Goal: Task Accomplishment & Management: Use online tool/utility

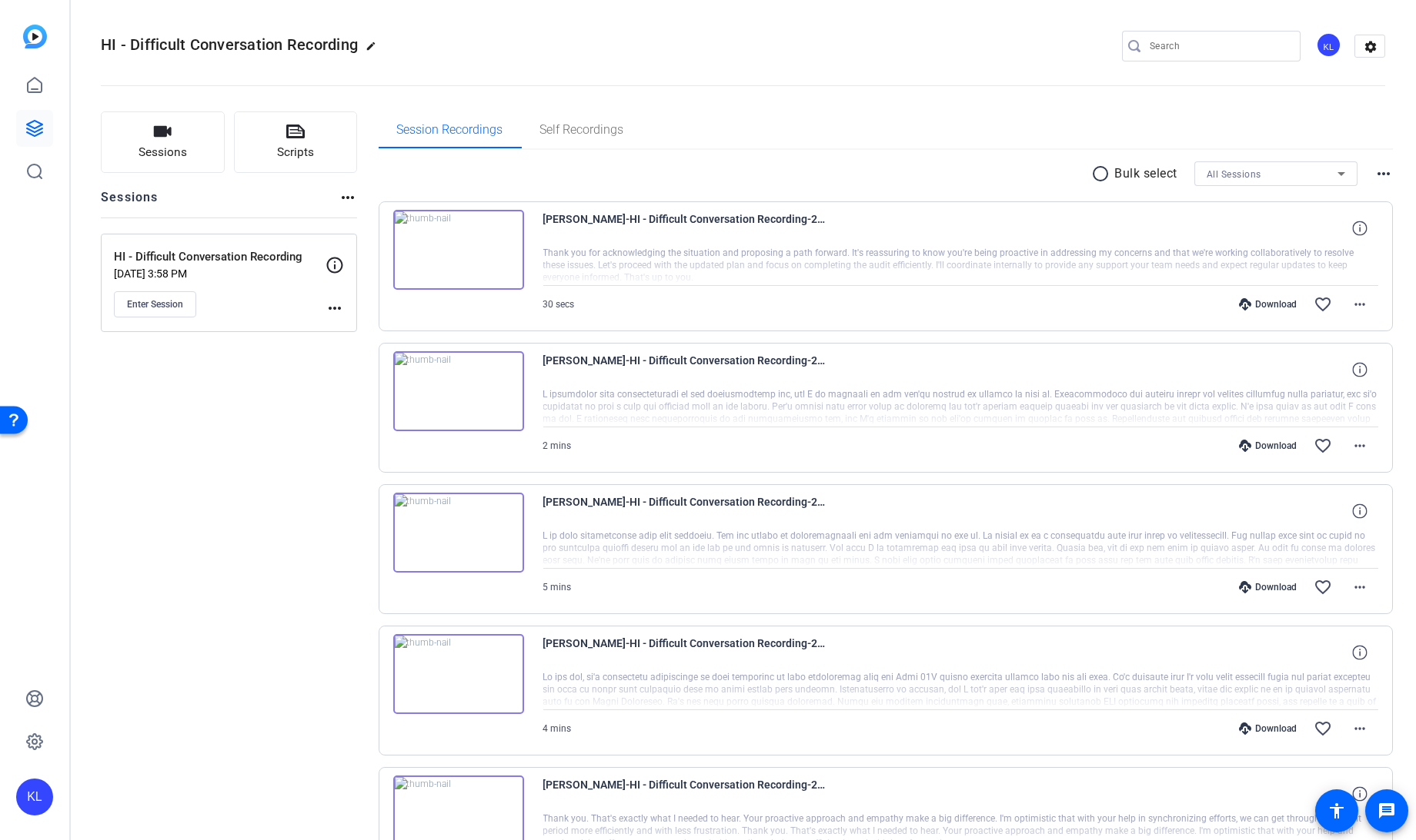
scroll to position [63, 0]
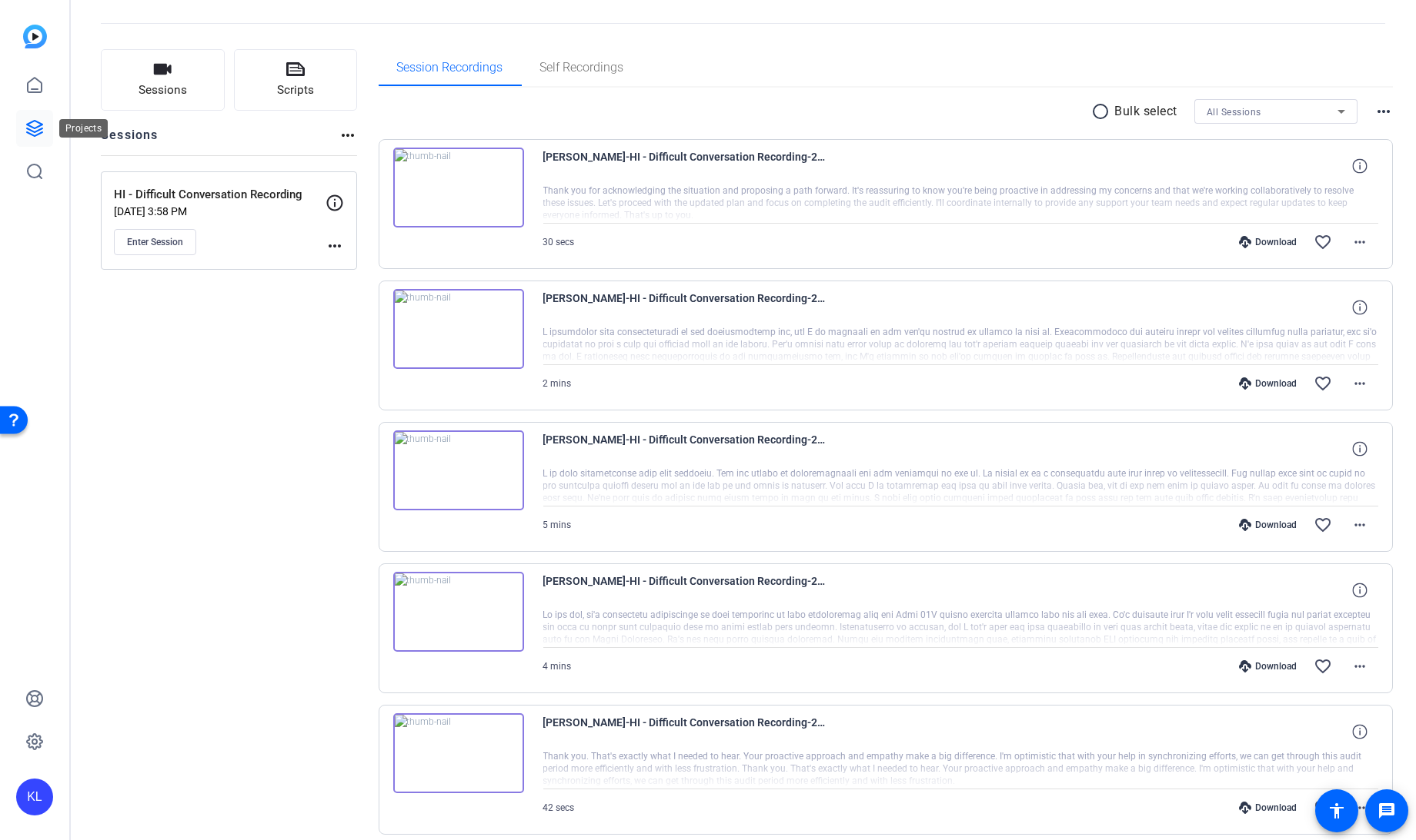
click at [31, 132] on icon at bounding box center [35, 128] width 19 height 19
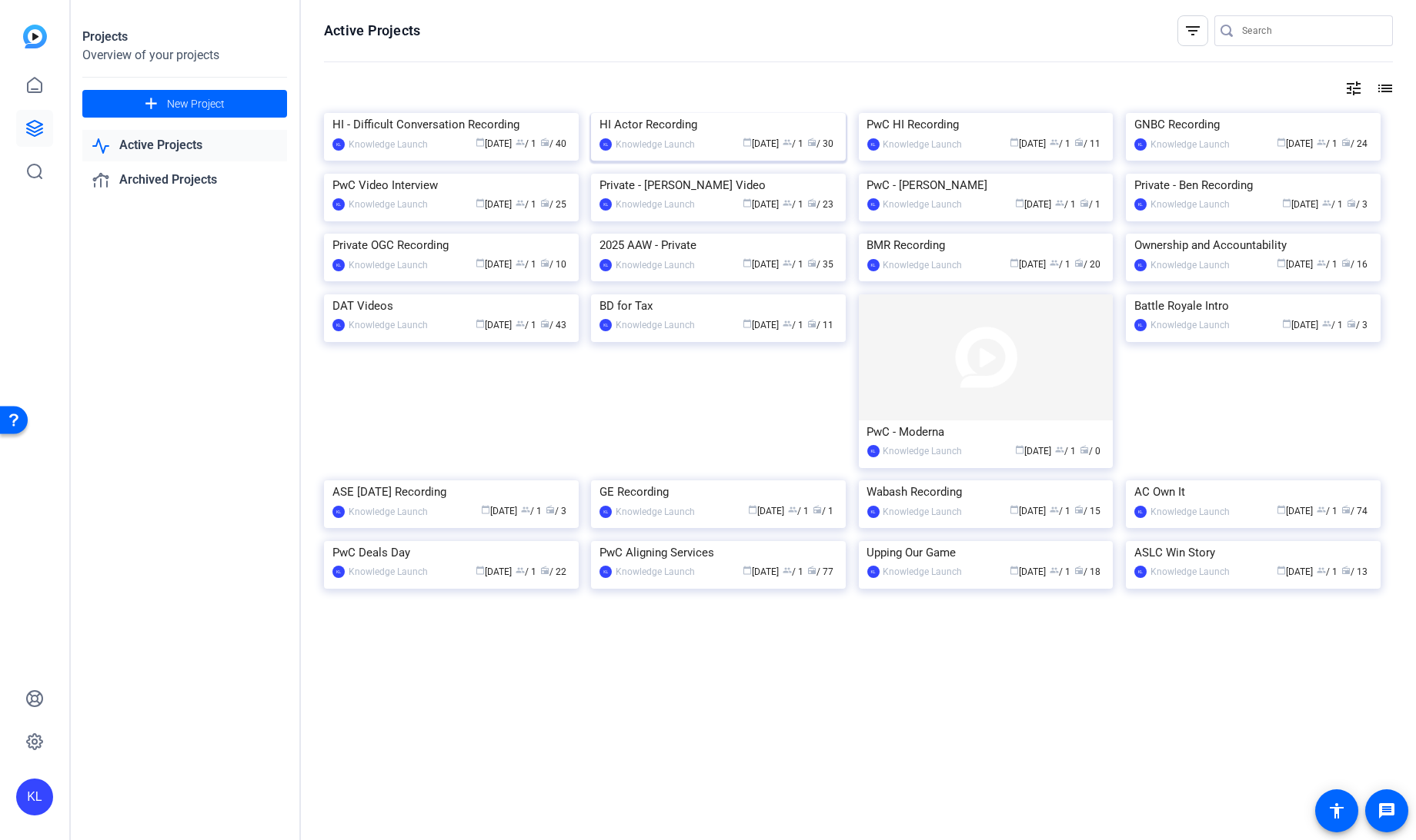
click at [655, 136] on div "HI Actor Recording" at bounding box center [718, 124] width 238 height 23
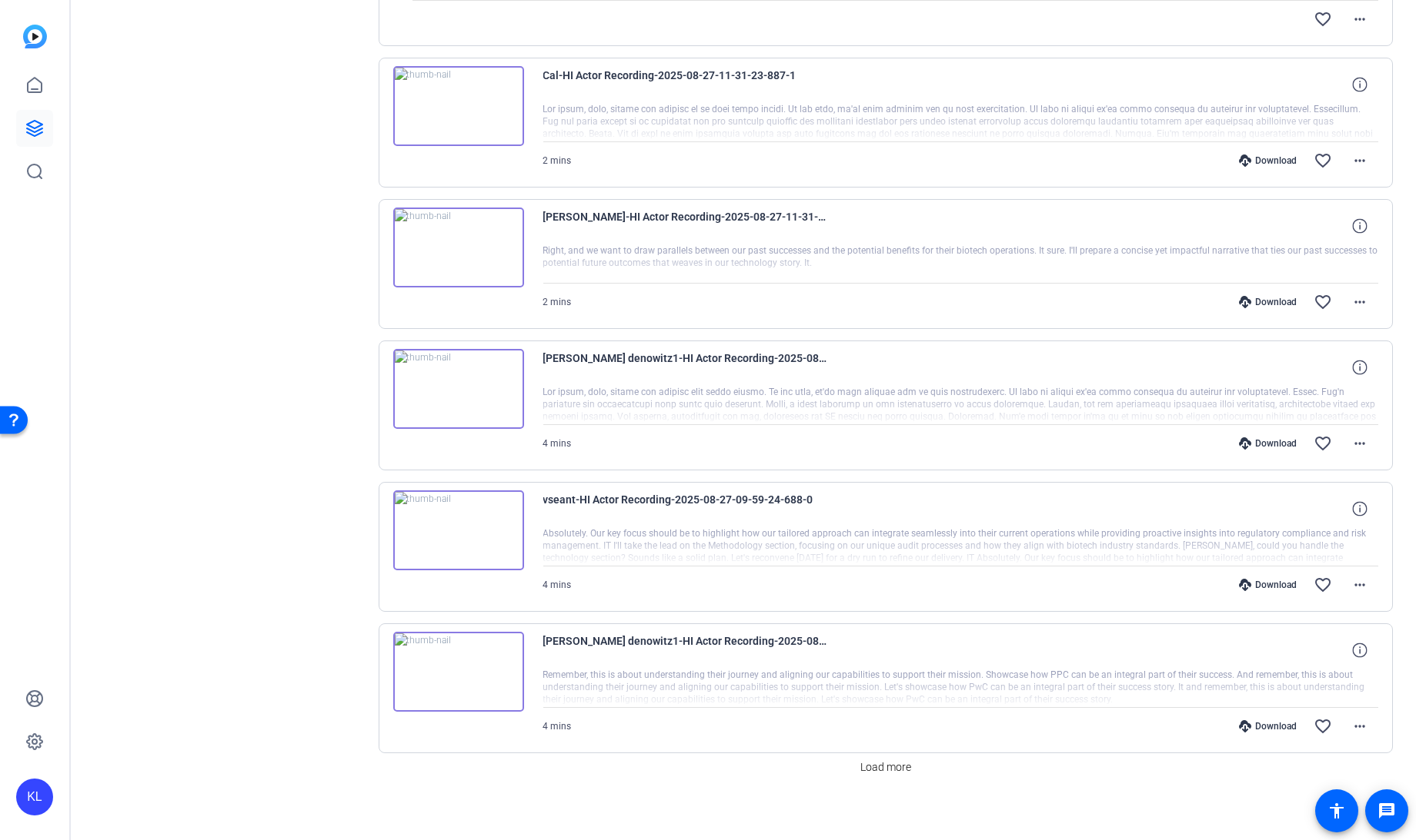
scroll to position [853, 0]
click at [871, 760] on span "Load more" at bounding box center [885, 766] width 51 height 16
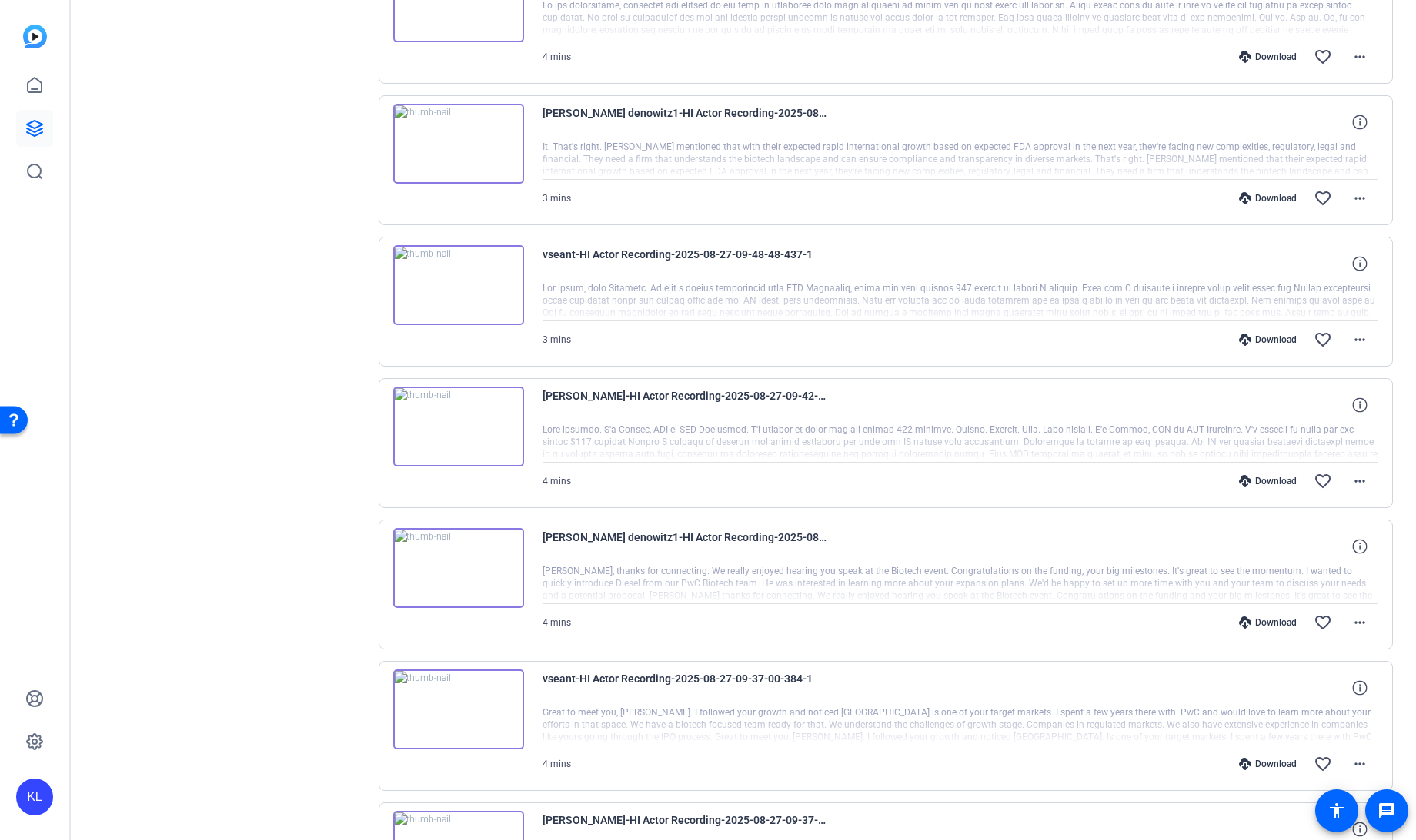
scroll to position [2262, 0]
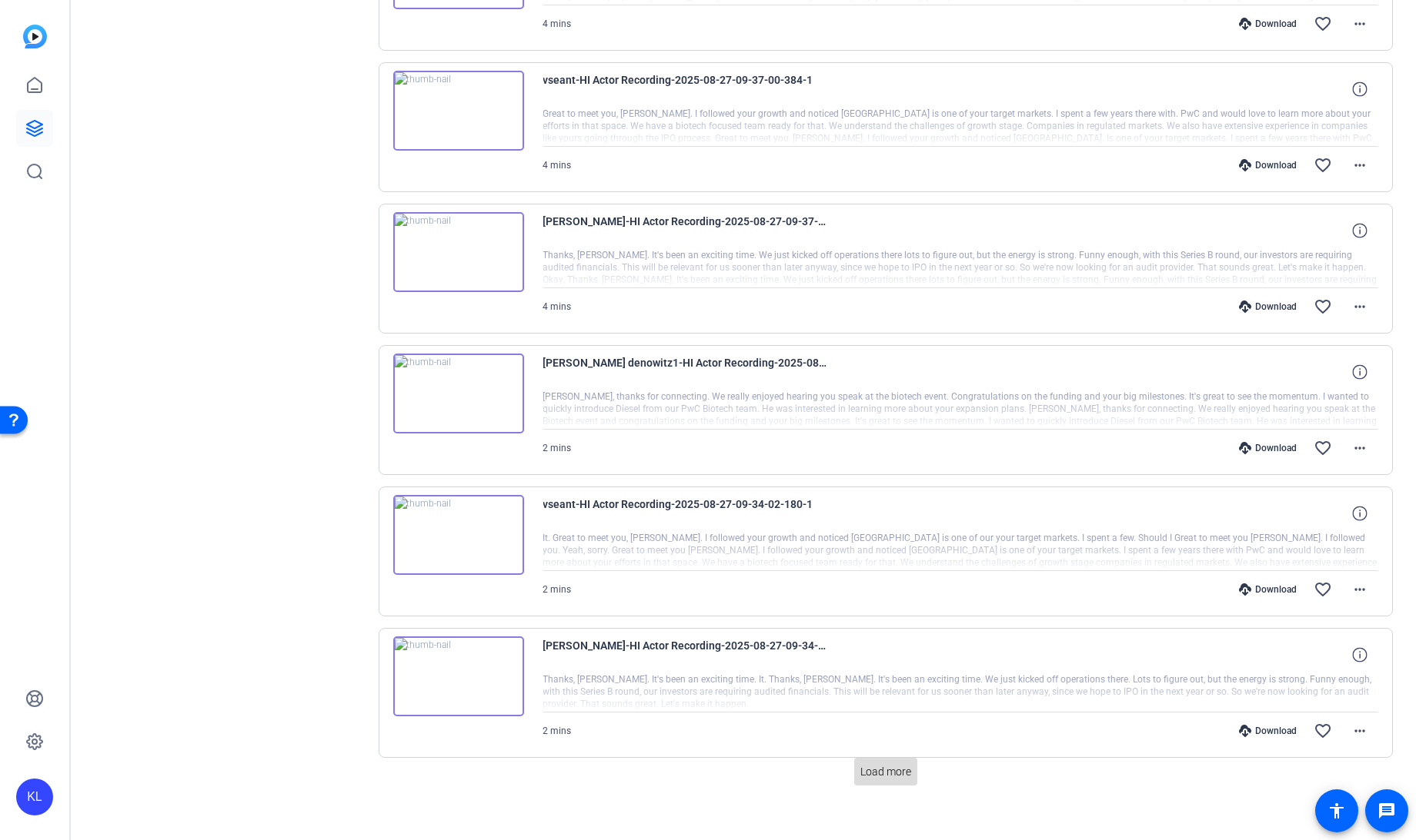
click at [877, 767] on span at bounding box center [884, 772] width 63 height 36
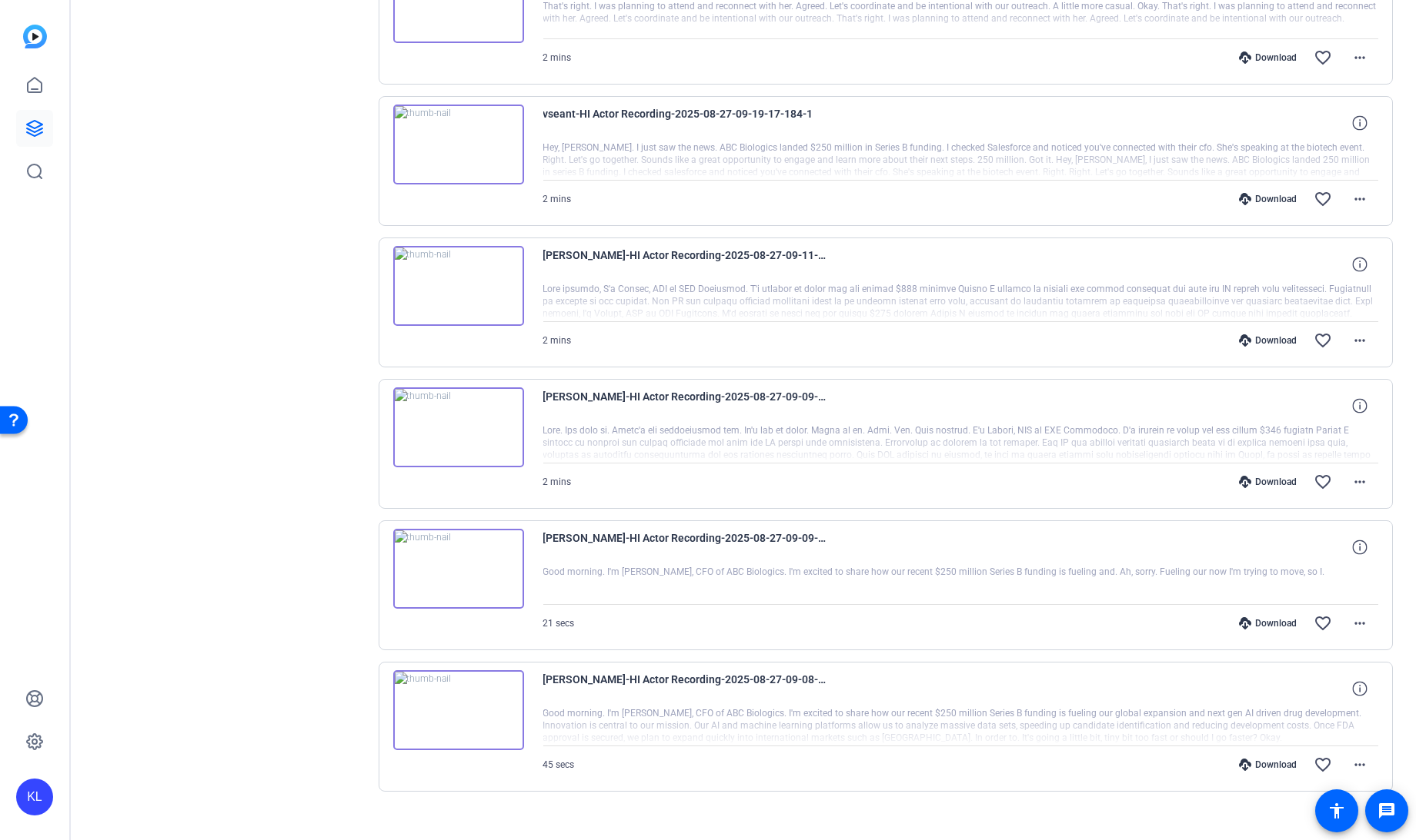
scroll to position [3642, 0]
click at [1356, 473] on mat-icon "more_horiz" at bounding box center [1360, 483] width 19 height 19
click at [1304, 533] on span "Download MP4" at bounding box center [1310, 535] width 93 height 19
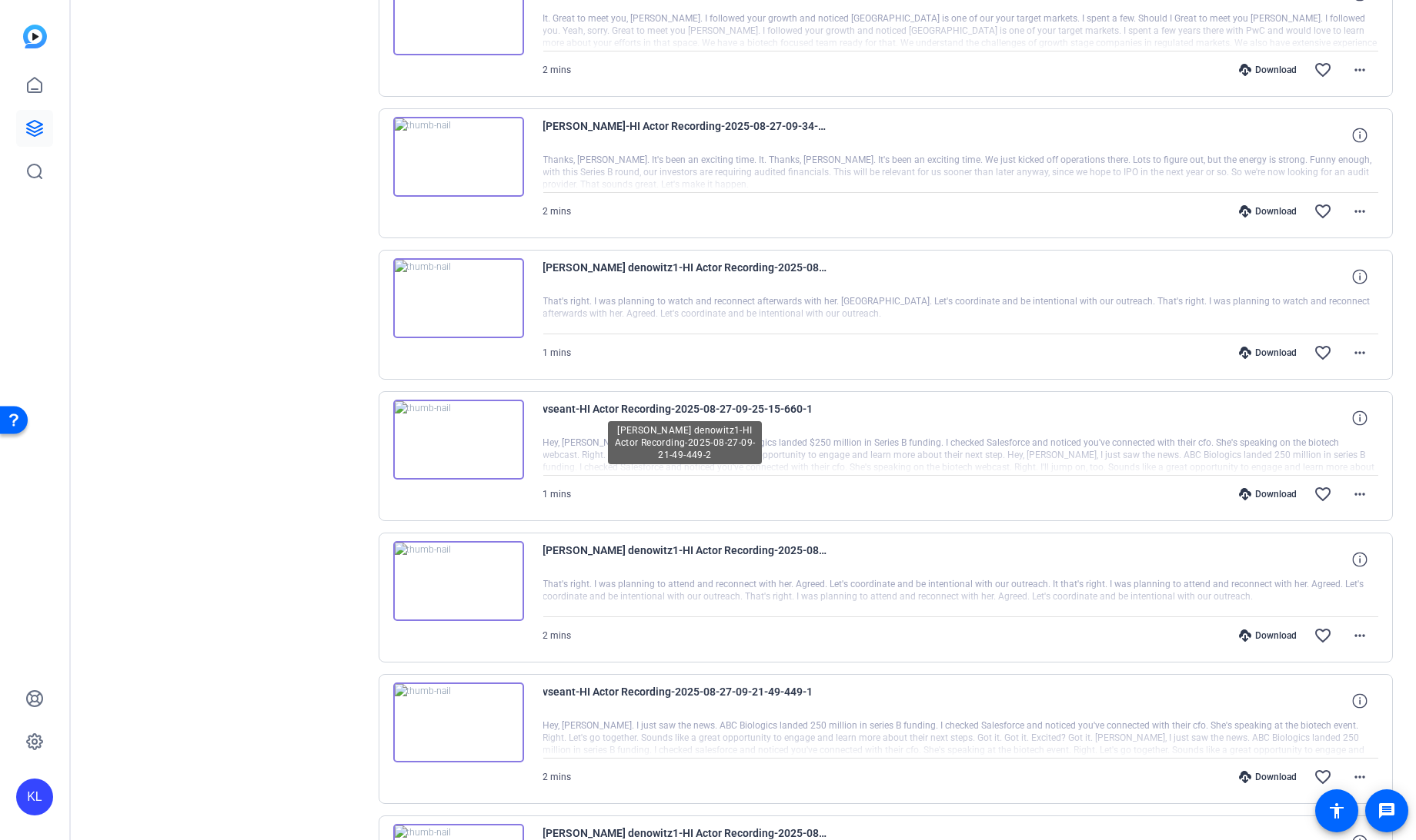
scroll to position [2773, 0]
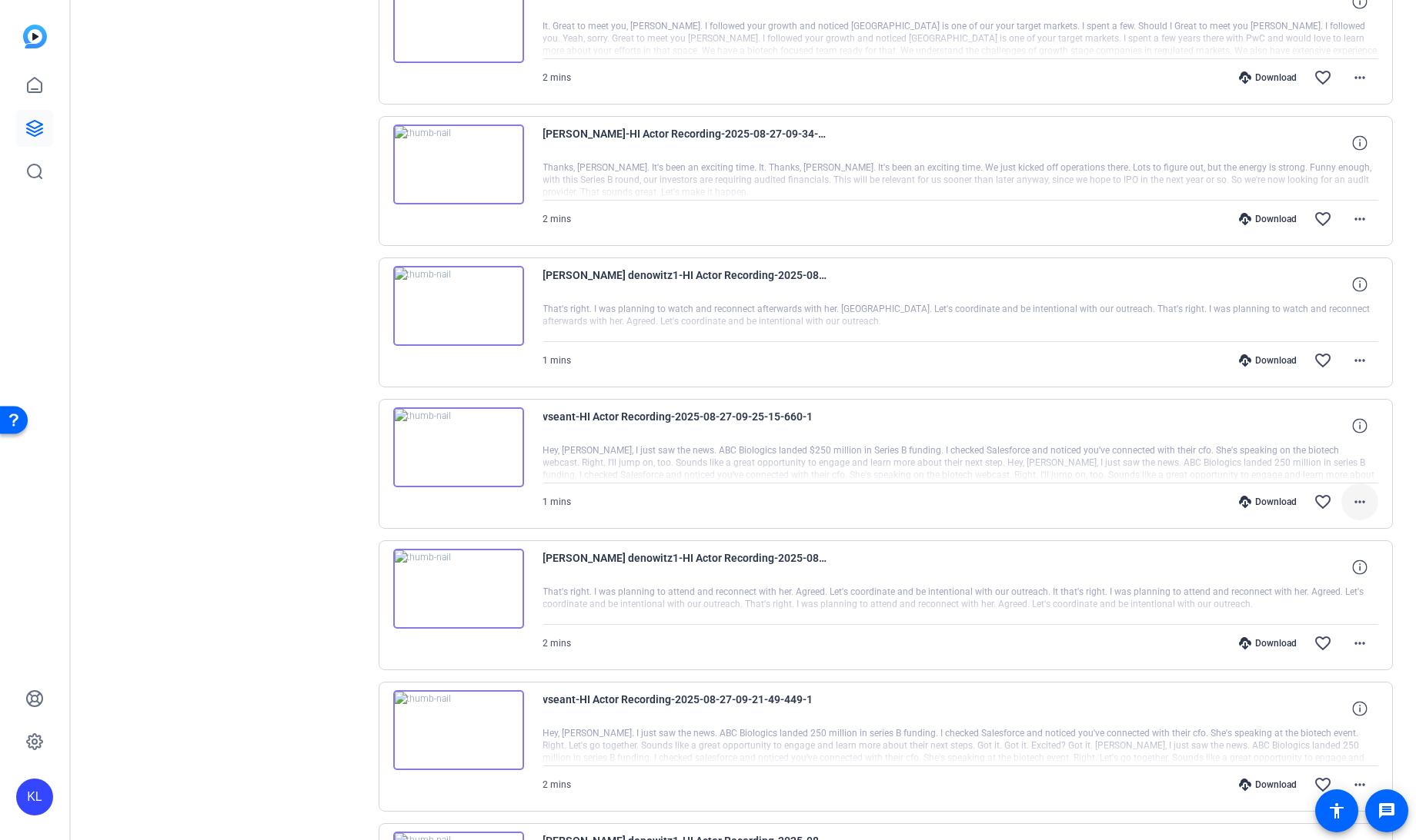
click at [1350, 493] on mat-icon "more_horiz" at bounding box center [1360, 502] width 19 height 19
click at [1287, 558] on span "Download MP4" at bounding box center [1310, 558] width 93 height 19
click at [1355, 352] on mat-icon "more_horiz" at bounding box center [1360, 361] width 19 height 19
click at [1303, 419] on span "Download MP4" at bounding box center [1310, 417] width 93 height 19
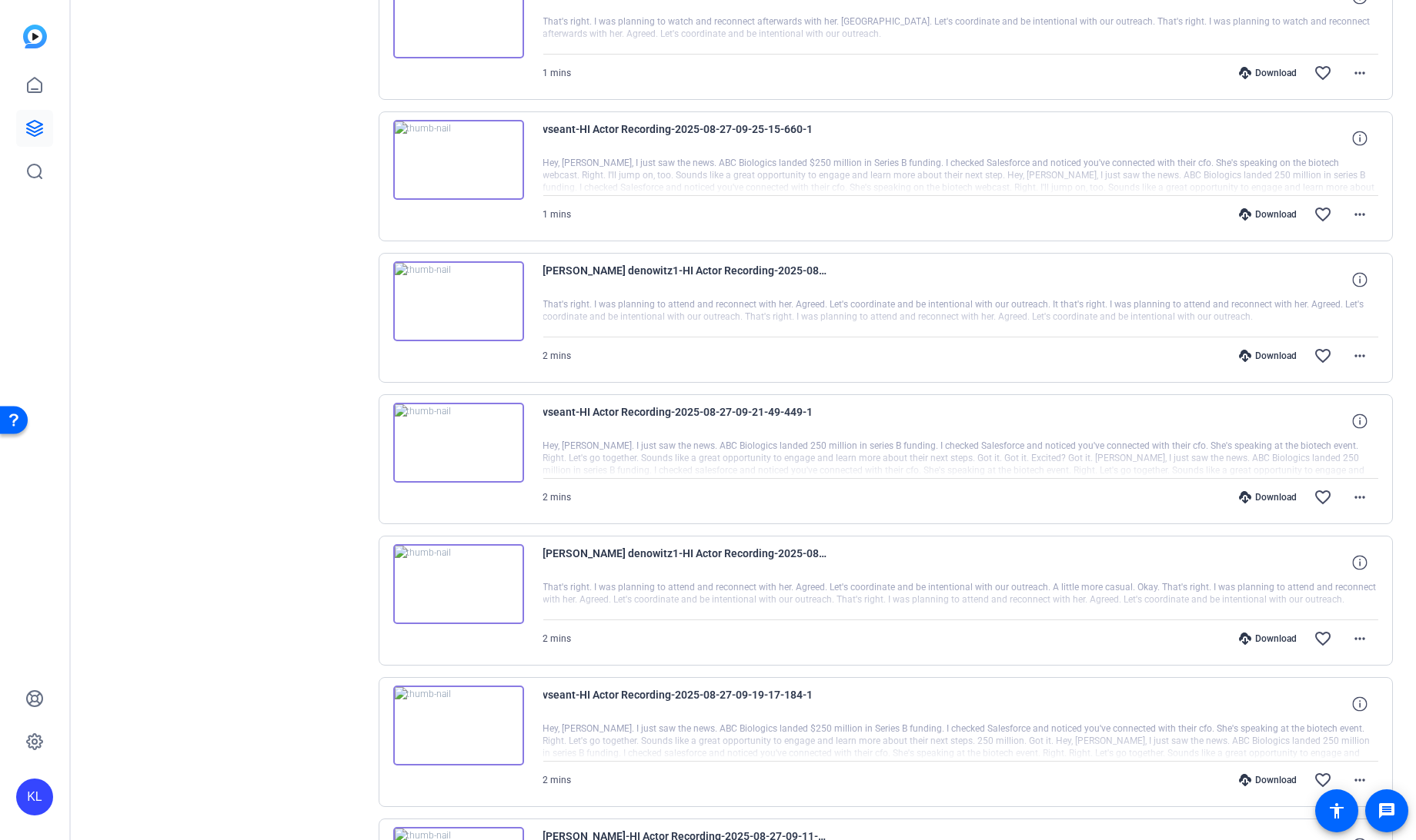
scroll to position [3067, 0]
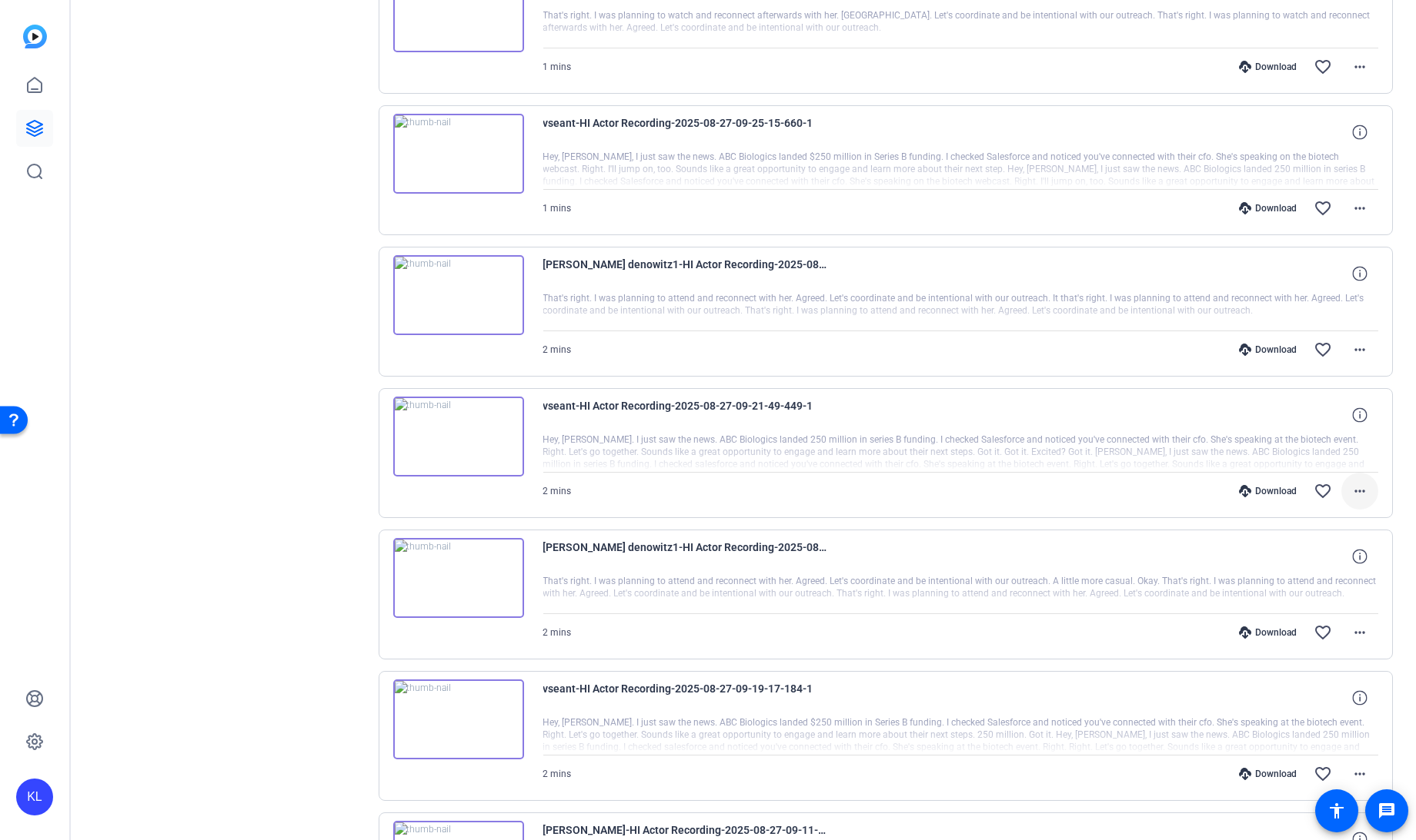
click at [1351, 482] on mat-icon "more_horiz" at bounding box center [1360, 491] width 19 height 19
click at [1291, 551] on span "Download MP4" at bounding box center [1310, 546] width 93 height 19
click at [1350, 624] on mat-icon "more_horiz" at bounding box center [1360, 633] width 19 height 19
click at [1285, 685] on span "Download MP4" at bounding box center [1310, 687] width 93 height 19
click at [1350, 624] on mat-icon "more_horiz" at bounding box center [1360, 633] width 19 height 19
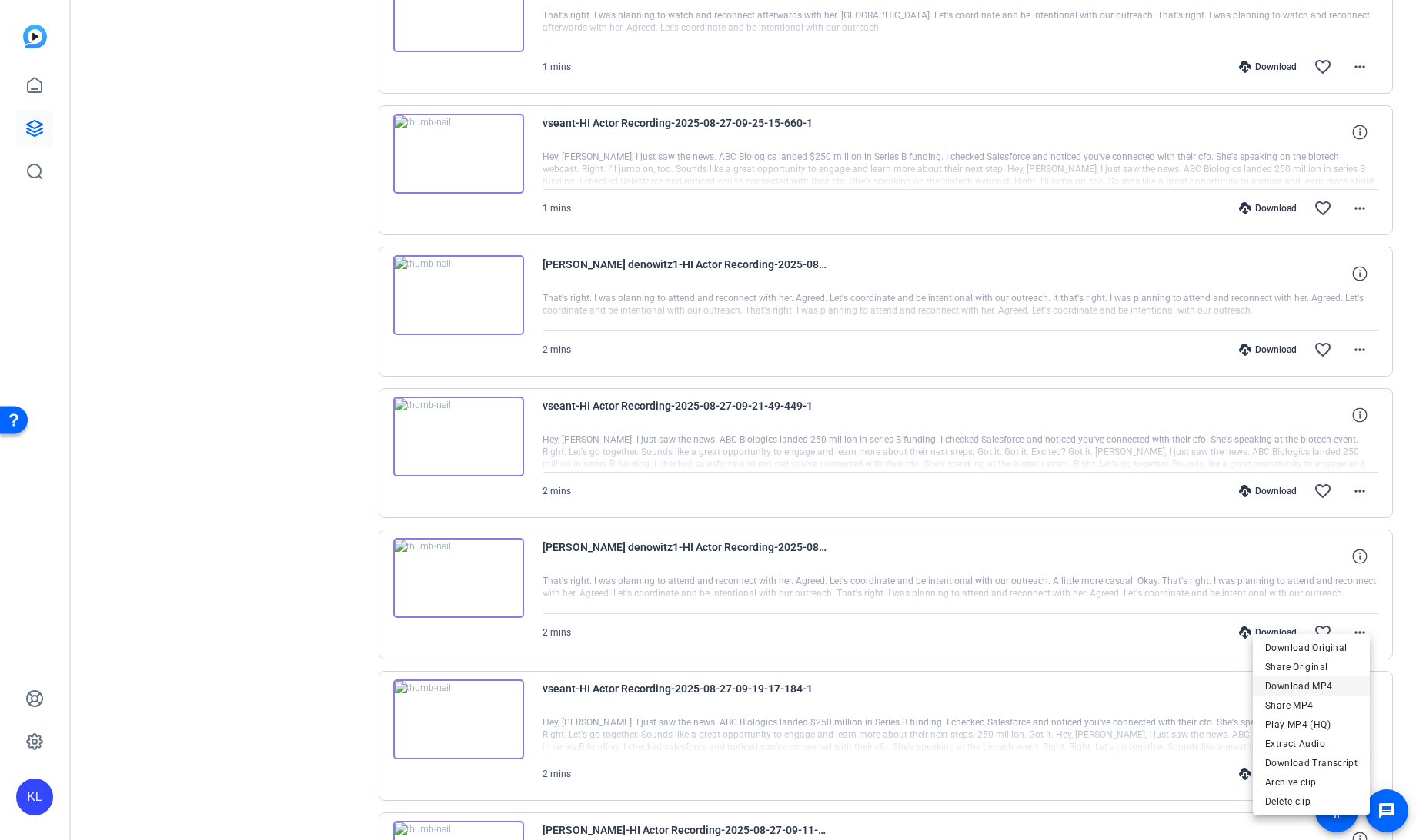
click at [1292, 683] on span "Download MP4" at bounding box center [1310, 687] width 93 height 19
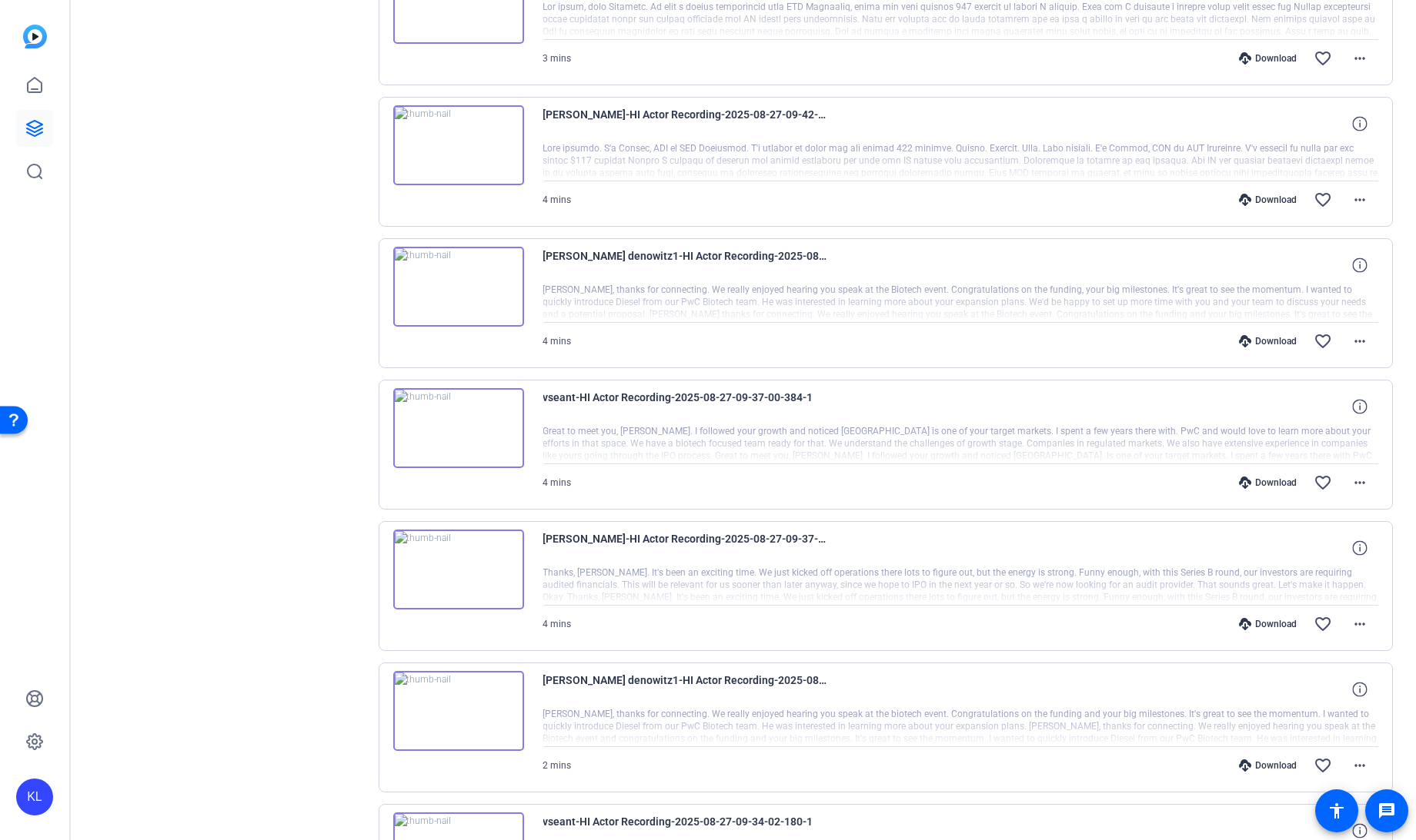
scroll to position [1948, 0]
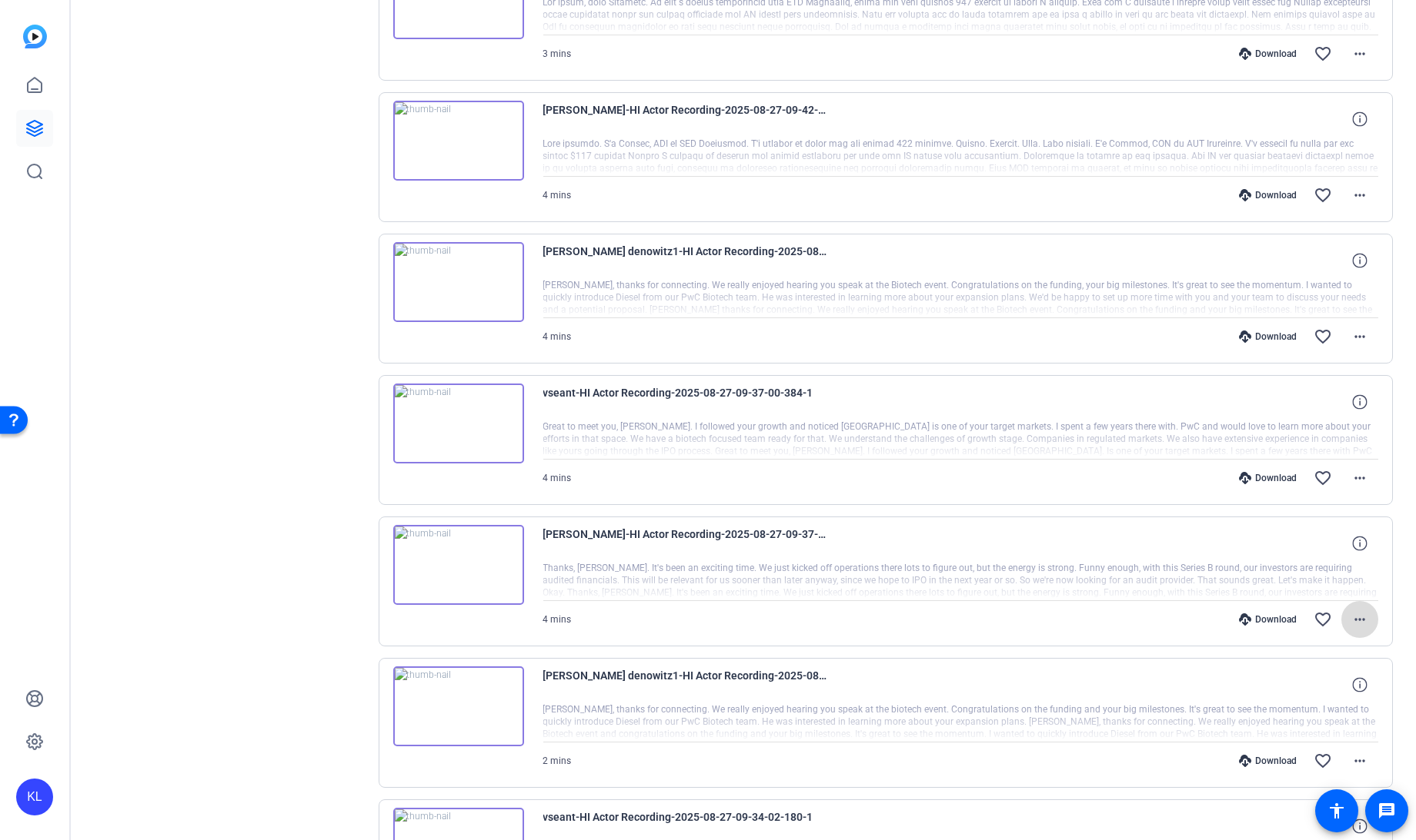
click at [1351, 611] on mat-icon "more_horiz" at bounding box center [1360, 620] width 19 height 19
click at [1293, 677] on span "Download MP4" at bounding box center [1310, 679] width 93 height 19
click at [1355, 469] on mat-icon "more_horiz" at bounding box center [1360, 478] width 19 height 19
click at [1298, 535] on span "Download MP4" at bounding box center [1310, 539] width 93 height 19
click at [1354, 327] on mat-icon "more_horiz" at bounding box center [1360, 337] width 19 height 19
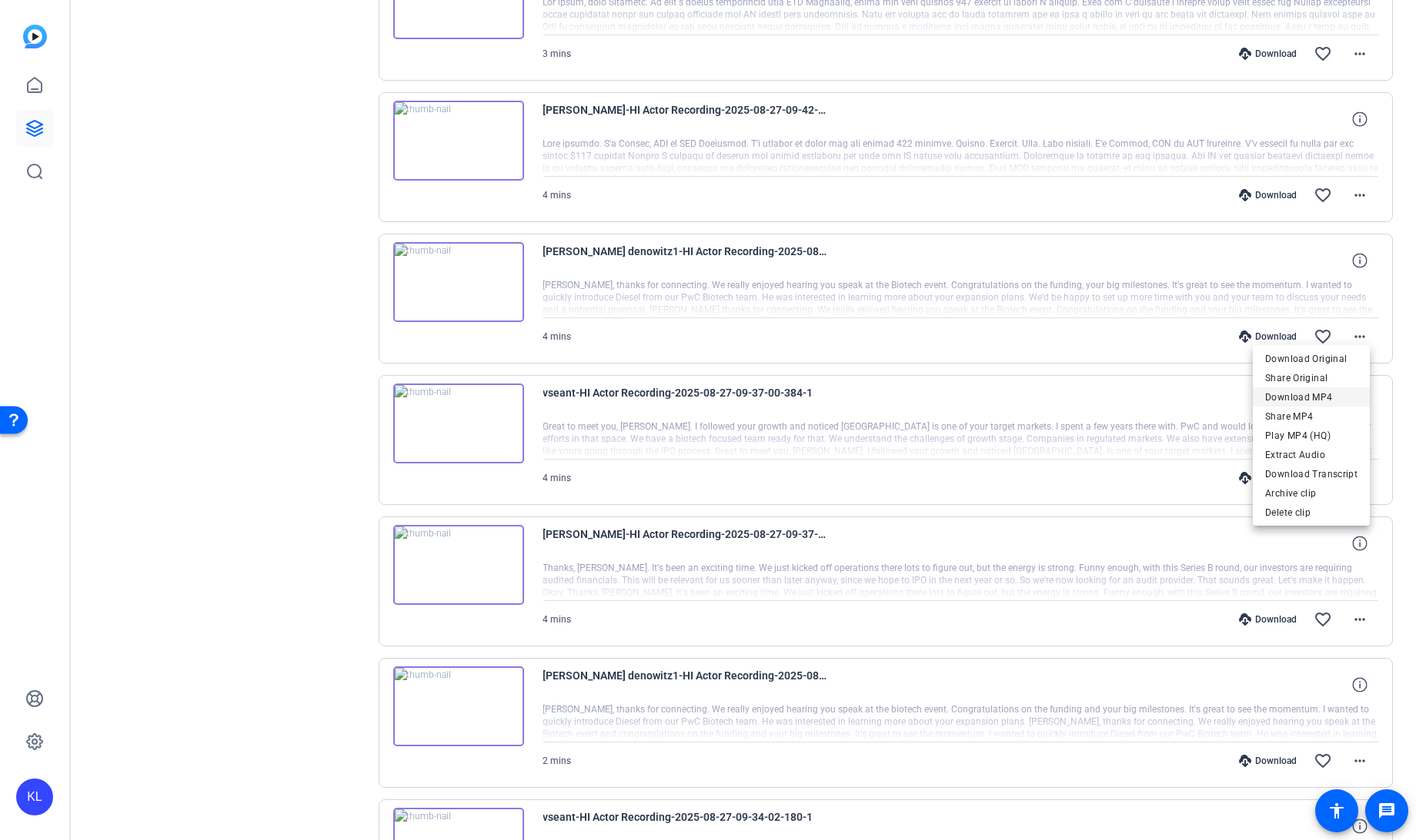
click at [1307, 394] on span "Download MP4" at bounding box center [1310, 398] width 93 height 19
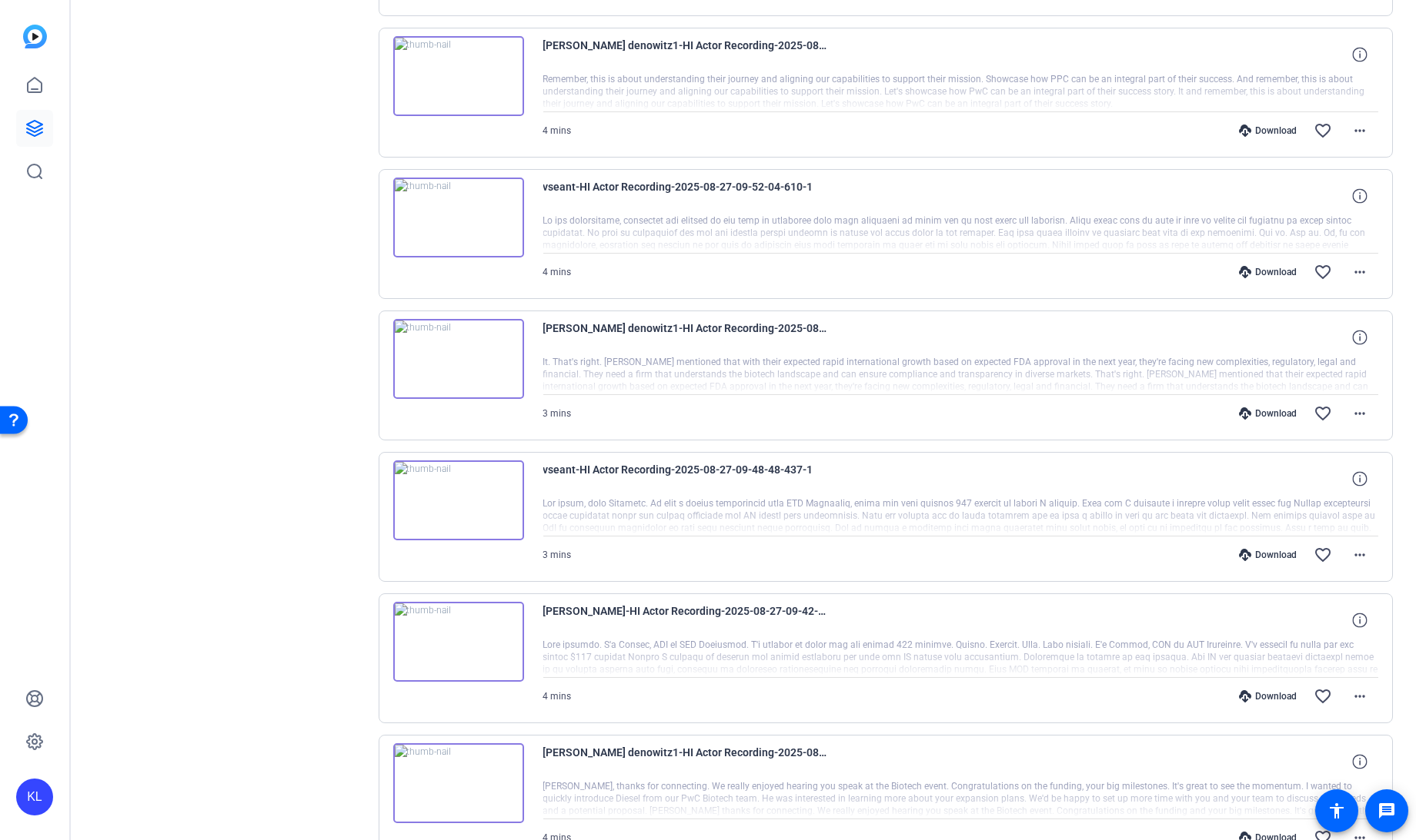
scroll to position [1447, 0]
click at [1353, 546] on mat-icon "more_horiz" at bounding box center [1360, 556] width 19 height 19
click at [1292, 617] on span "Download MP4" at bounding box center [1310, 616] width 93 height 19
click at [1355, 404] on mat-icon "more_horiz" at bounding box center [1360, 413] width 19 height 19
click at [1291, 469] on span "Download MP4" at bounding box center [1310, 475] width 93 height 19
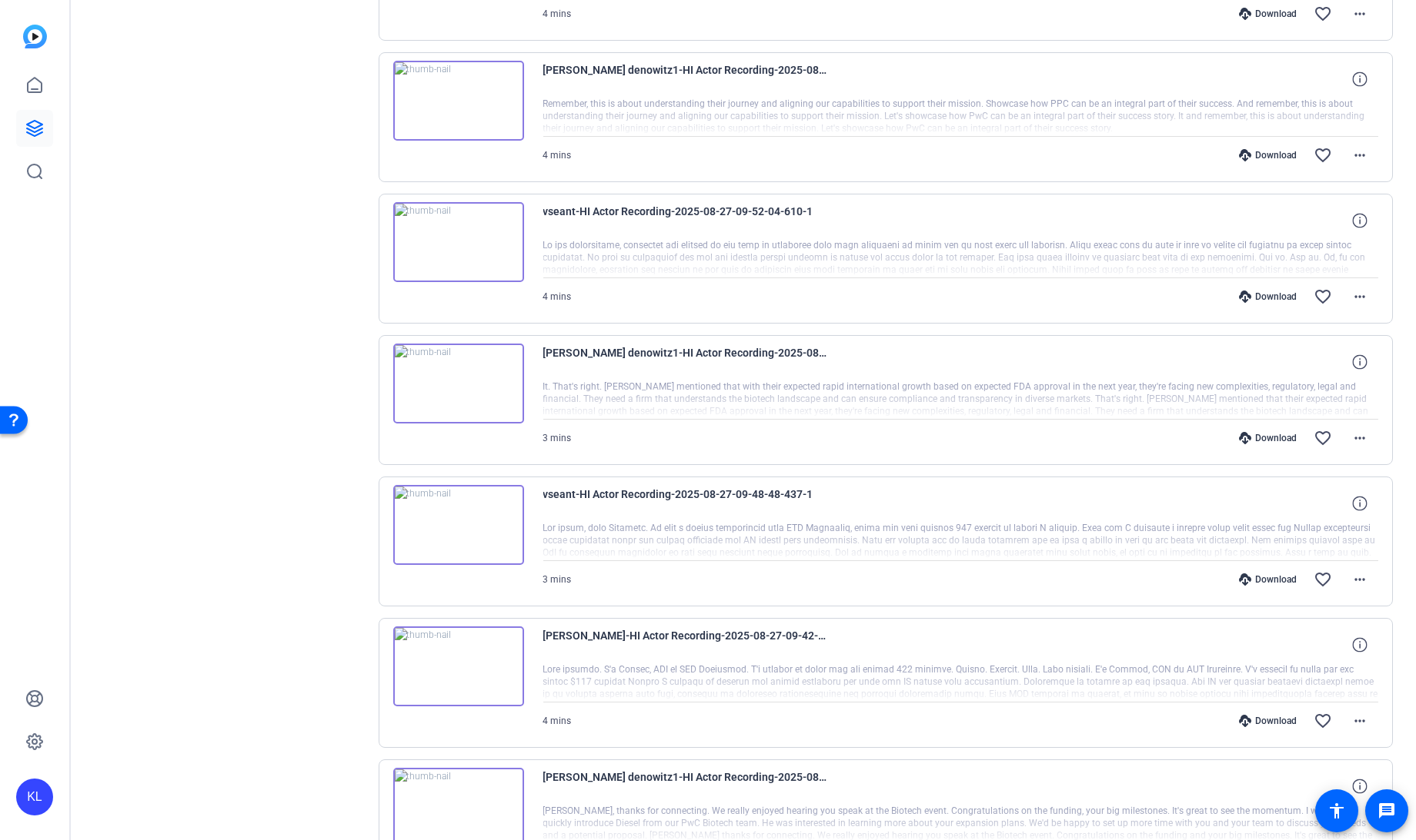
scroll to position [1421, 0]
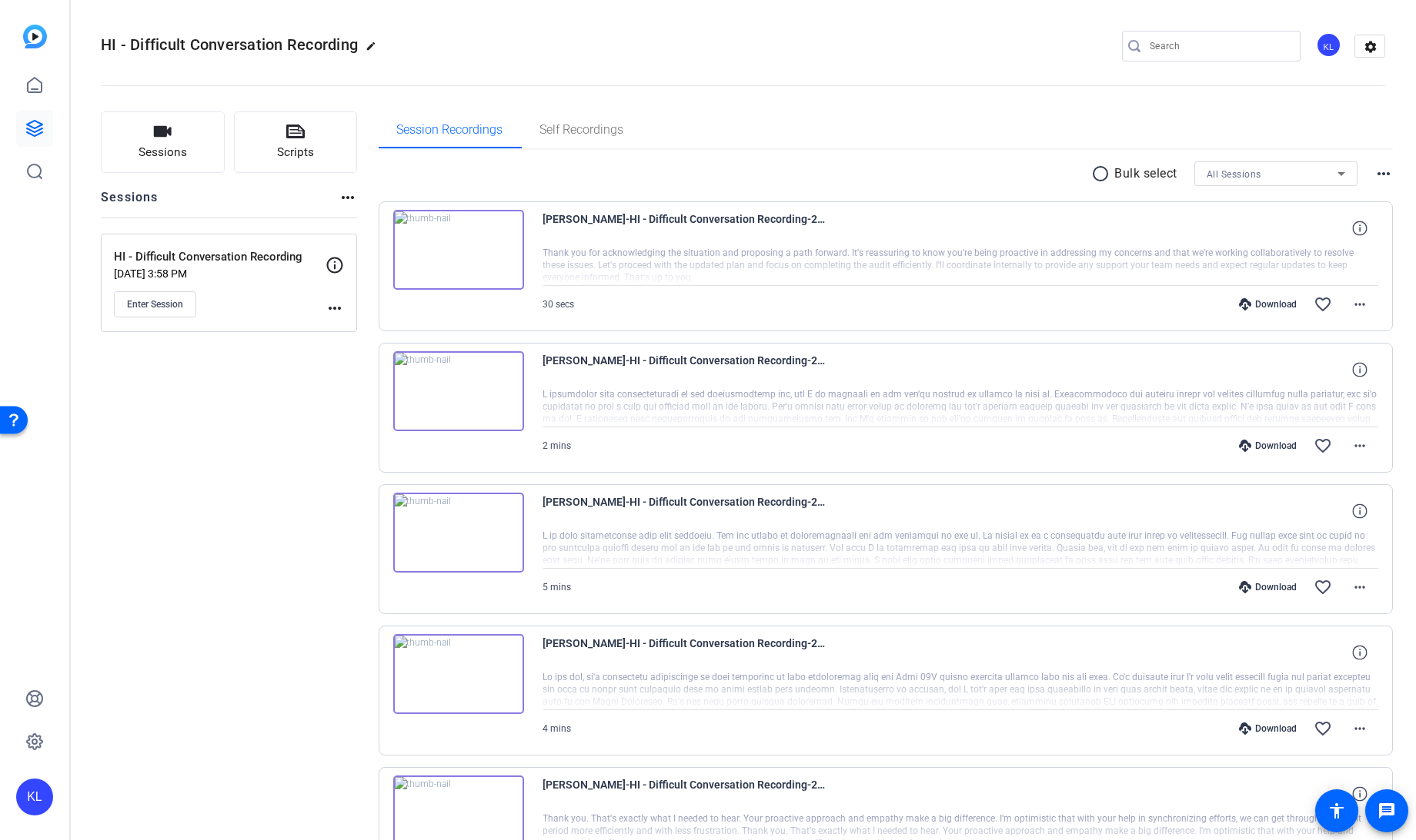
scroll to position [1, 0]
click at [287, 128] on icon at bounding box center [296, 130] width 19 height 14
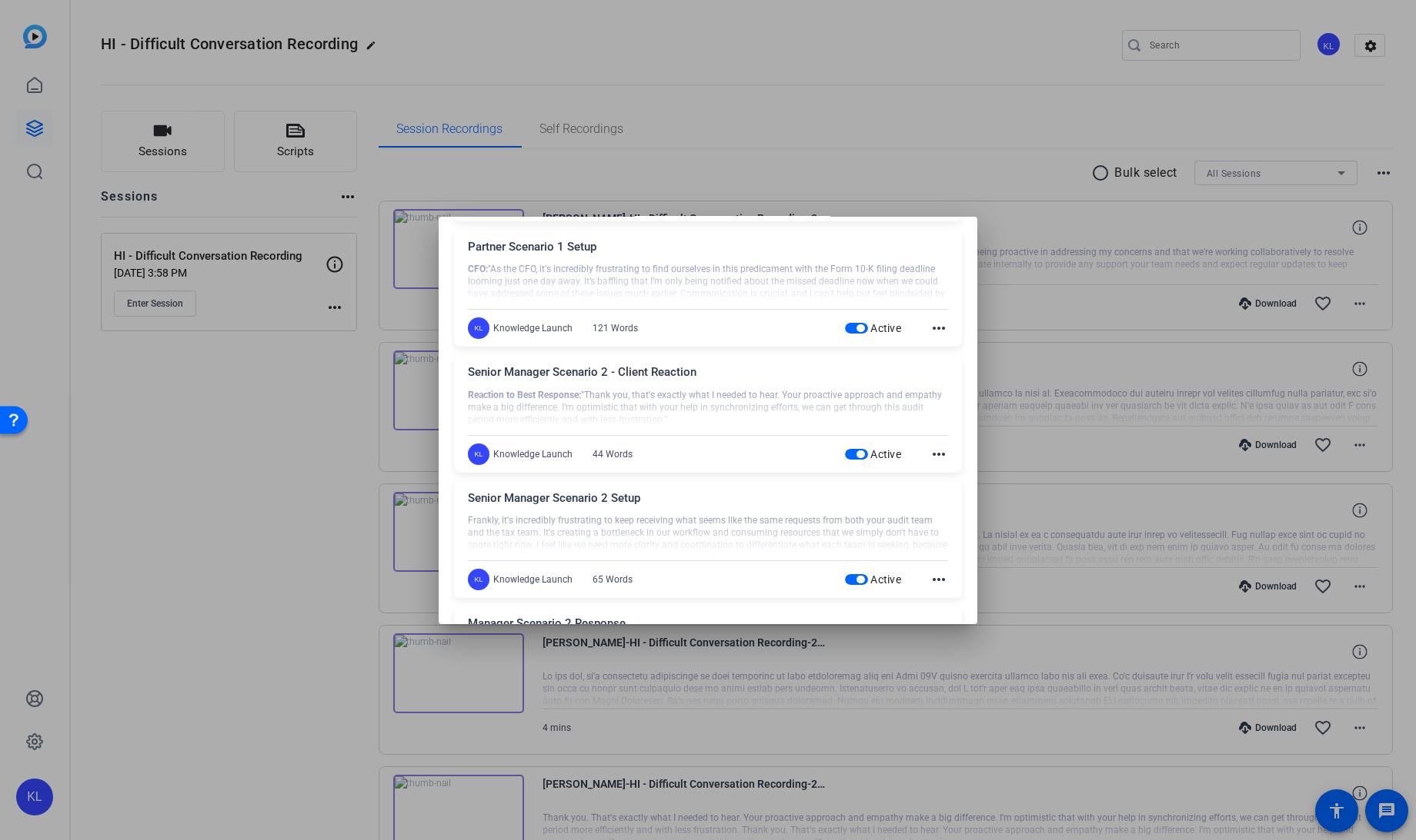
scroll to position [0, 0]
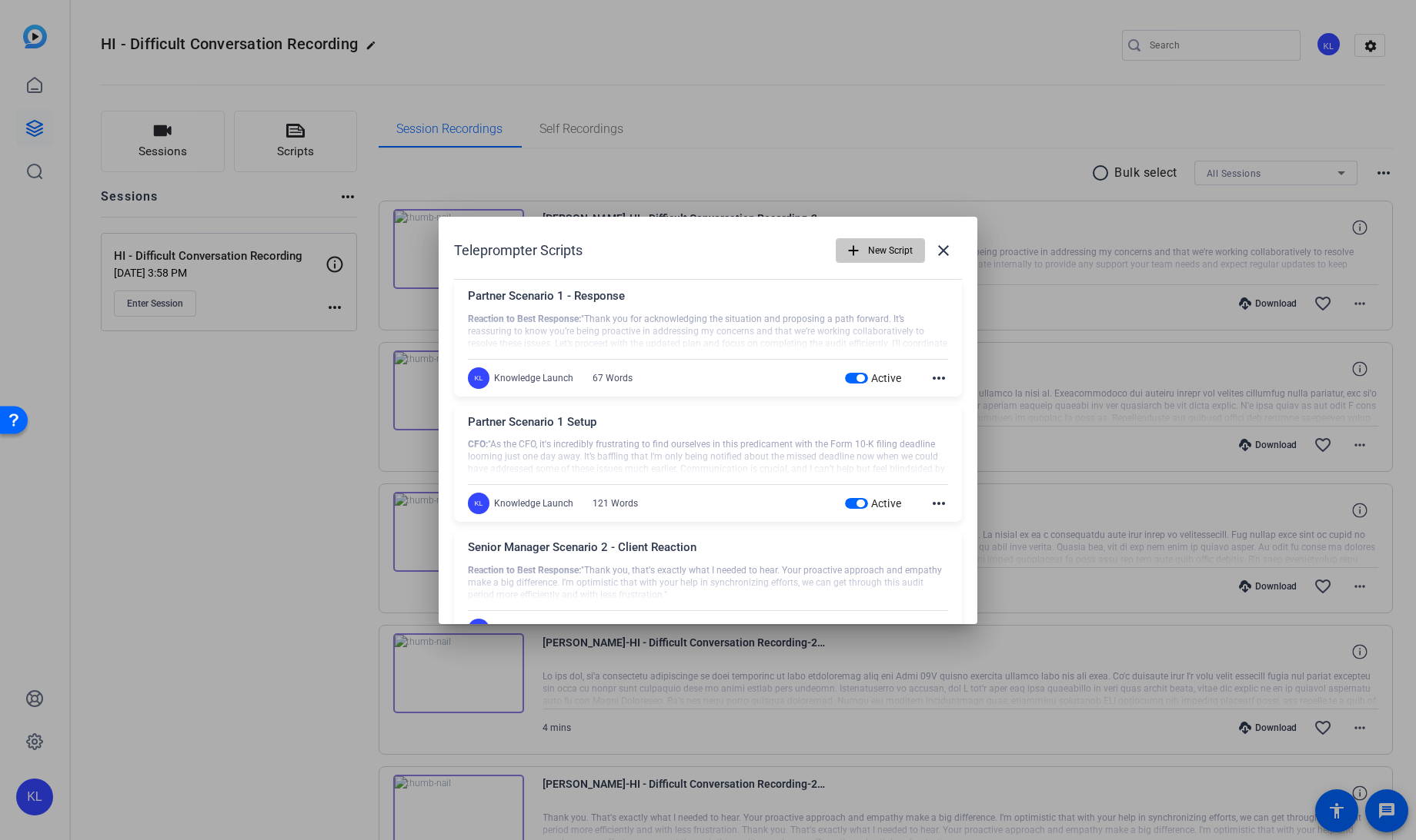
click at [846, 250] on mat-icon "add" at bounding box center [854, 251] width 17 height 17
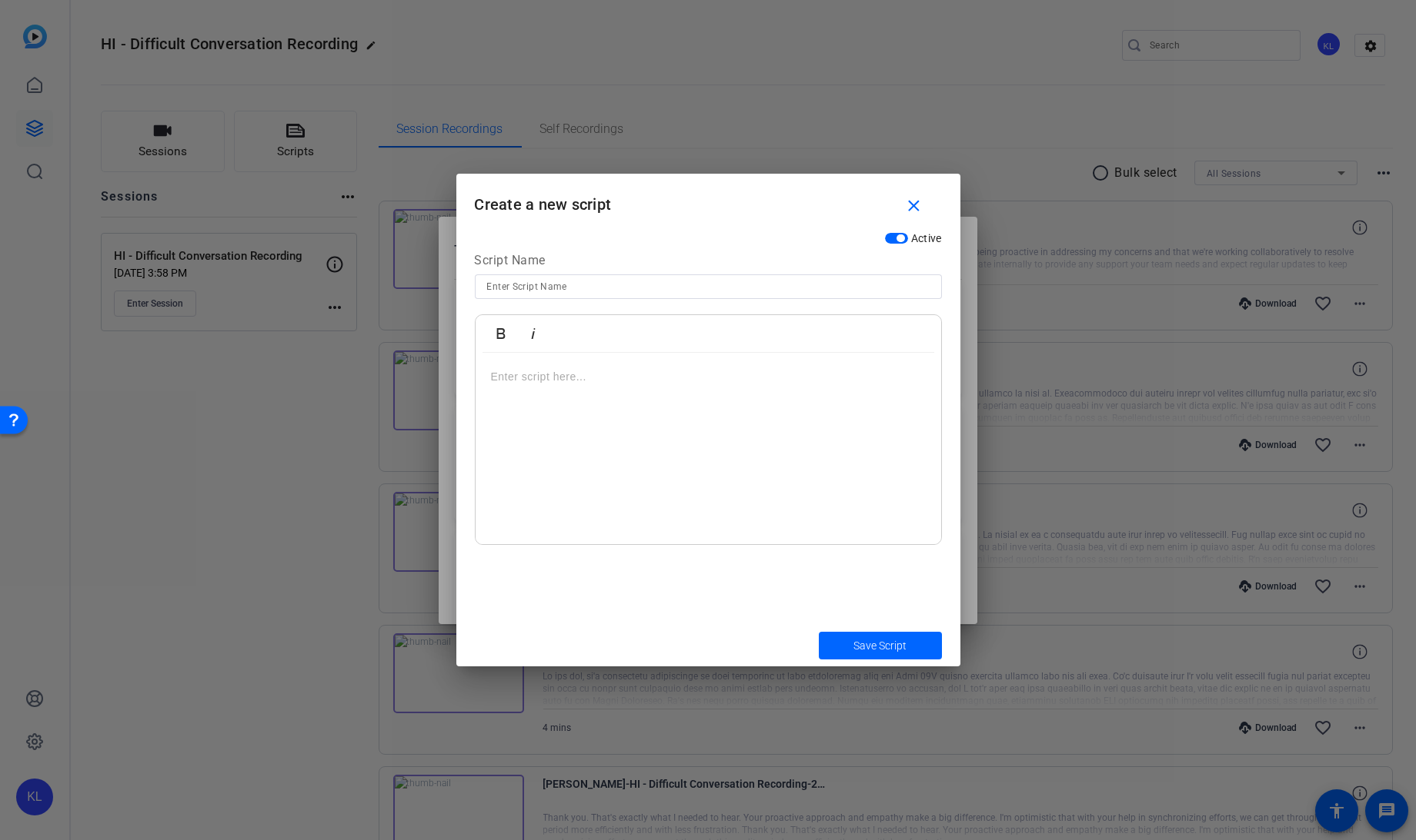
drag, startPoint x: 824, startPoint y: 277, endPoint x: 817, endPoint y: 282, distance: 8.6
click at [817, 282] on div at bounding box center [708, 286] width 443 height 24
click at [817, 282] on input at bounding box center [708, 287] width 443 height 19
type input "Manager Scenario 1 Staff"
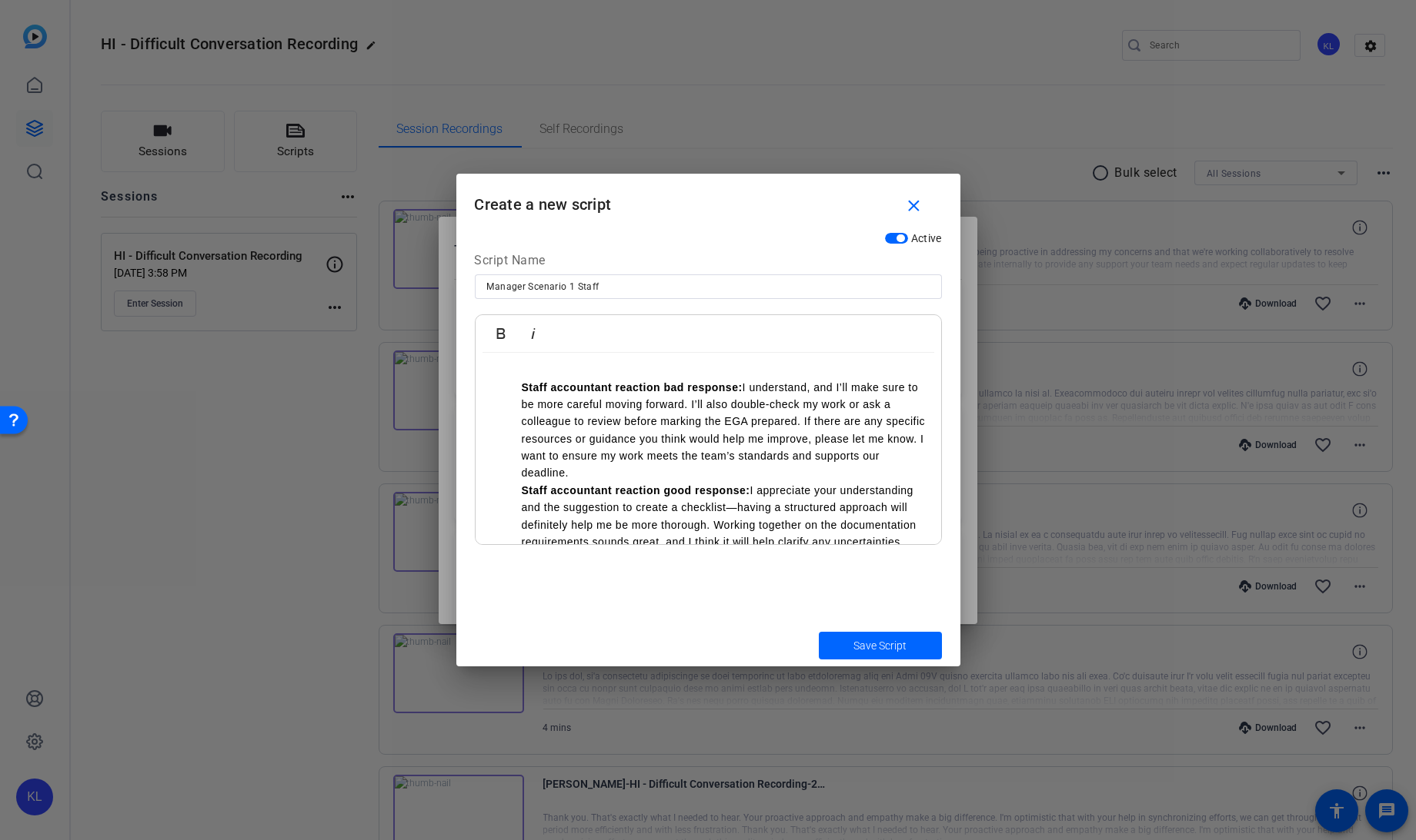
click at [520, 386] on ul "Staff accountant reaction bad response: I understand, and I’ll make sure to be …" at bounding box center [708, 551] width 434 height 344
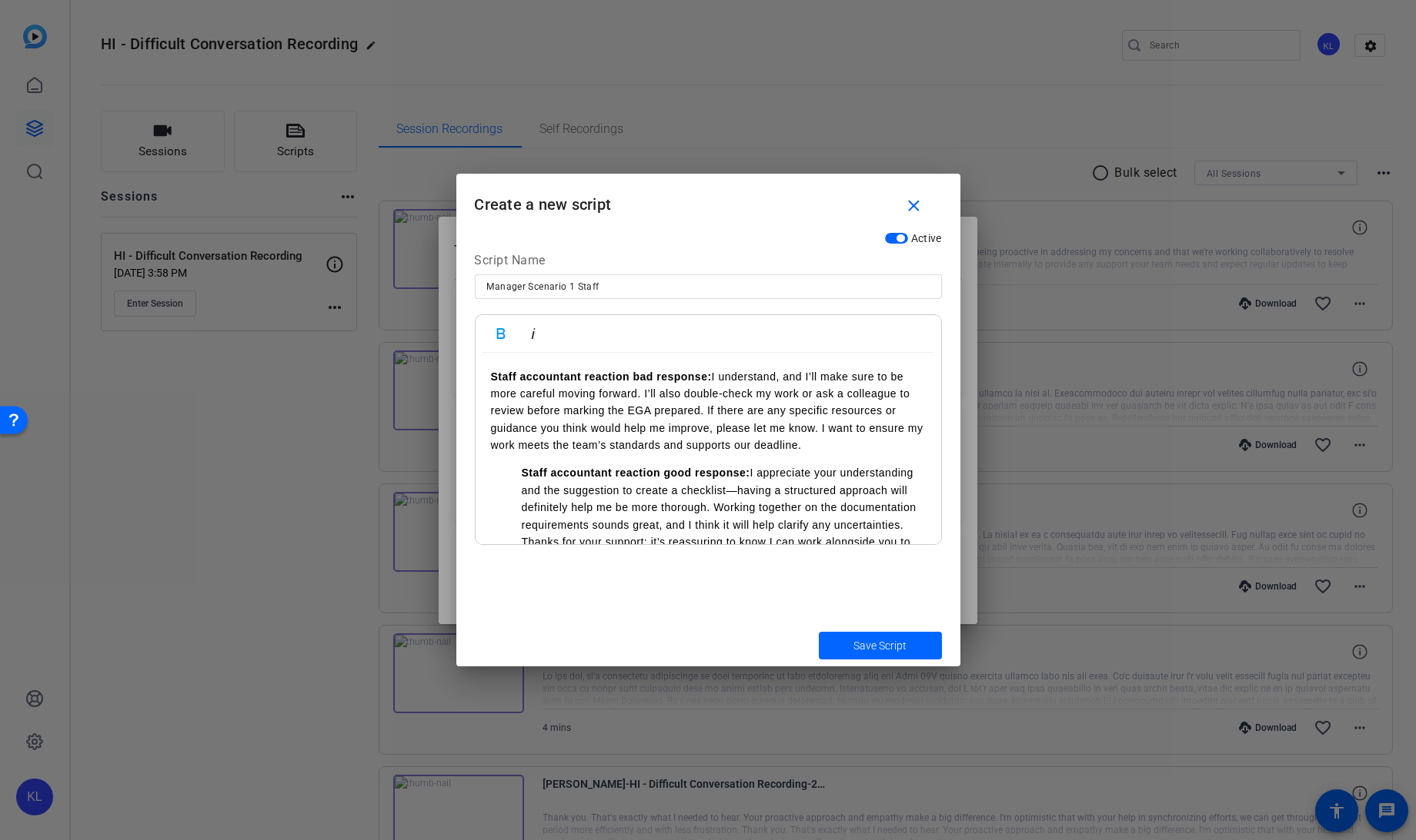
click at [524, 474] on strong "Staff accountant reaction good response:" at bounding box center [635, 472] width 228 height 12
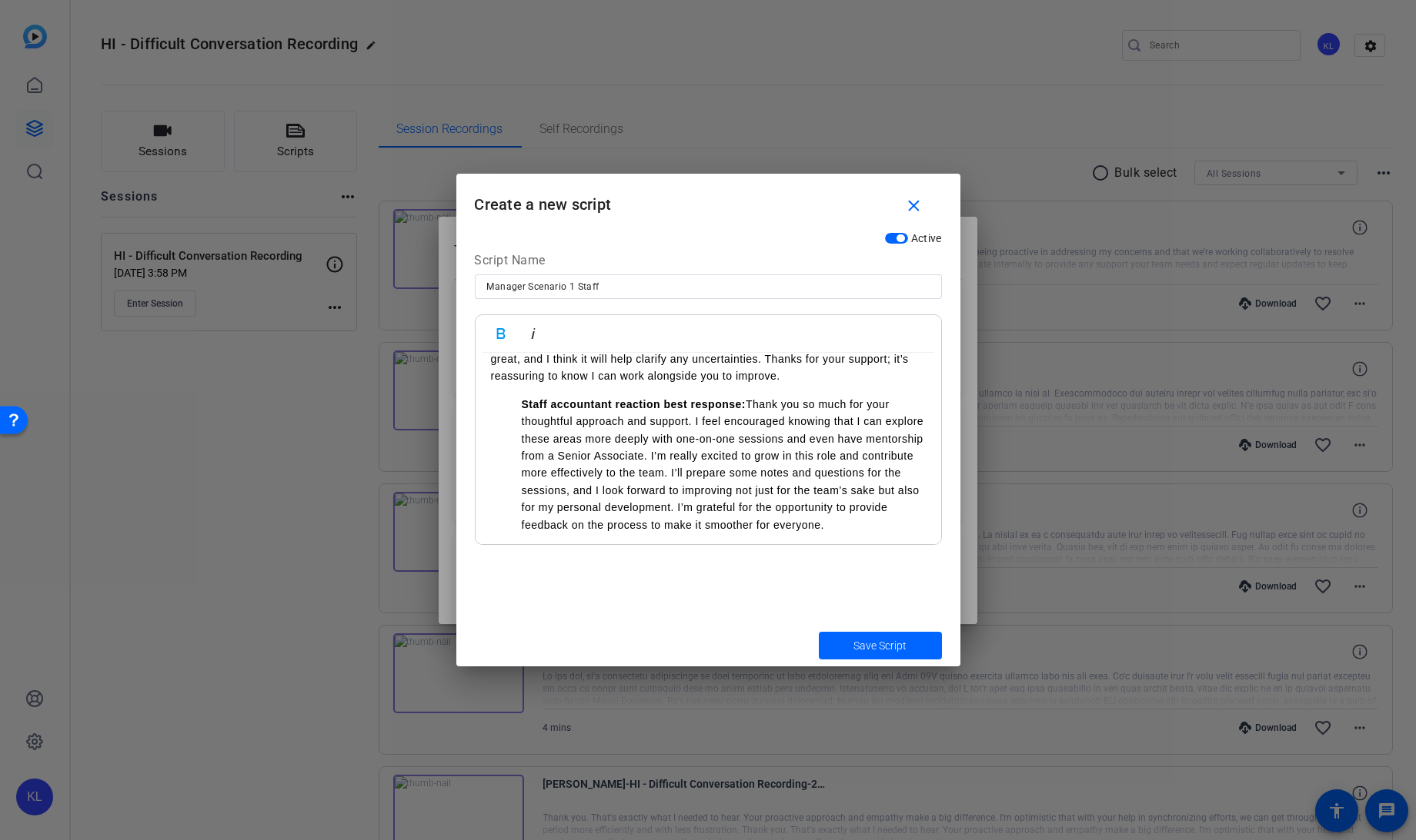
click at [521, 398] on strong "Staff accountant reaction best response:" at bounding box center [634, 404] width 225 height 12
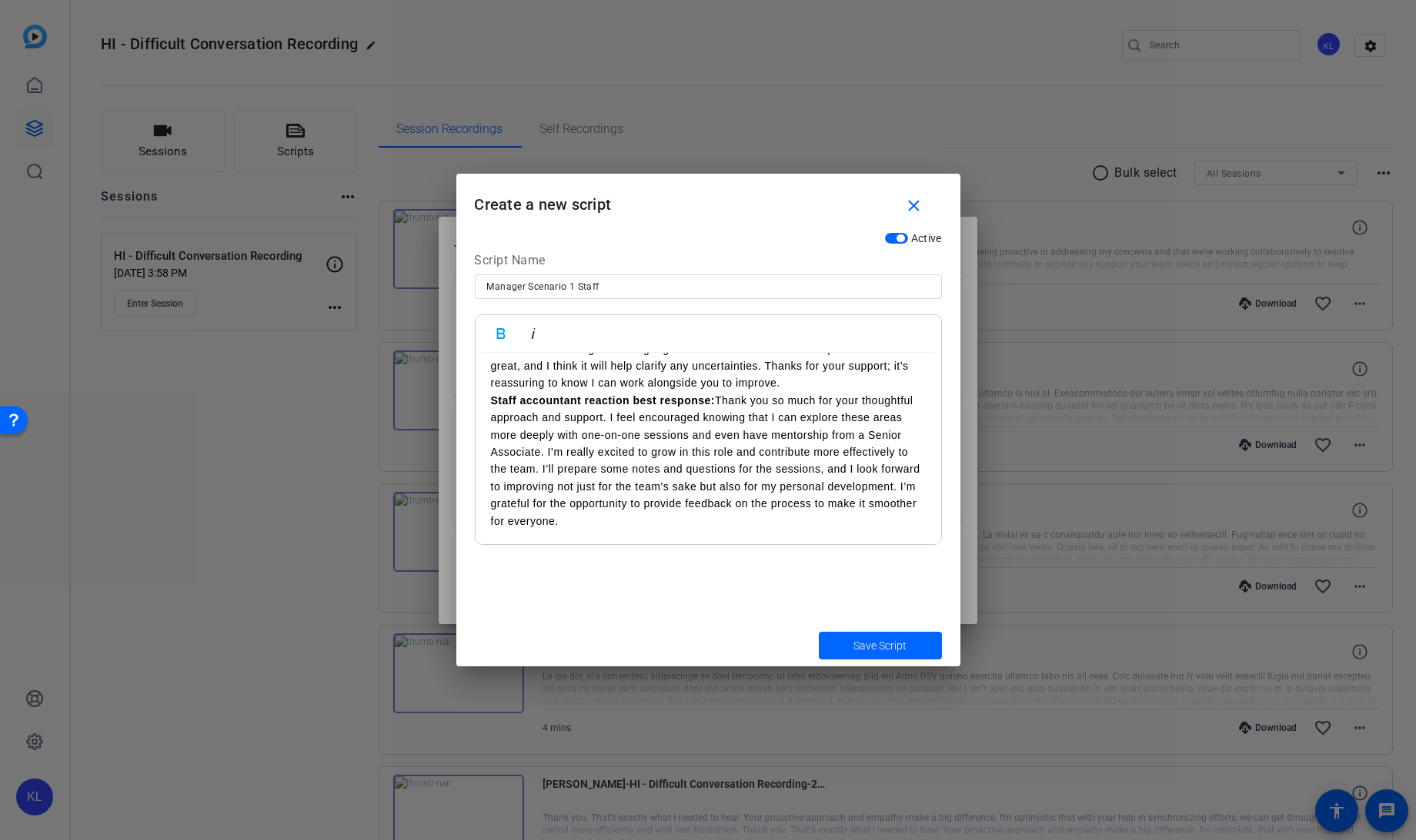
scroll to position [172, 0]
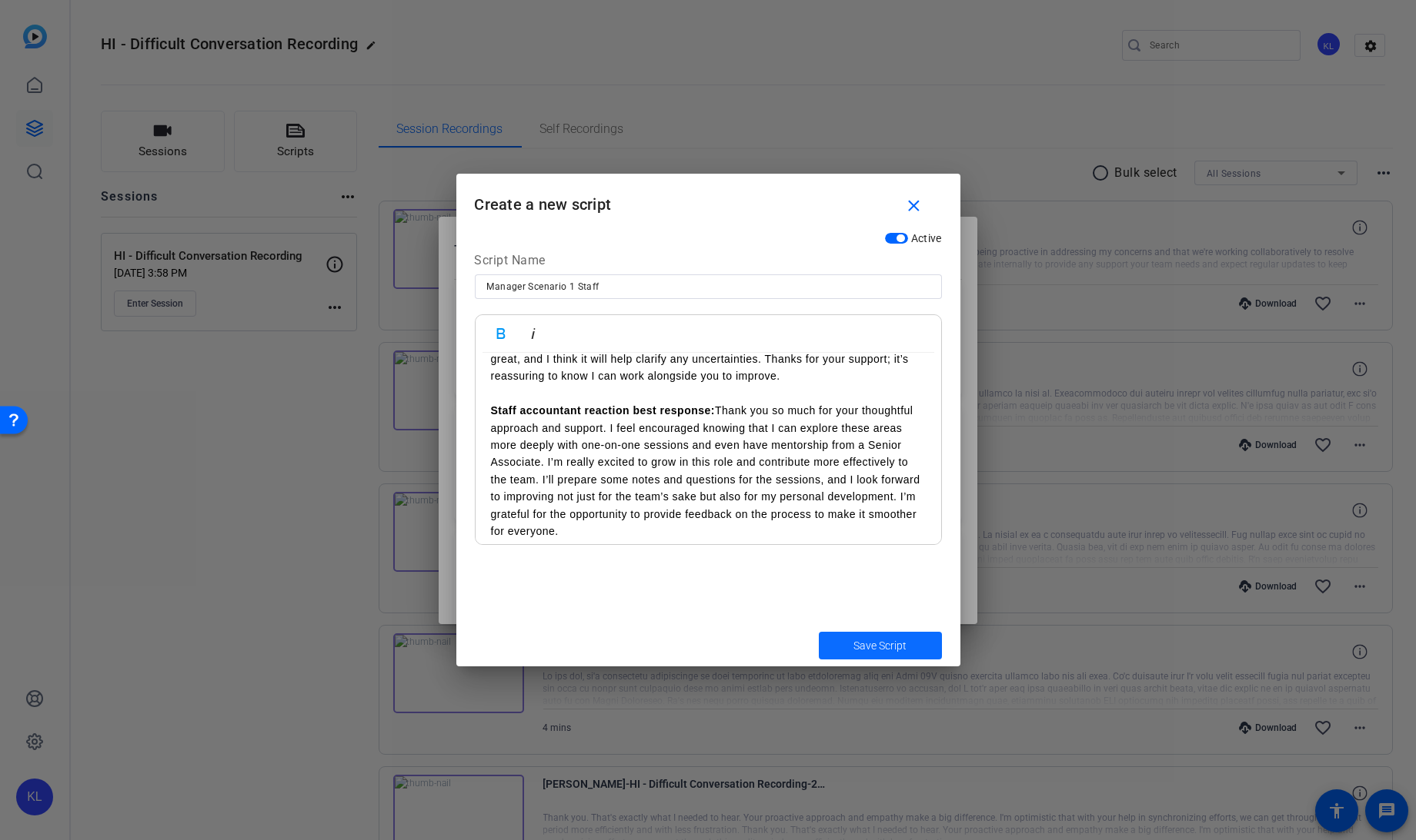
click at [854, 644] on span "Save Script" at bounding box center [880, 645] width 53 height 16
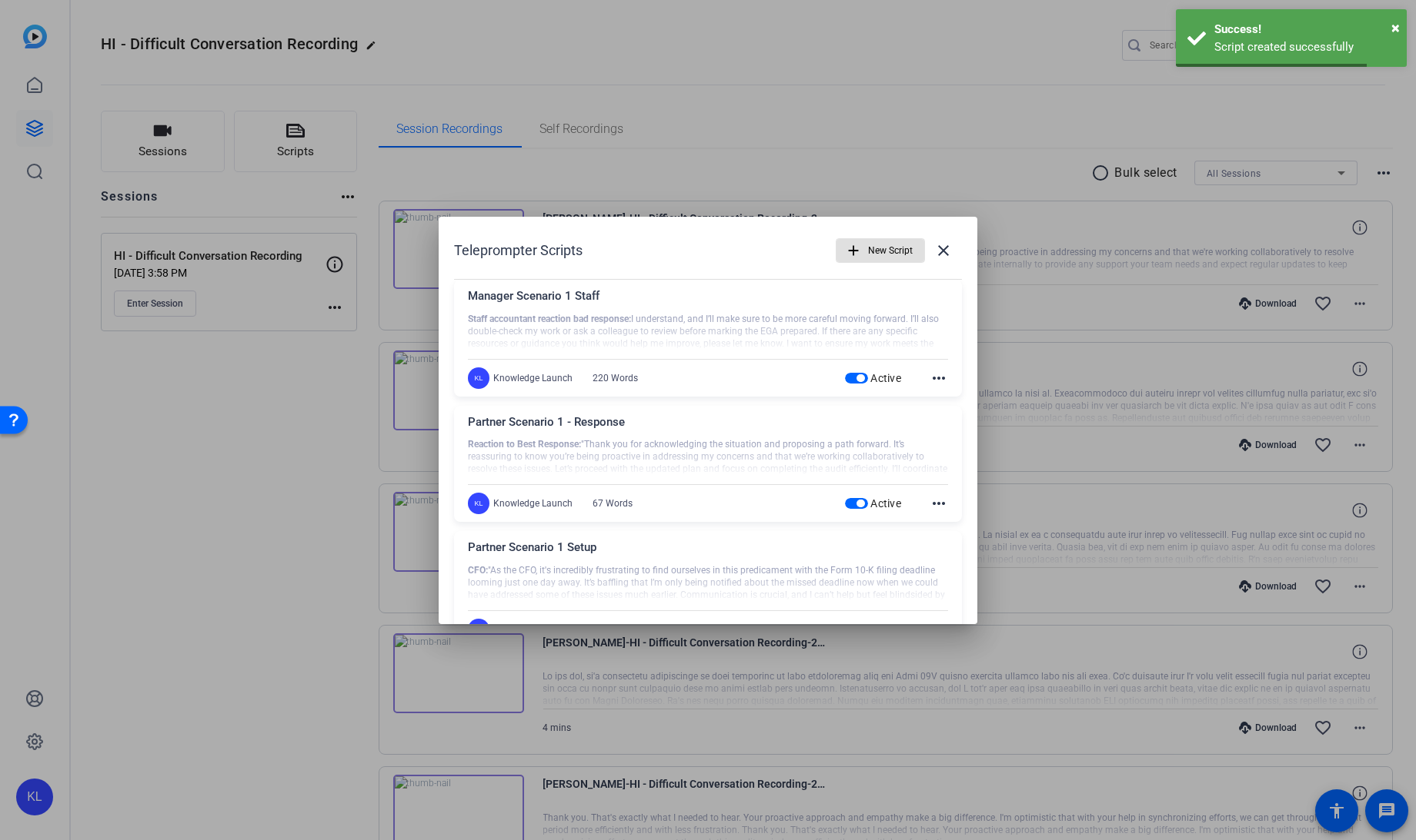
click at [317, 544] on div at bounding box center [708, 420] width 1416 height 840
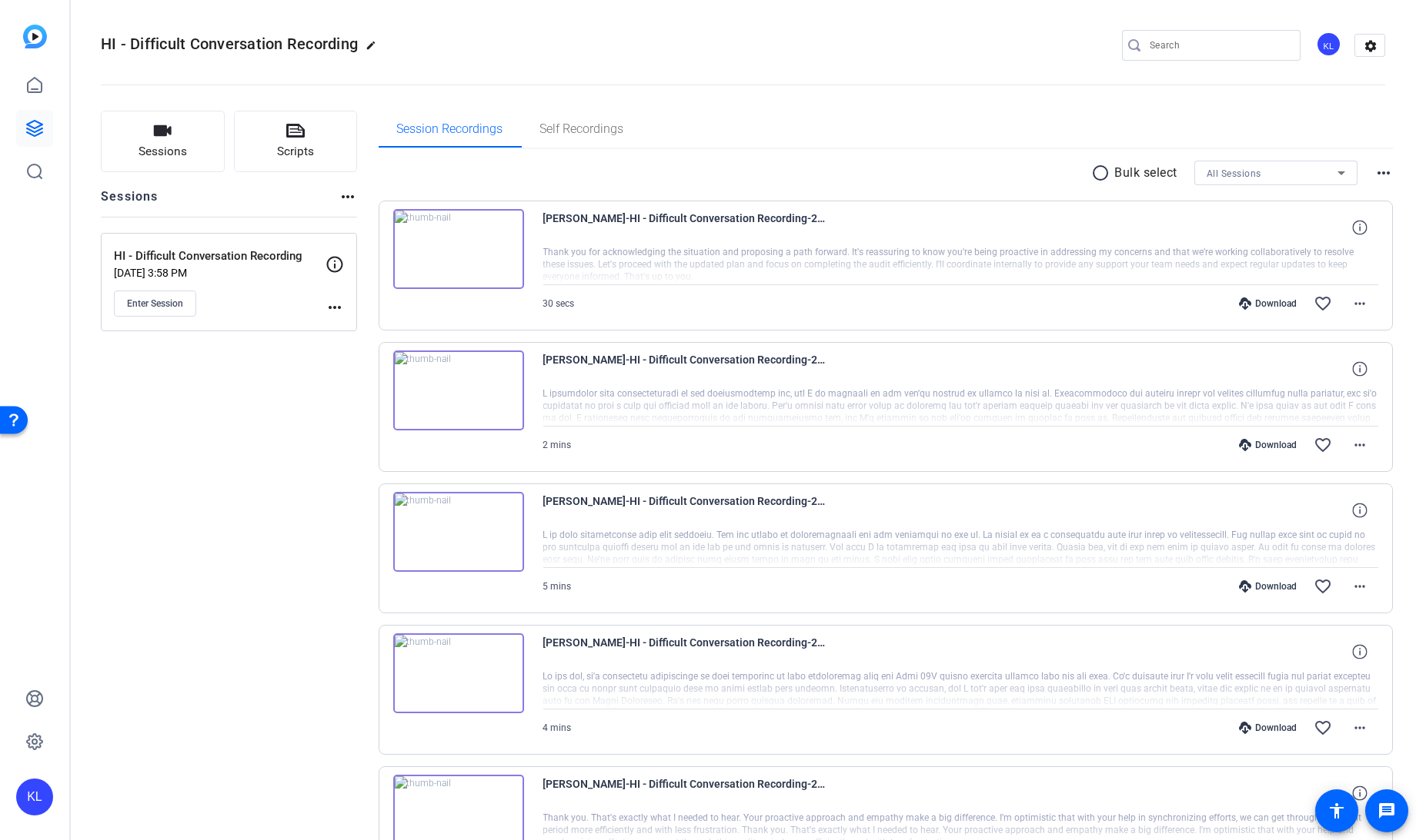
click at [331, 309] on mat-icon "more_horiz" at bounding box center [335, 308] width 19 height 19
click at [349, 330] on span "Edit Session" at bounding box center [372, 328] width 70 height 19
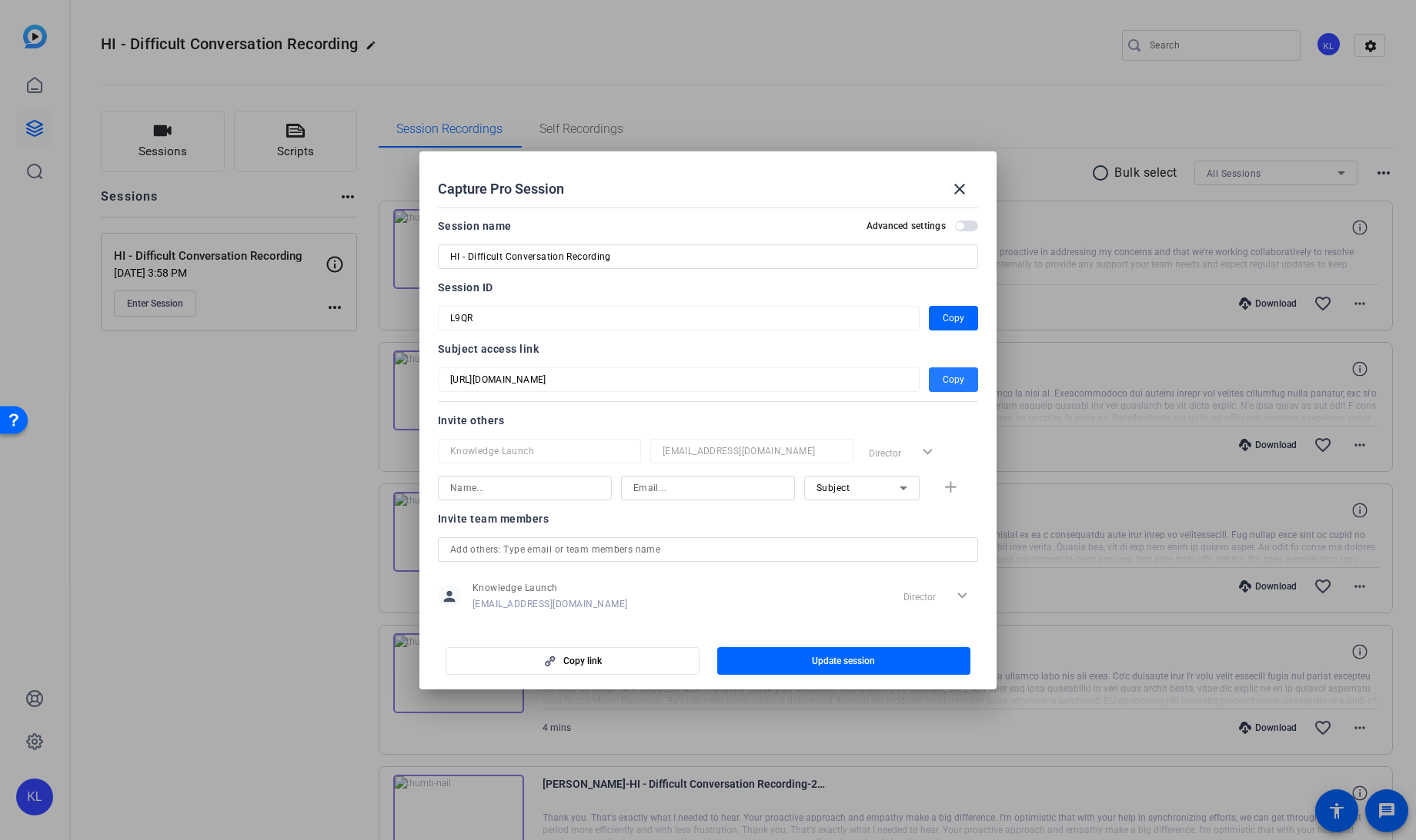
click at [942, 378] on span "Copy" at bounding box center [953, 380] width 22 height 19
click at [956, 186] on mat-icon "close" at bounding box center [959, 189] width 19 height 19
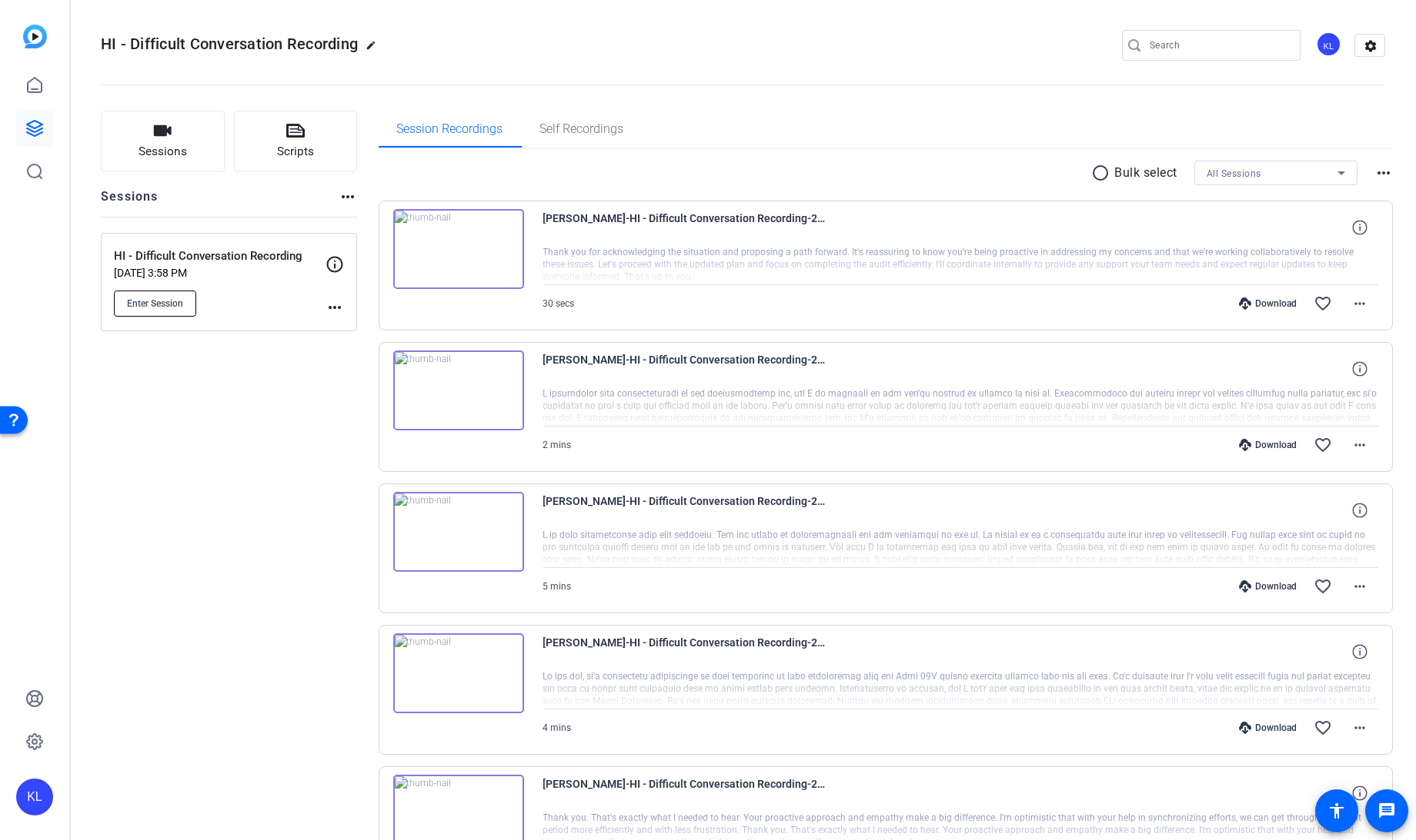
click at [162, 303] on span "Enter Session" at bounding box center [155, 303] width 56 height 12
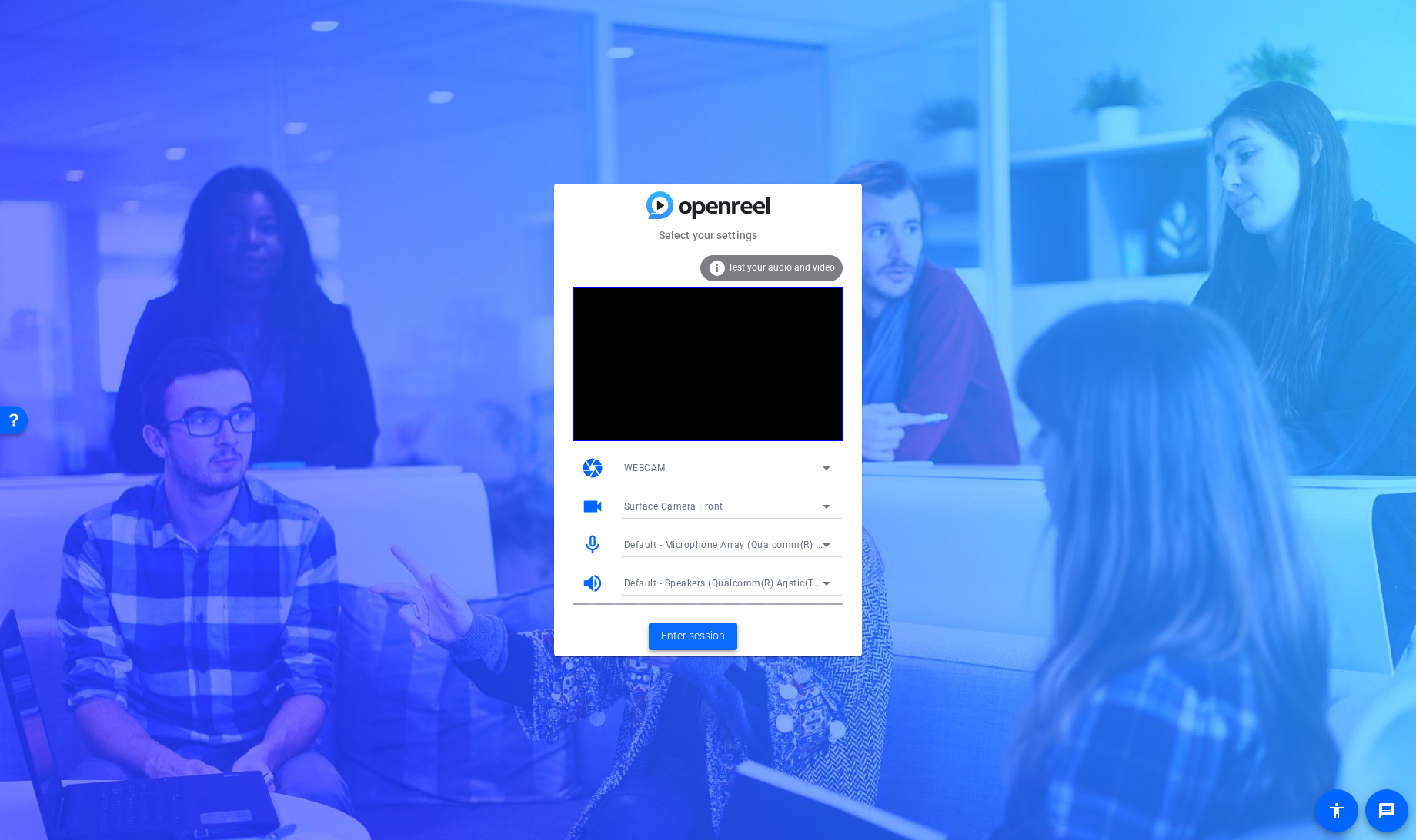
click at [679, 636] on span "Enter session" at bounding box center [693, 636] width 64 height 16
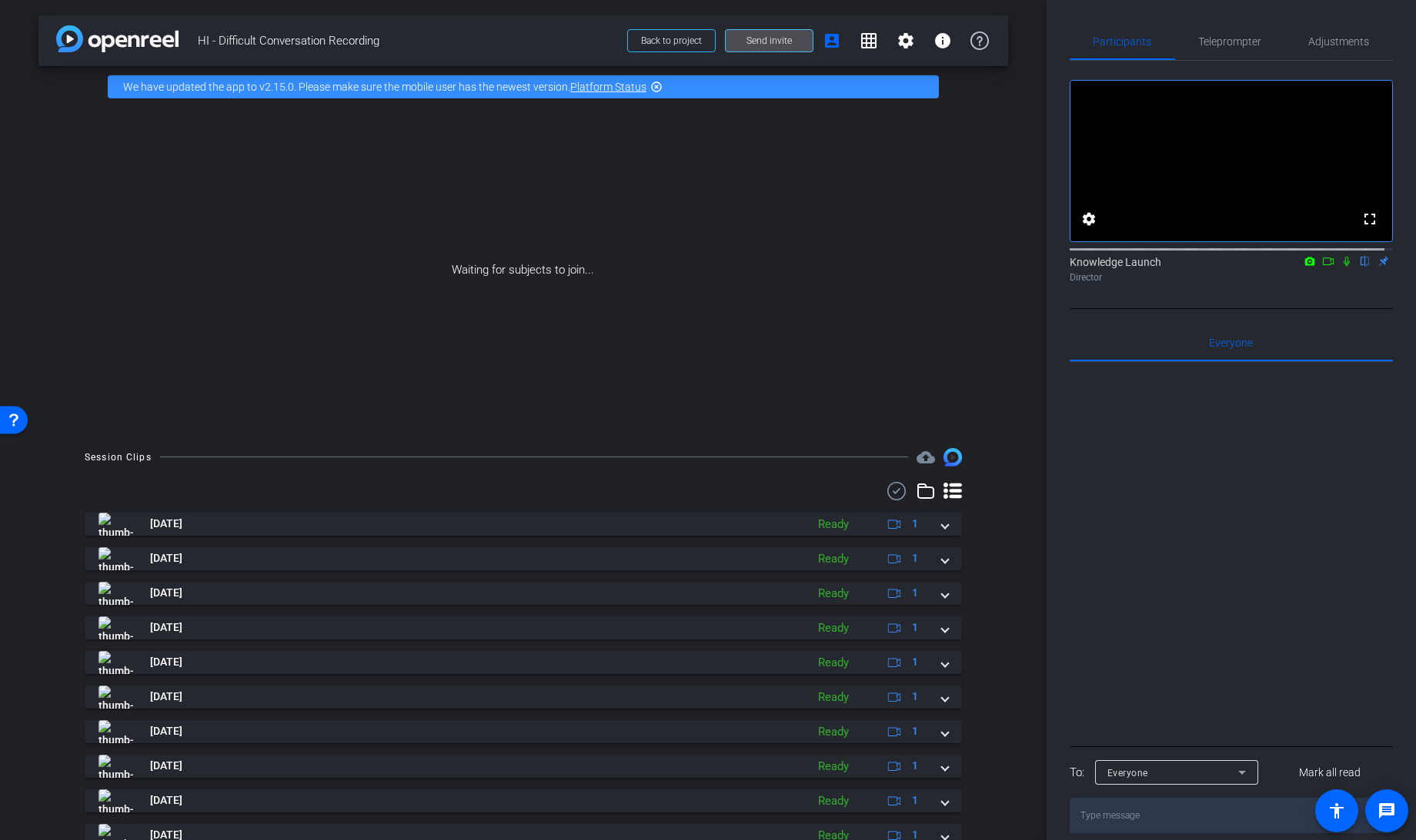
click at [759, 43] on span "Send invite" at bounding box center [768, 40] width 45 height 12
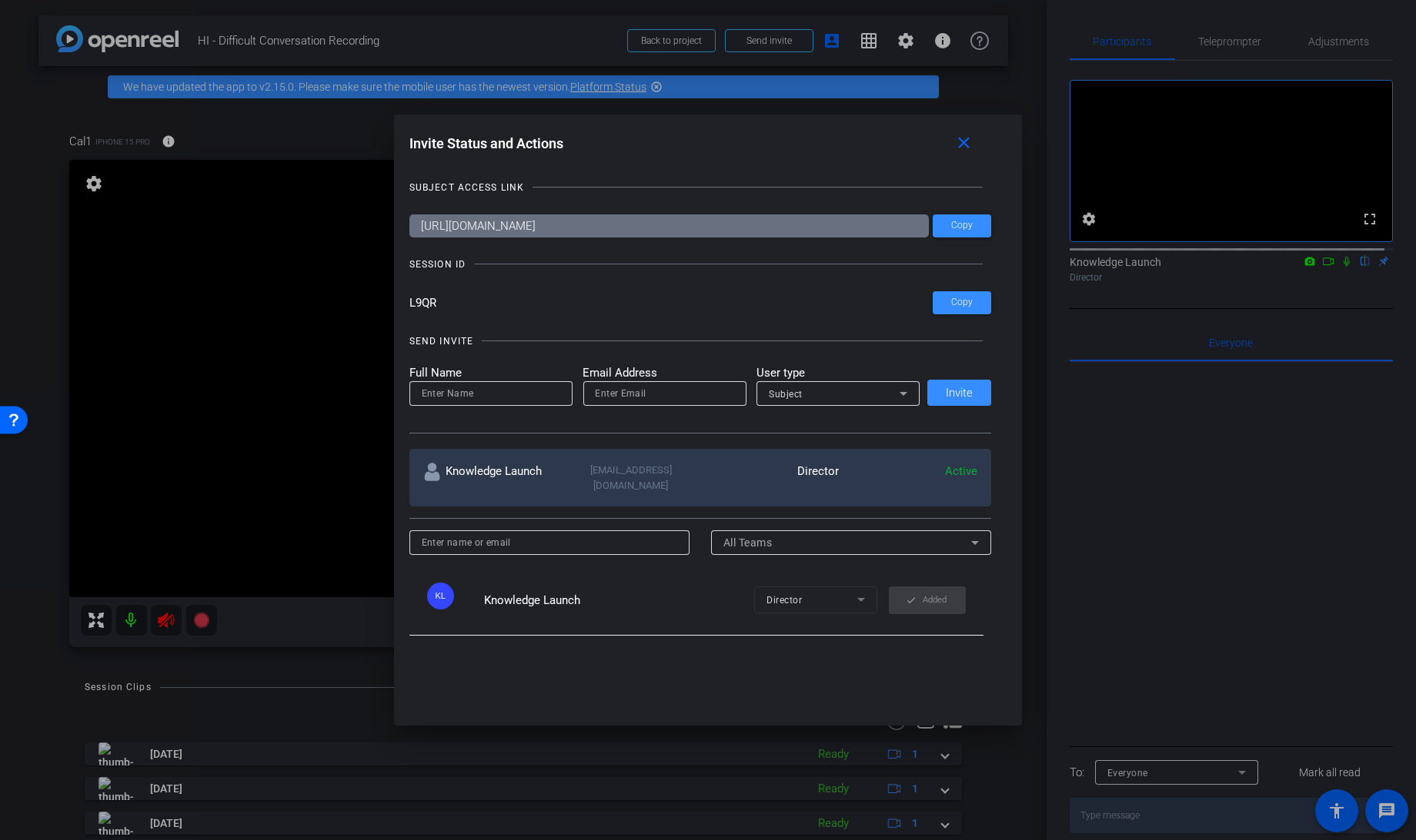
click at [41, 358] on div at bounding box center [708, 420] width 1416 height 840
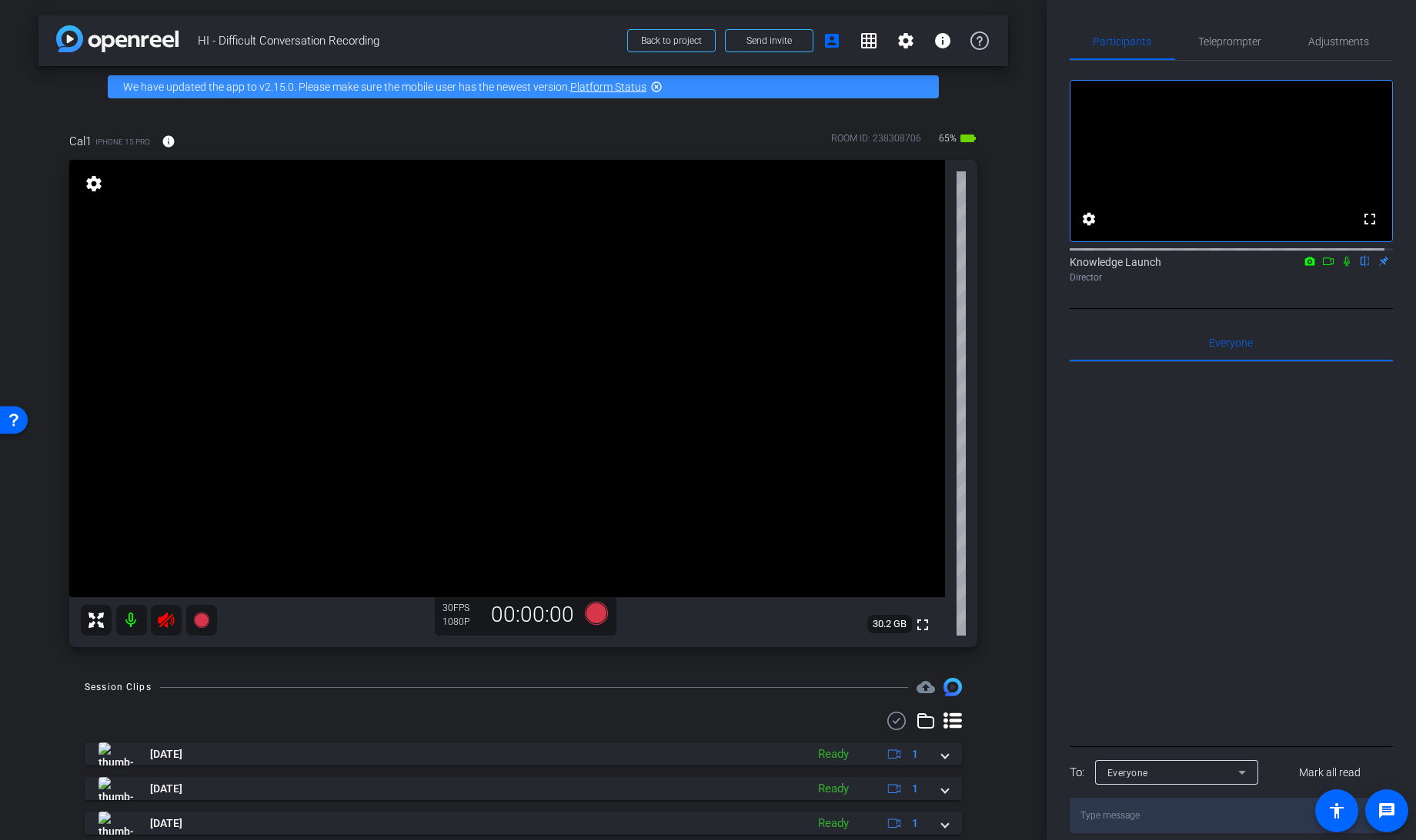
click at [162, 622] on icon at bounding box center [167, 621] width 19 height 19
drag, startPoint x: 162, startPoint y: 621, endPoint x: 127, endPoint y: 620, distance: 35.0
click at [127, 620] on mat-icon at bounding box center [131, 620] width 31 height 31
click at [167, 626] on icon at bounding box center [166, 620] width 16 height 15
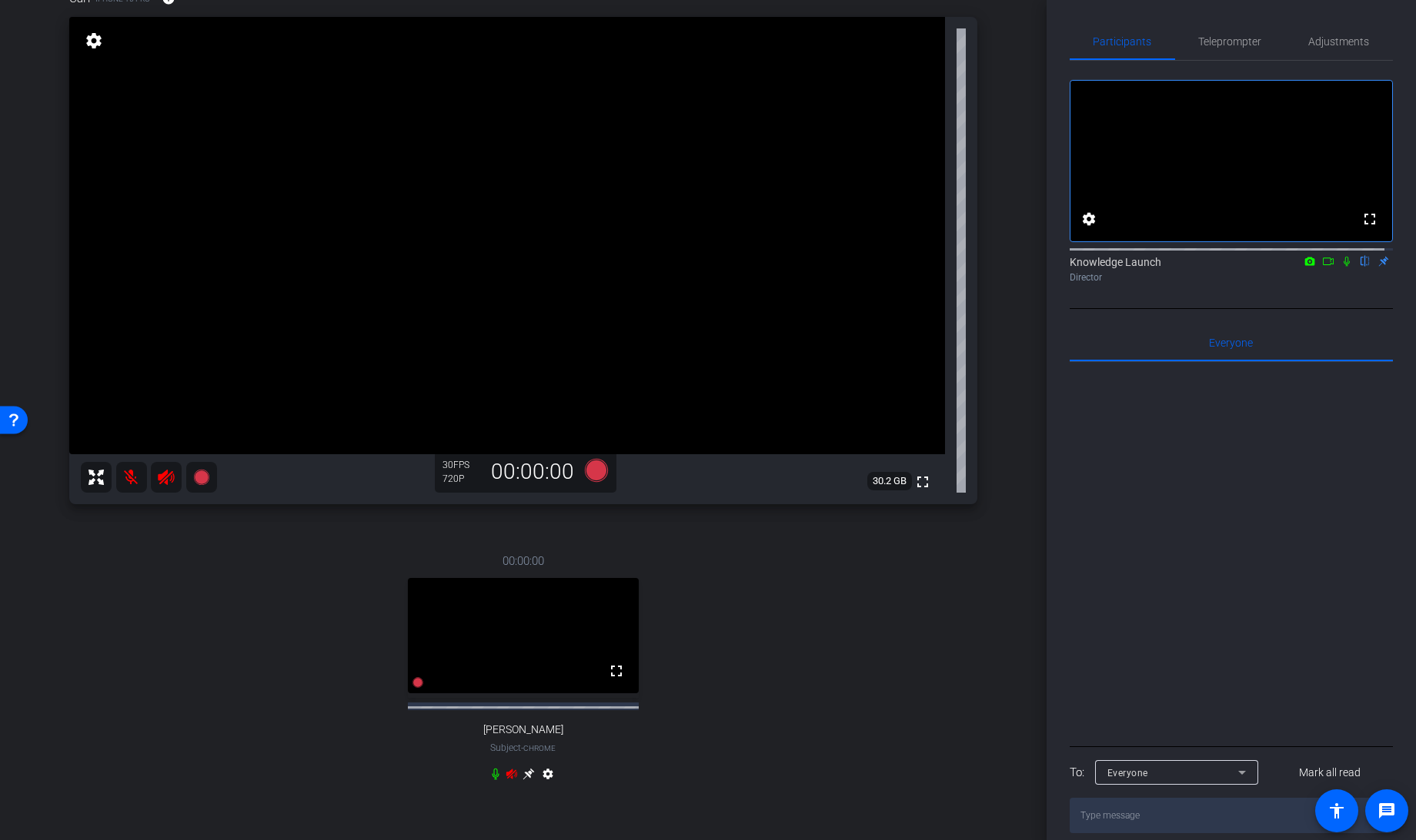
scroll to position [152, 0]
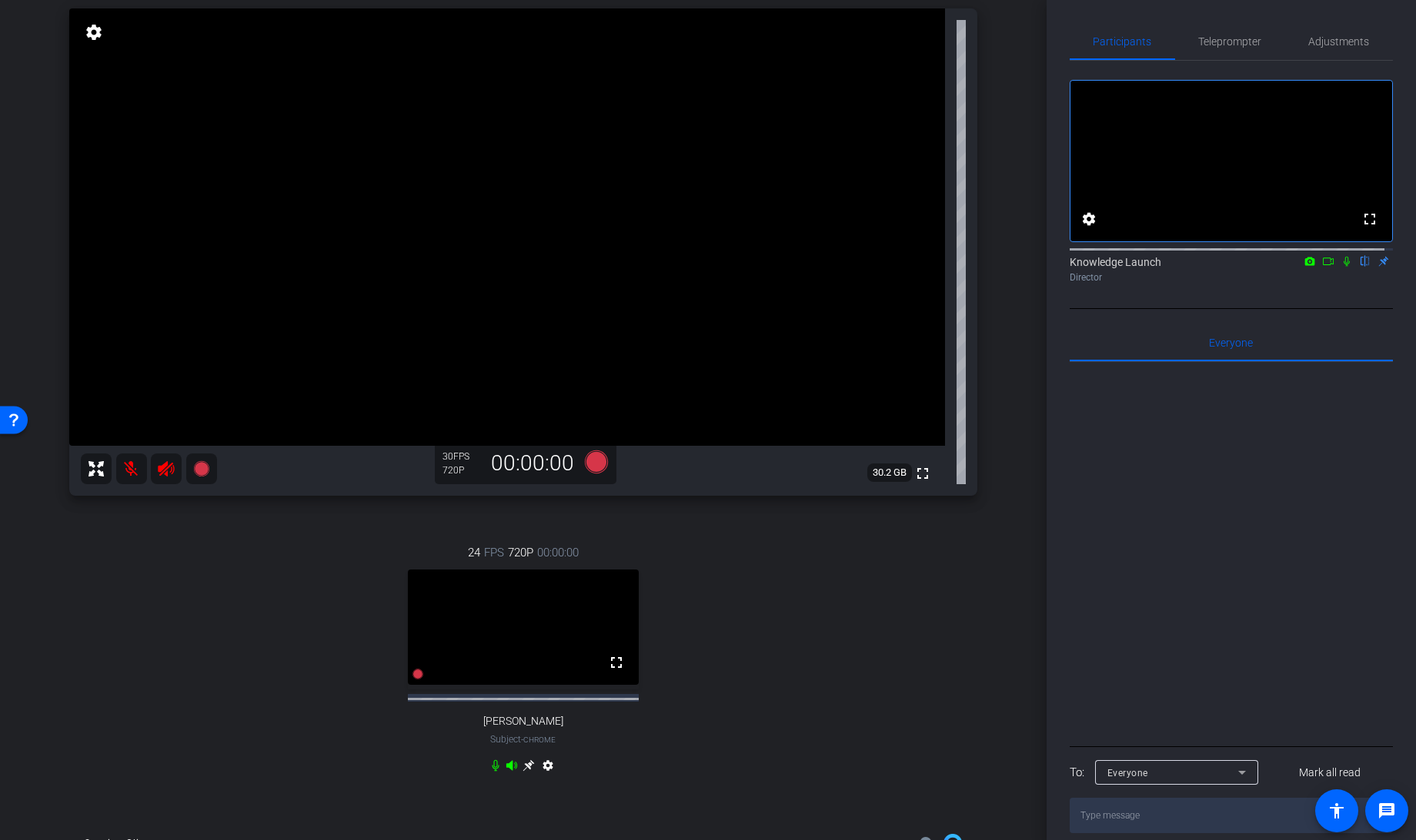
click at [508, 767] on icon at bounding box center [512, 765] width 11 height 10
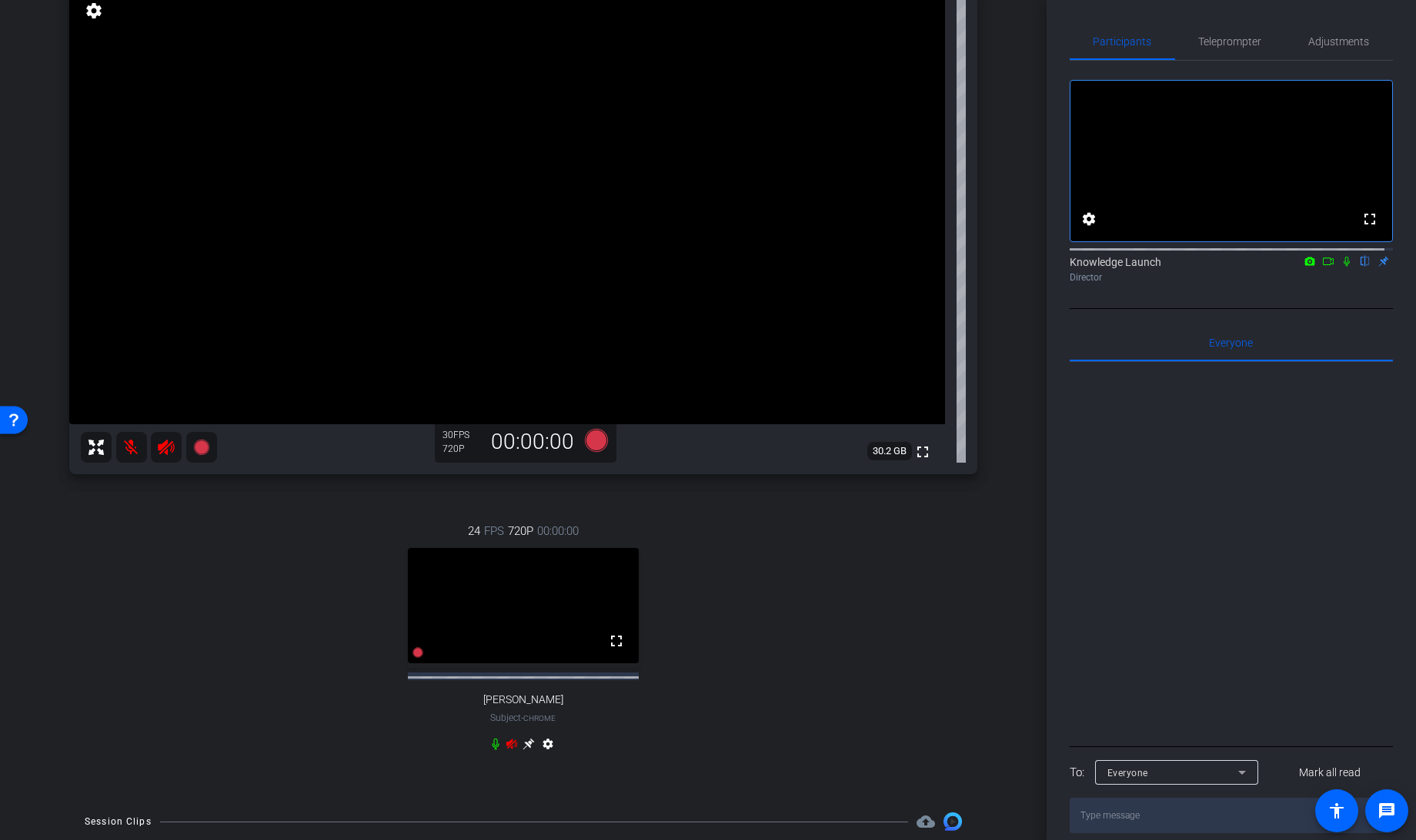
scroll to position [175, 0]
click at [508, 746] on icon at bounding box center [511, 742] width 12 height 12
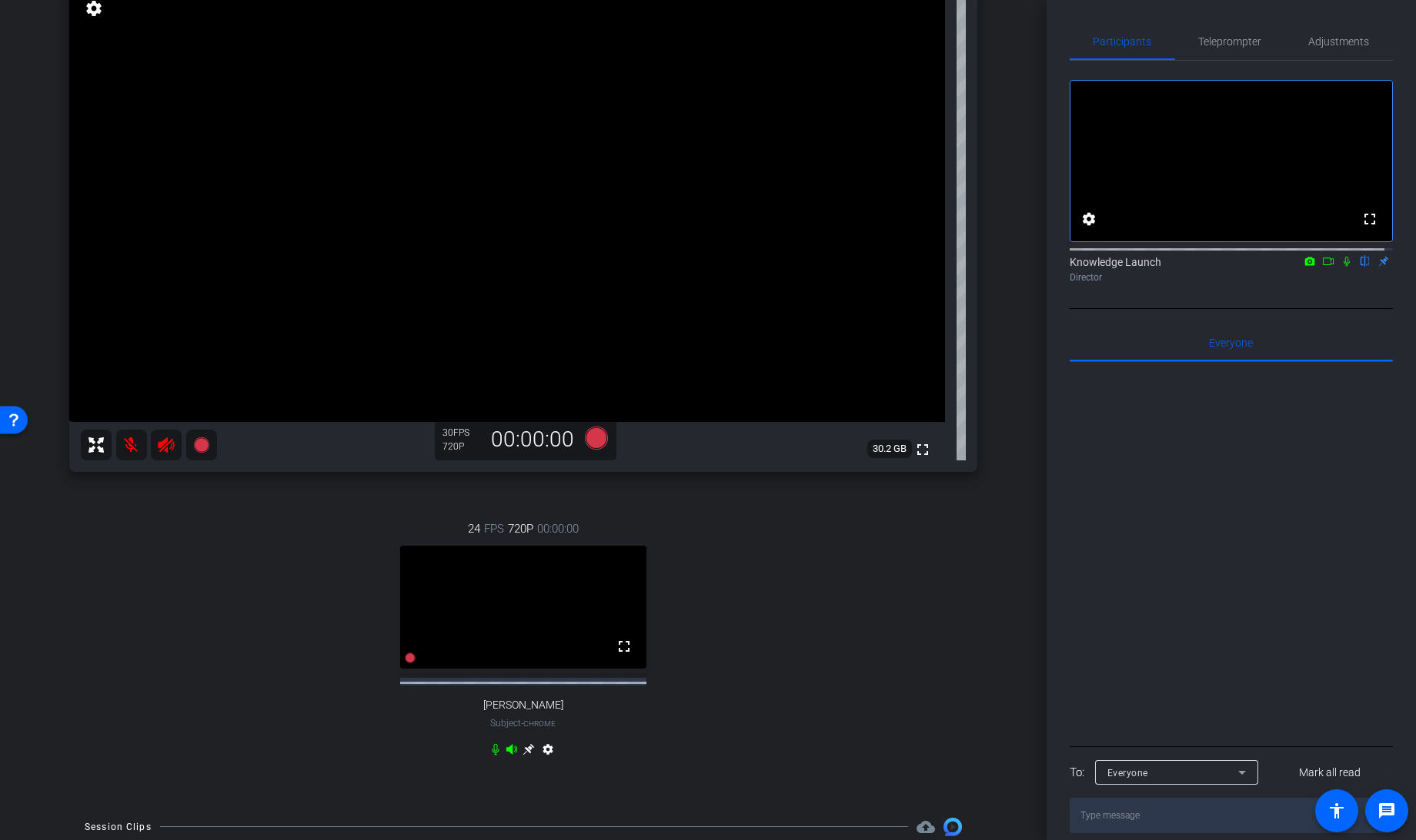
click at [522, 756] on icon at bounding box center [528, 749] width 12 height 12
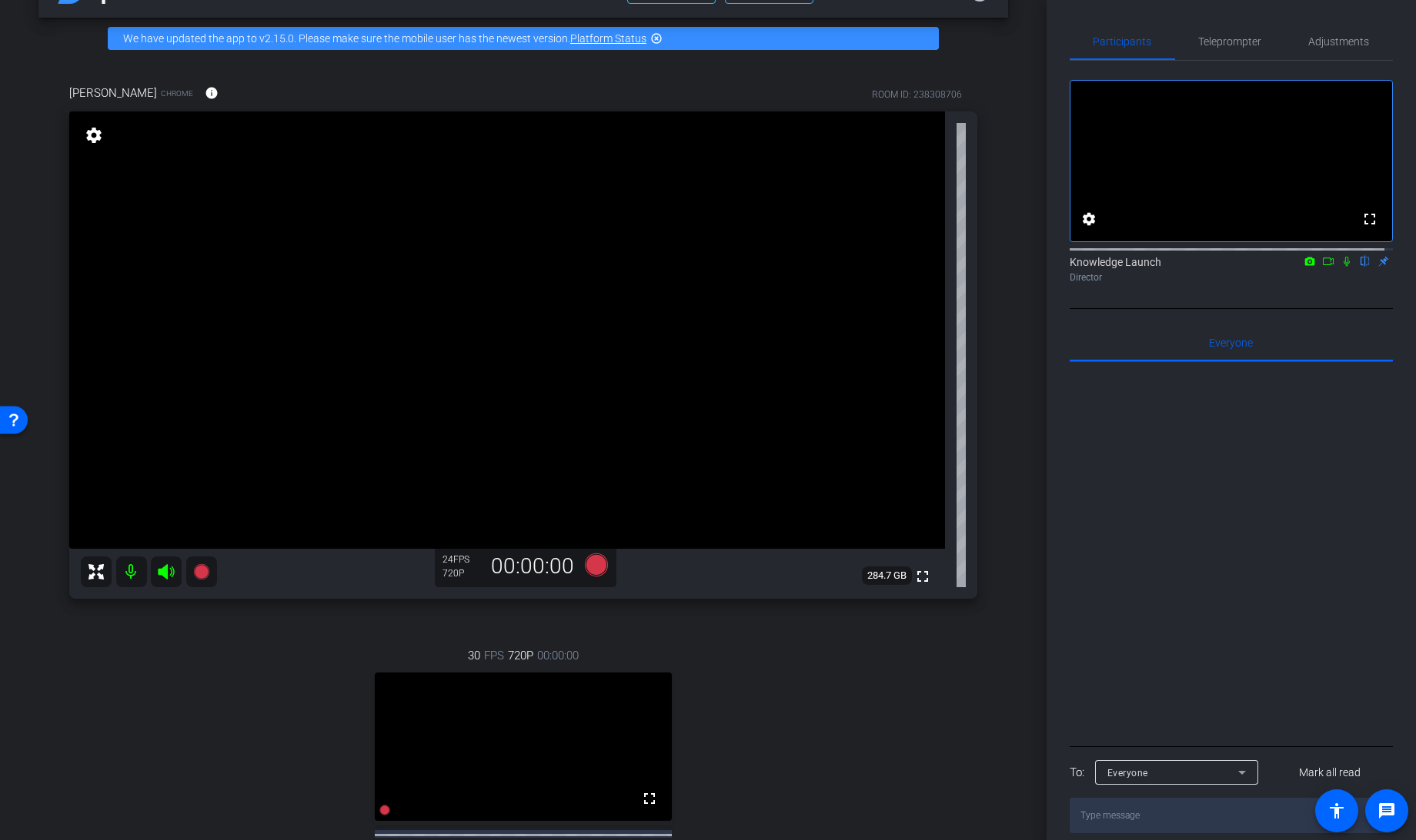
scroll to position [78, 0]
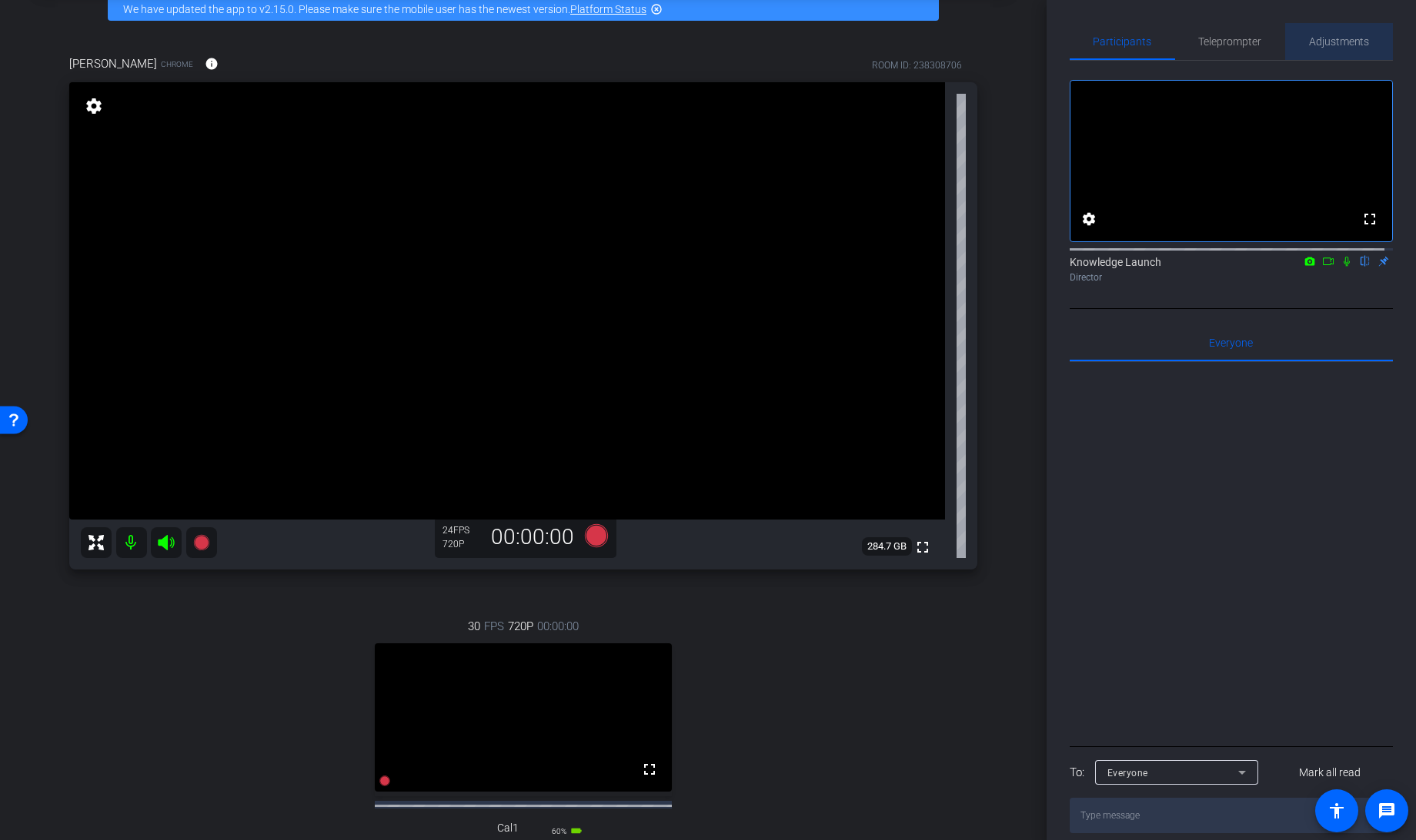
click at [1342, 30] on span "Adjustments" at bounding box center [1338, 41] width 61 height 36
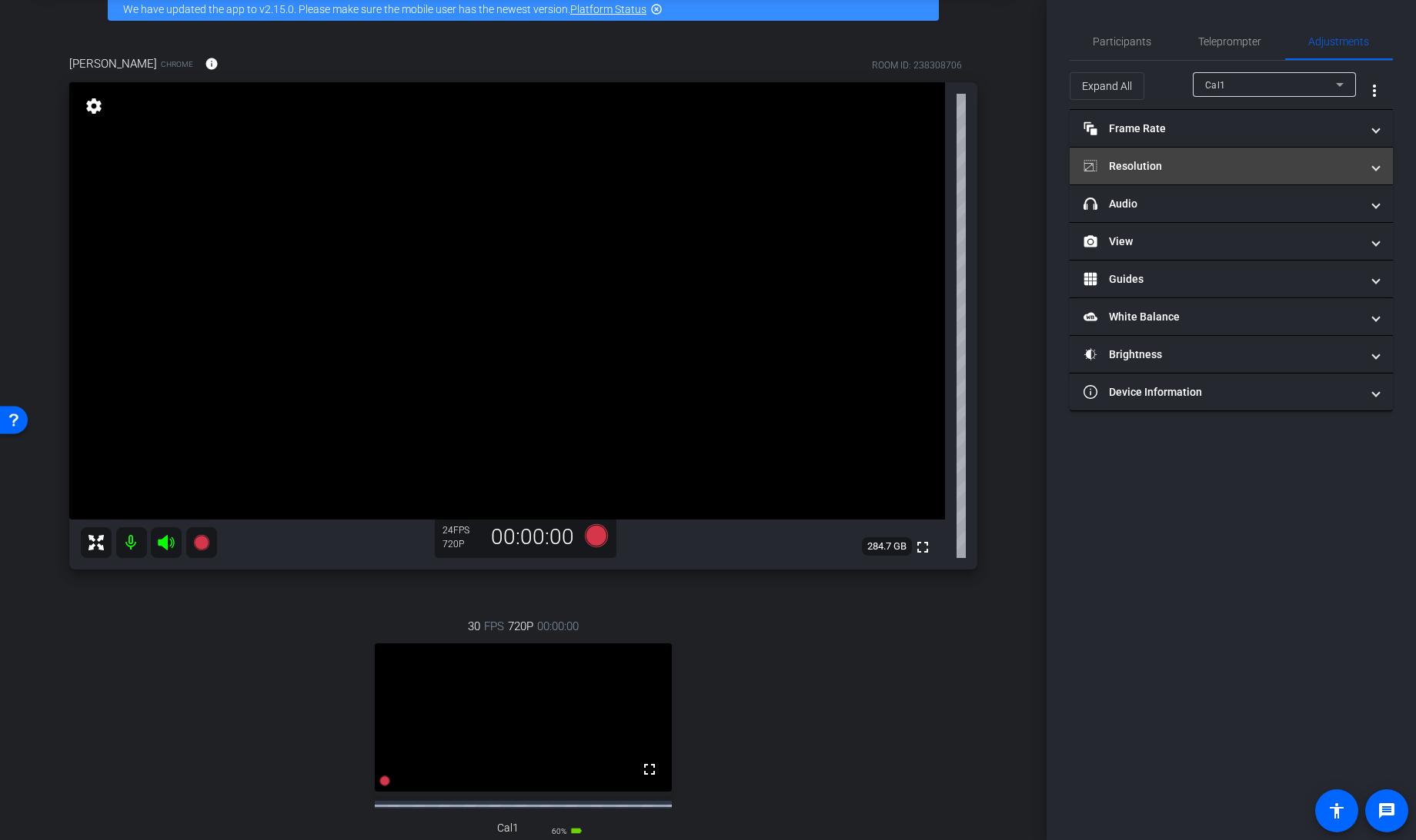
click at [1182, 158] on mat-panel-title "Resolution" at bounding box center [1221, 166] width 277 height 16
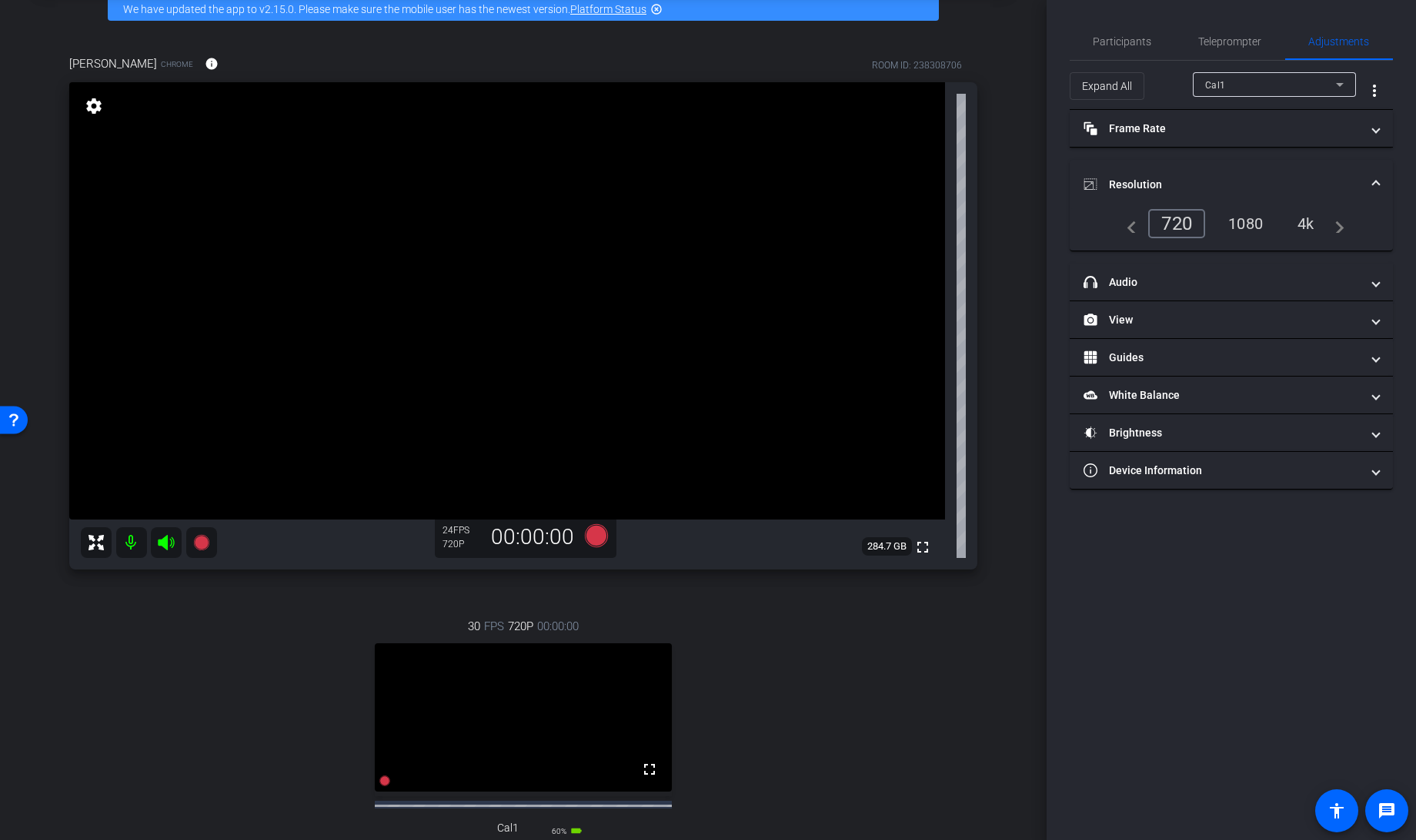
click at [1252, 84] on div "Cal1" at bounding box center [1270, 85] width 131 height 20
click at [1242, 143] on span "[PERSON_NAME]" at bounding box center [1243, 140] width 78 height 19
type input "11000"
click at [1238, 224] on div "1080" at bounding box center [1245, 224] width 58 height 26
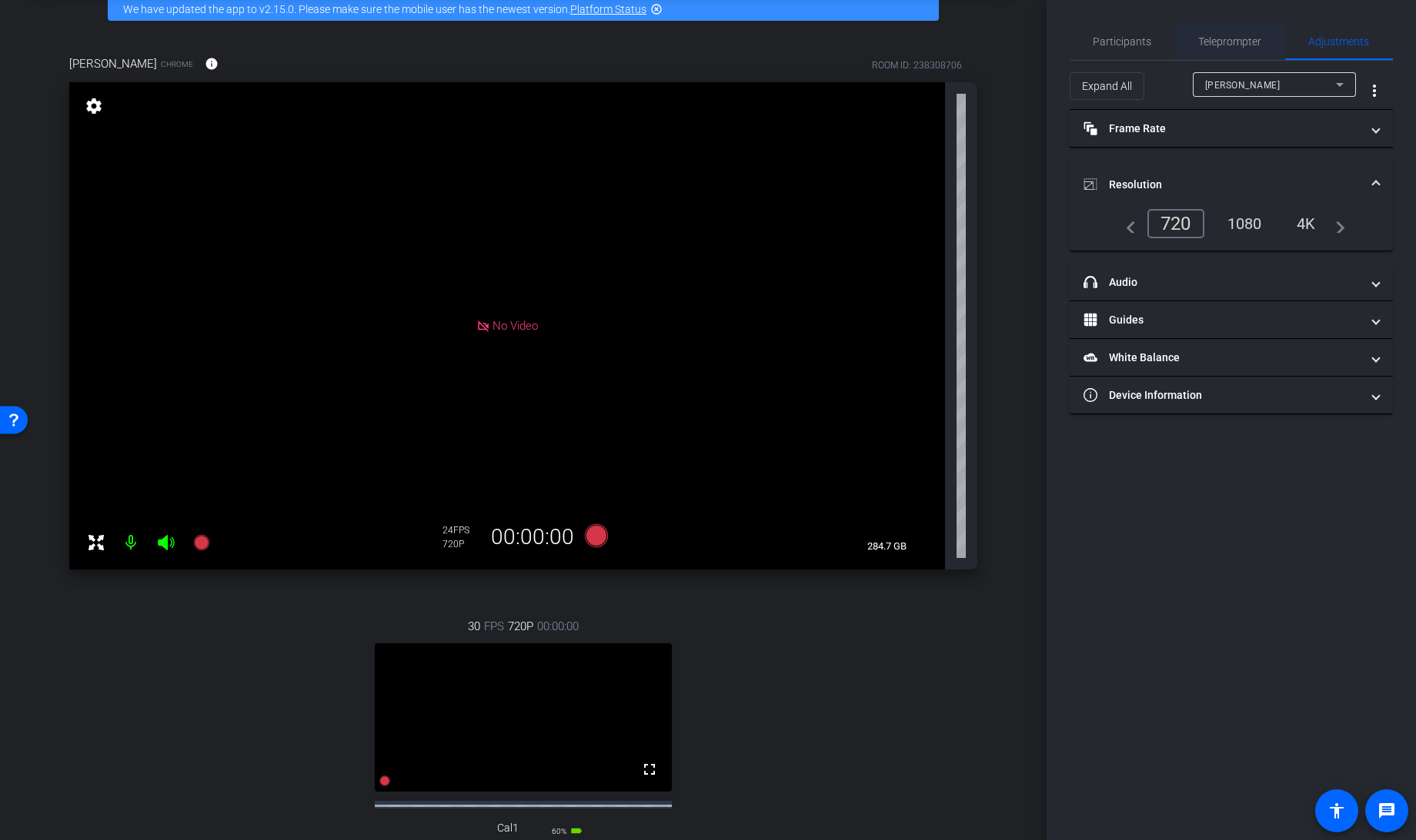
click at [1218, 45] on span "Teleprompter" at bounding box center [1230, 42] width 63 height 11
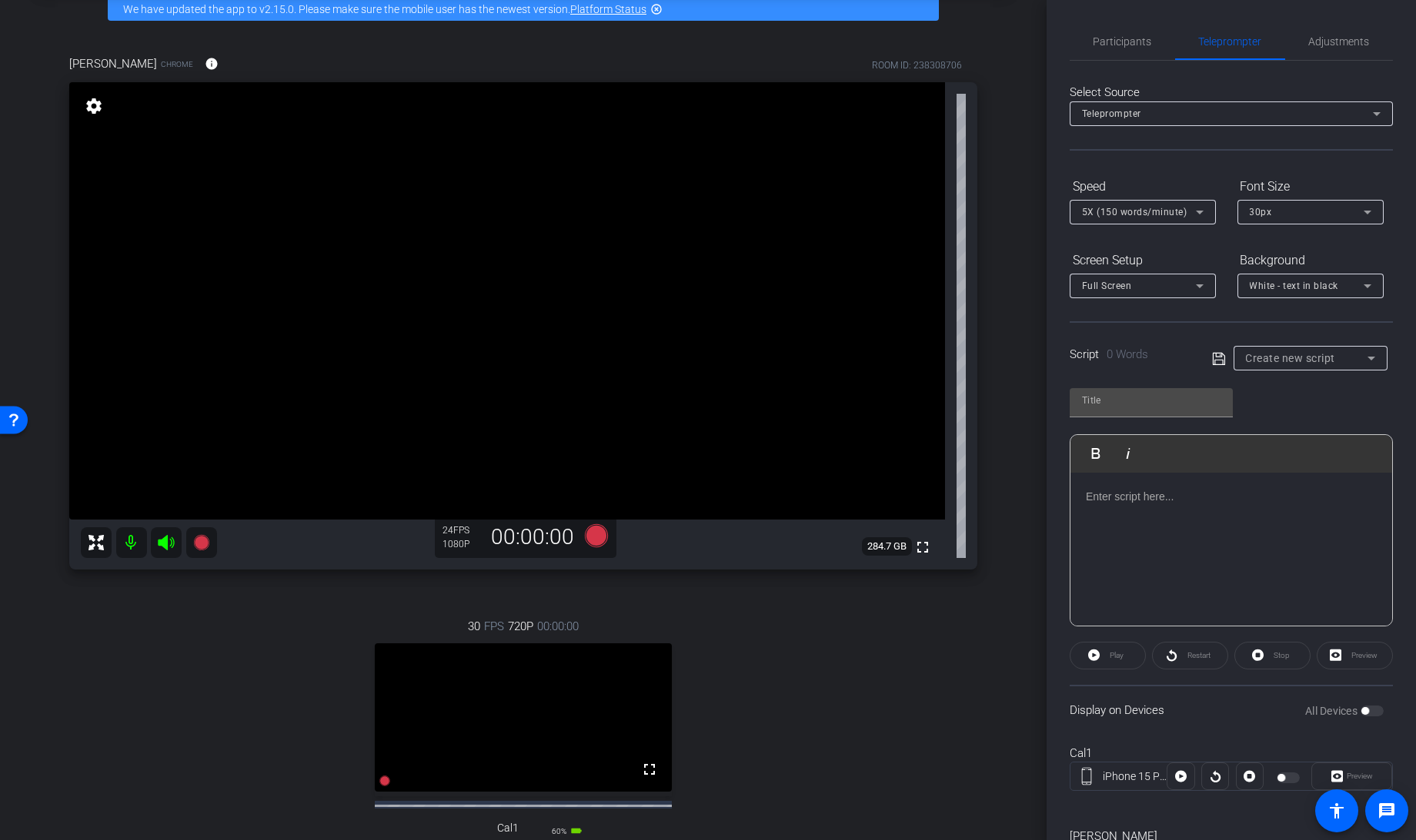
click at [1295, 362] on span "Create new script" at bounding box center [1291, 357] width 90 height 12
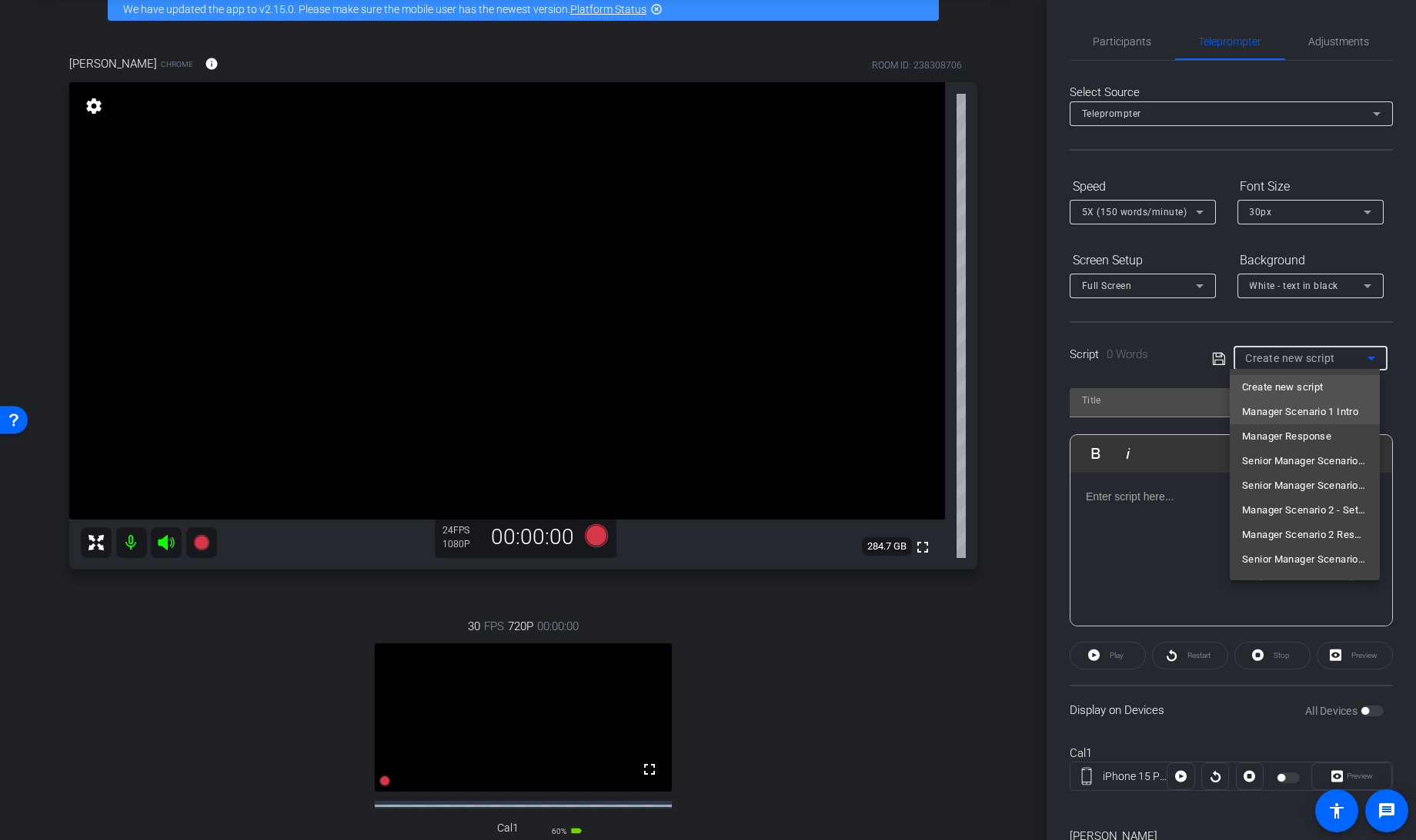
click at [1298, 418] on span "Manager Scenario 1 Intro" at bounding box center [1300, 413] width 116 height 19
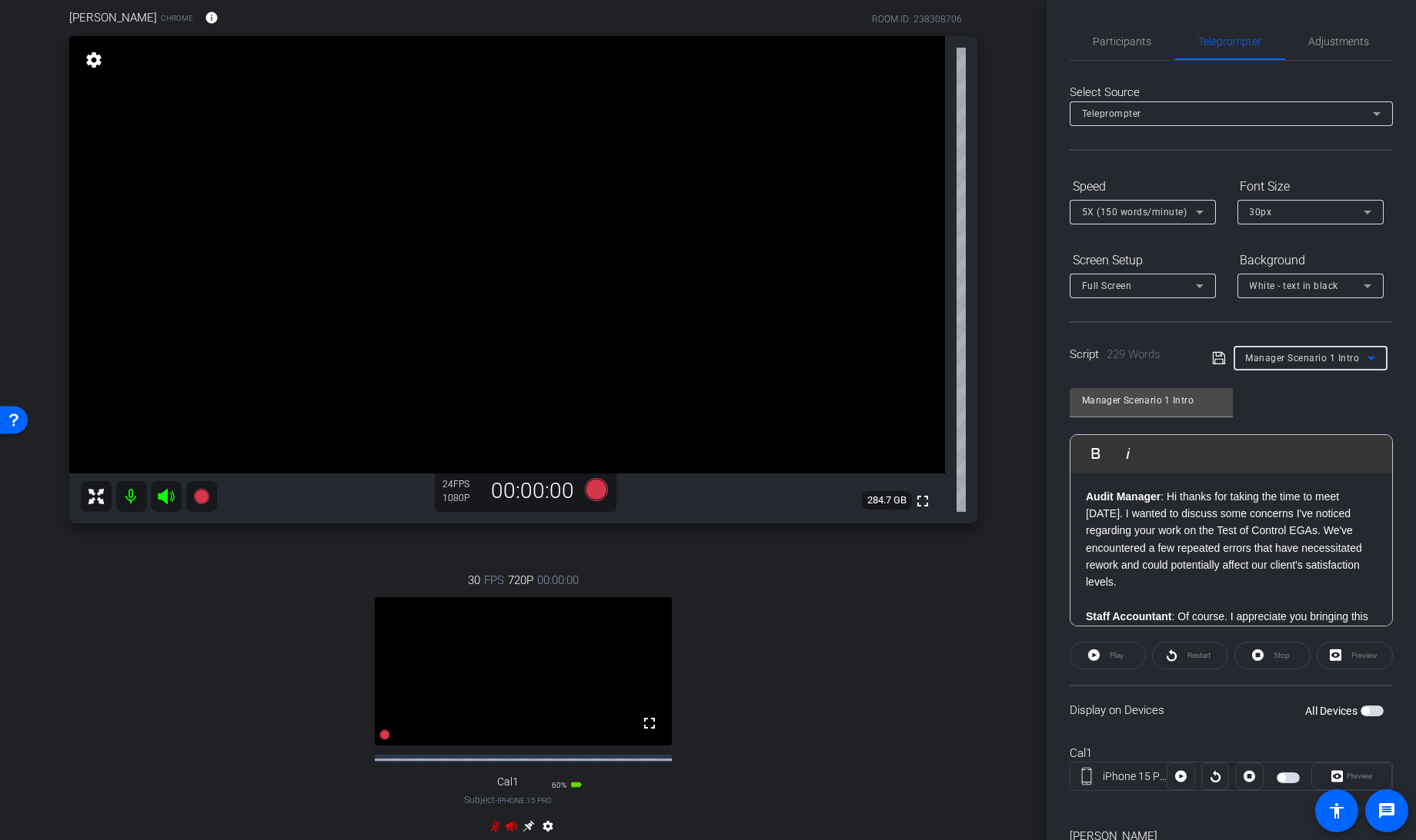
scroll to position [124, 0]
click at [1361, 707] on span "button" at bounding box center [1365, 711] width 7 height 7
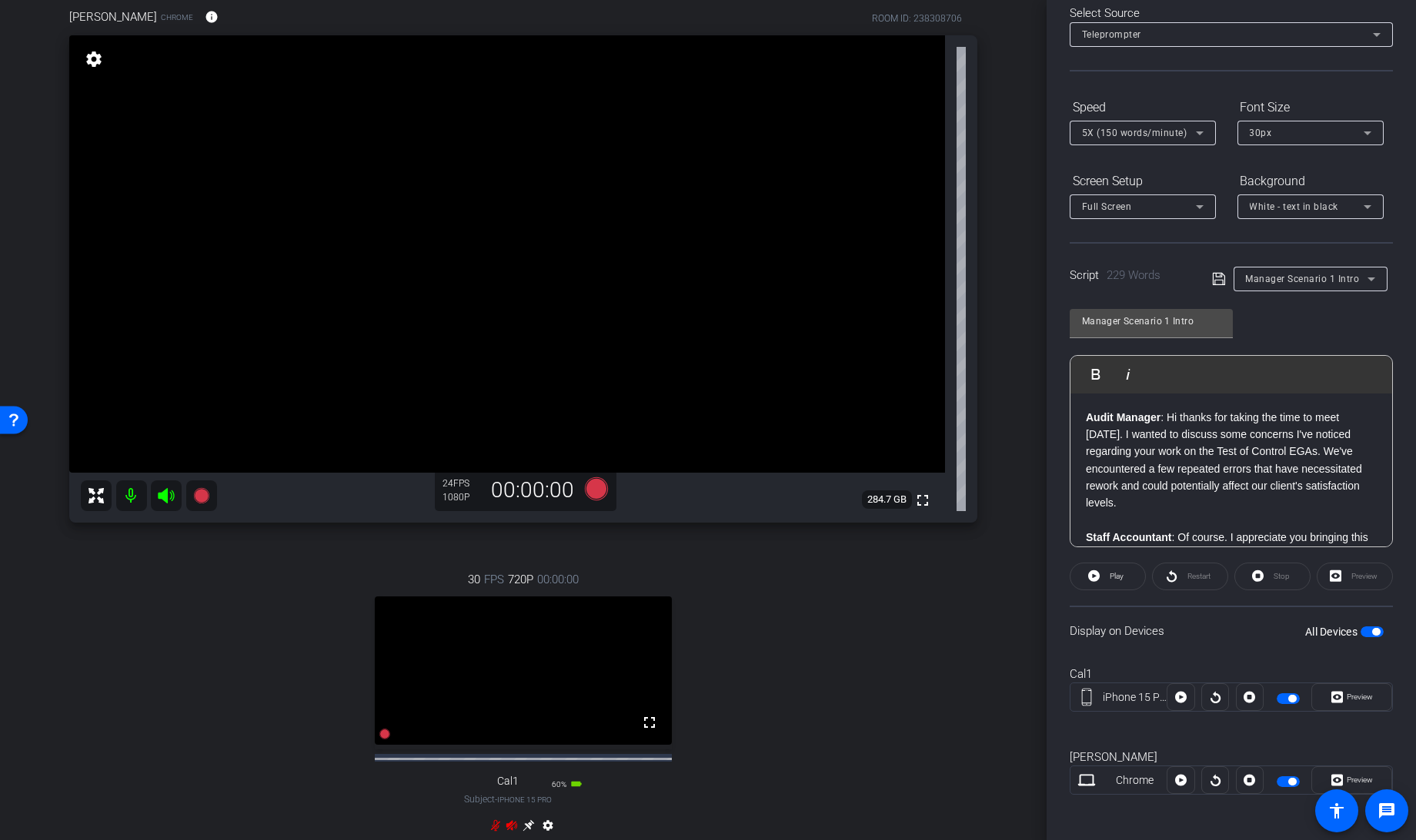
scroll to position [0, 0]
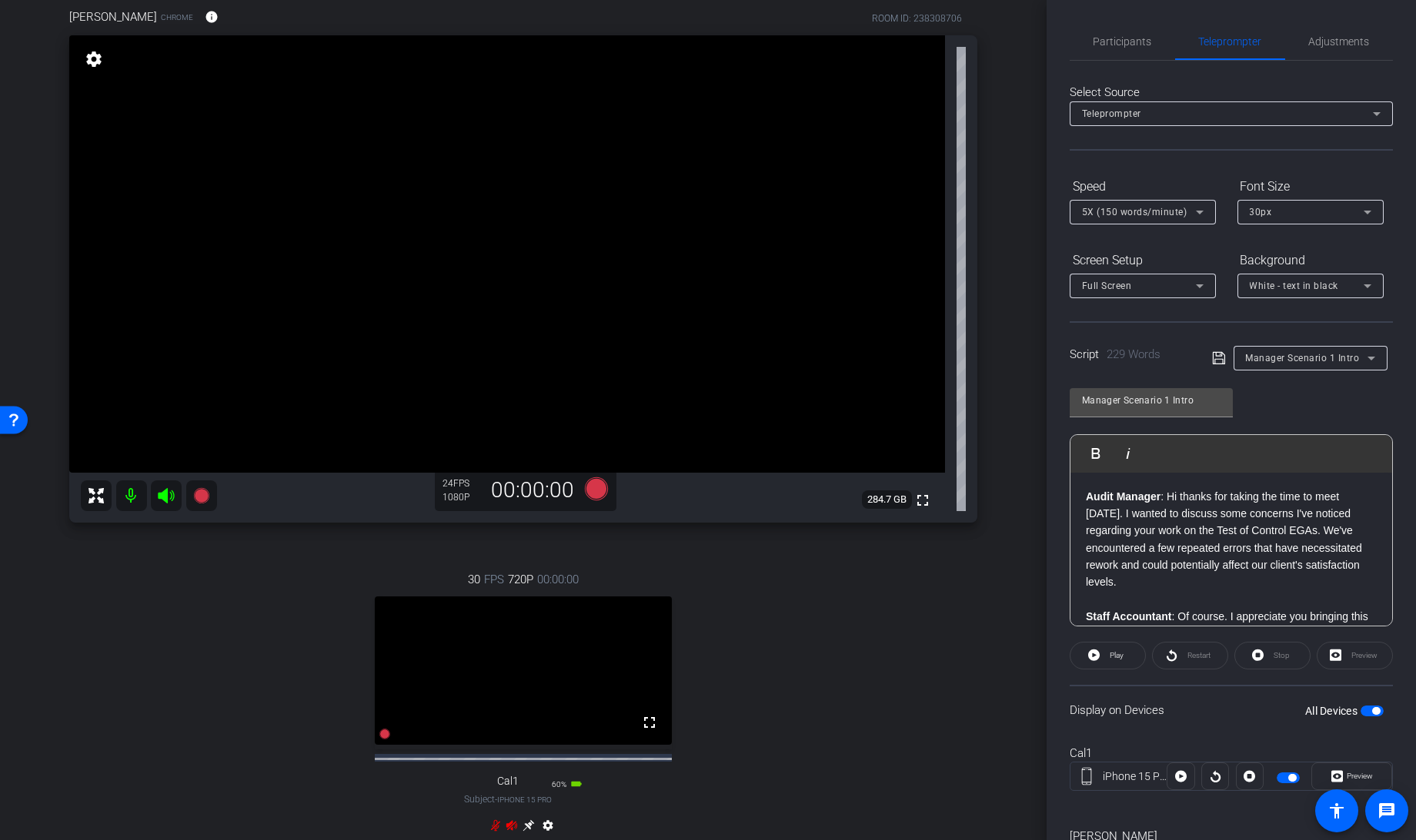
click at [1129, 283] on span "Full Screen" at bounding box center [1106, 286] width 50 height 11
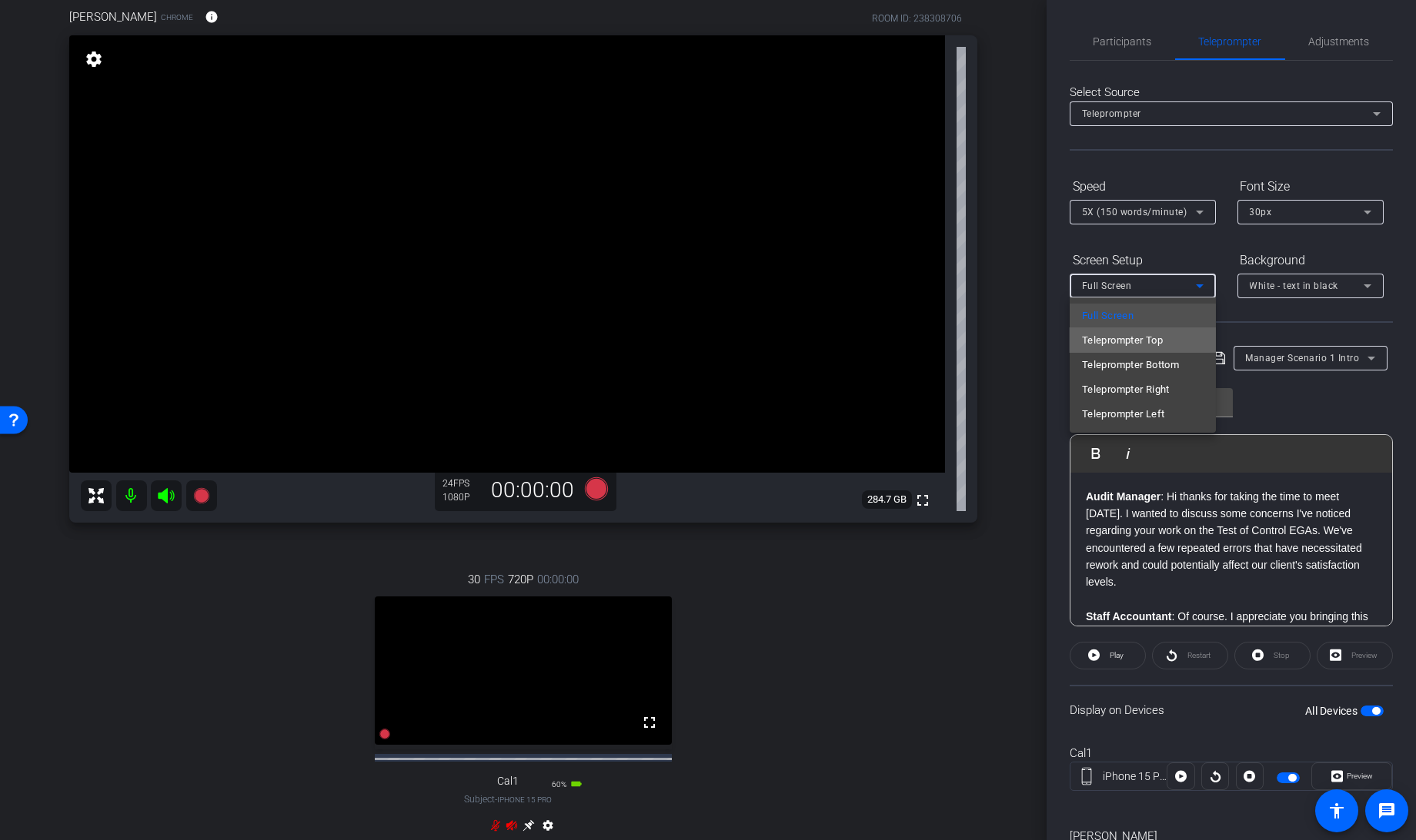
click at [1134, 337] on span "Teleprompter Top" at bounding box center [1122, 340] width 80 height 19
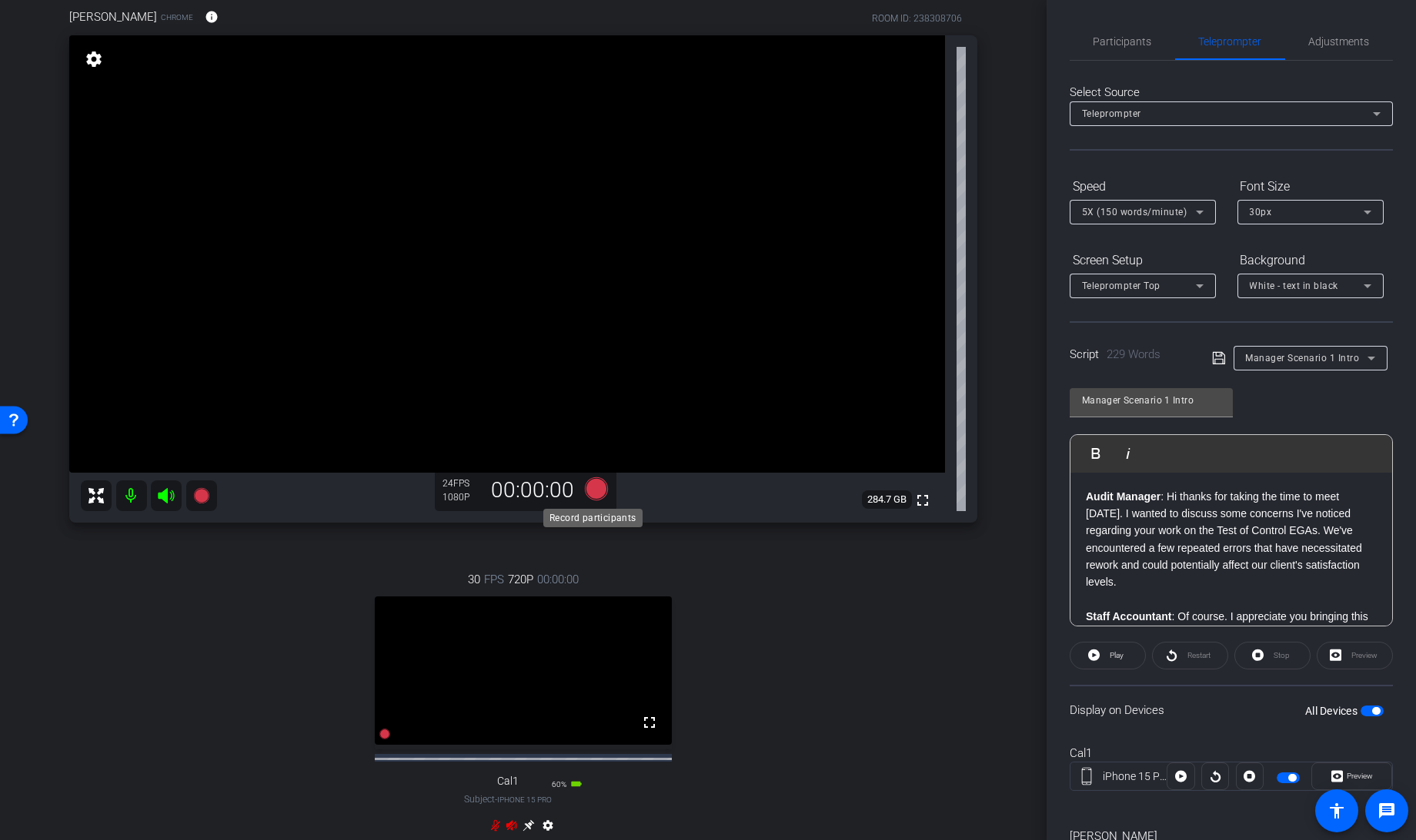
click at [589, 488] on icon at bounding box center [596, 488] width 23 height 23
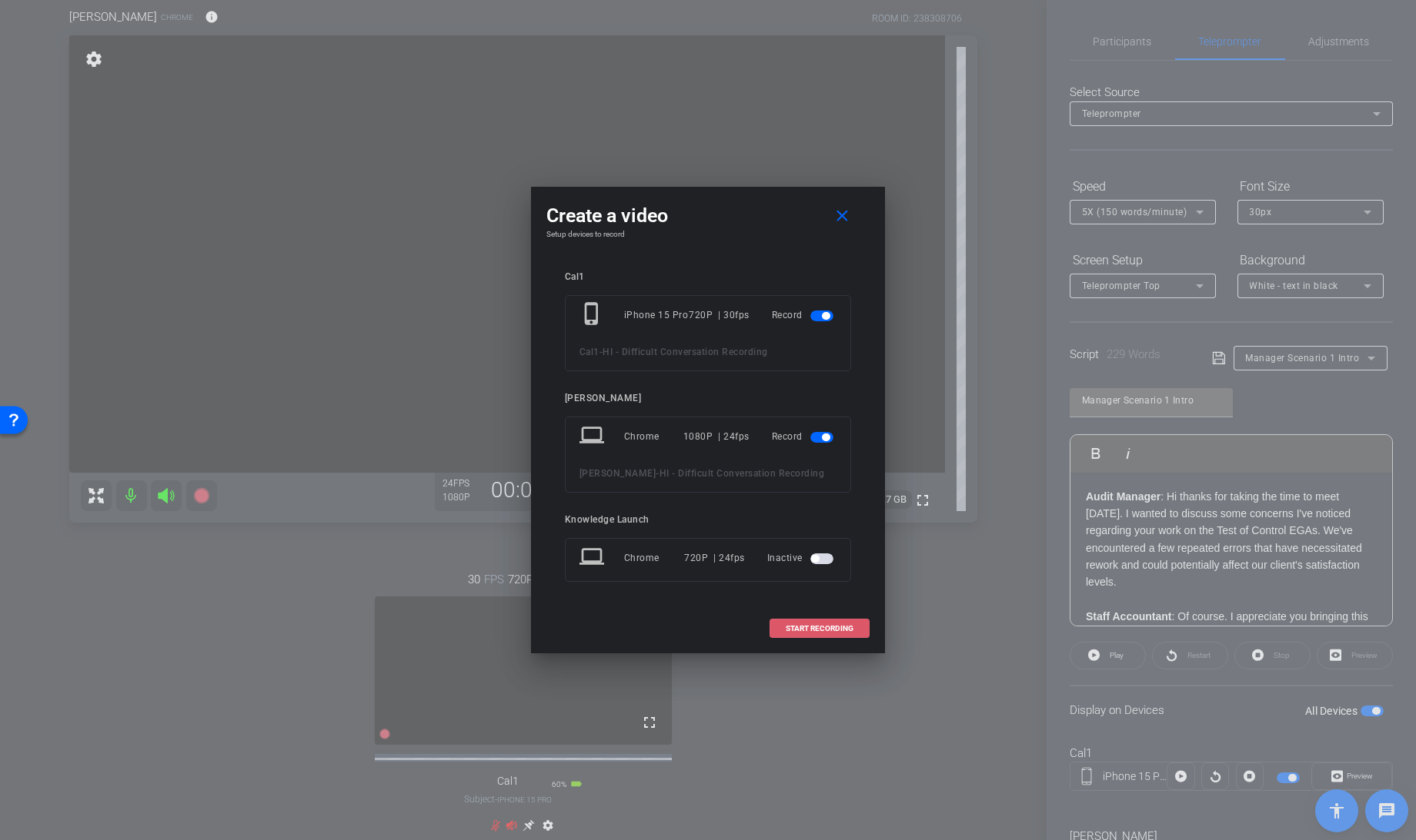
click at [793, 631] on span "START RECORDING" at bounding box center [819, 629] width 67 height 7
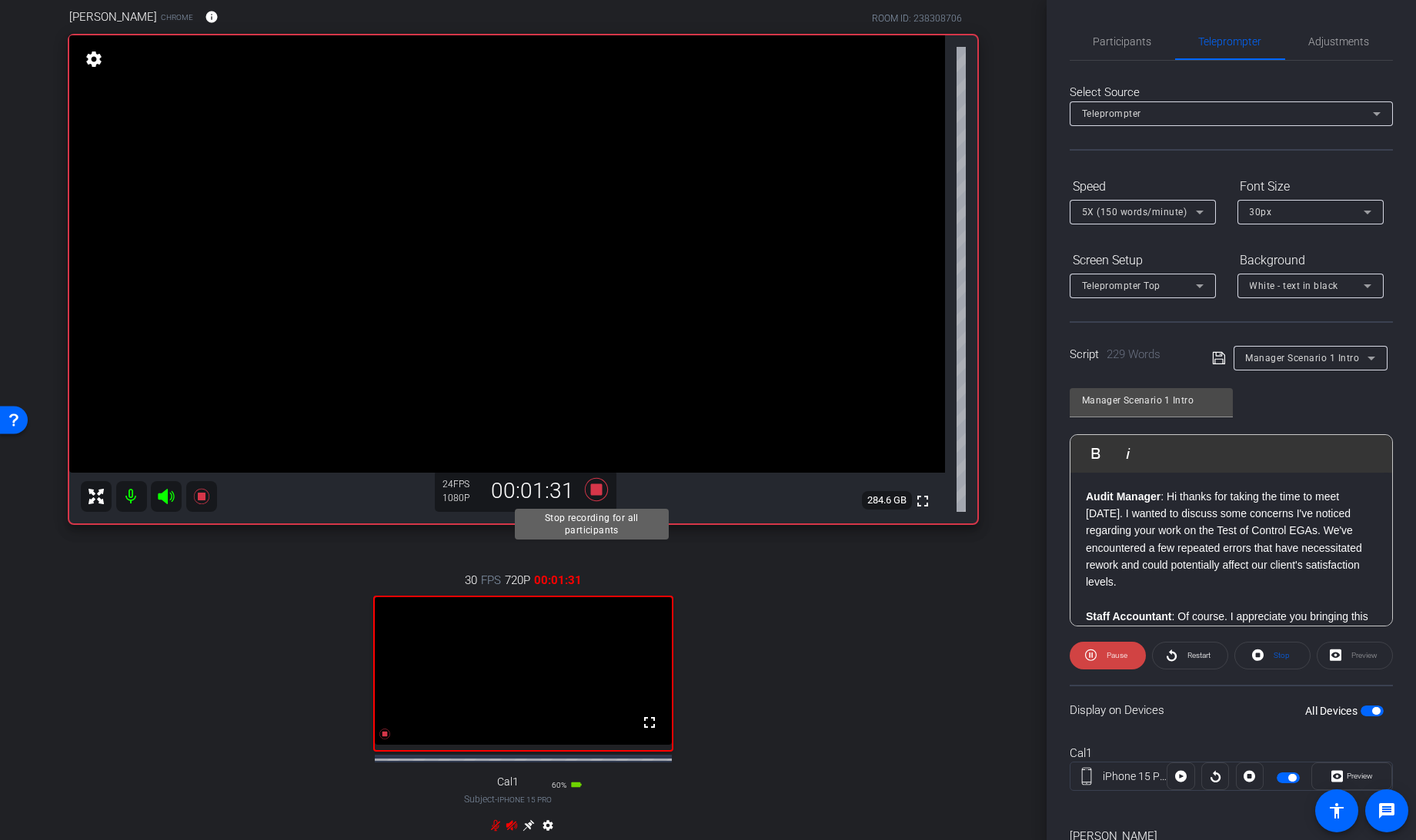
click at [591, 492] on icon at bounding box center [596, 488] width 23 height 23
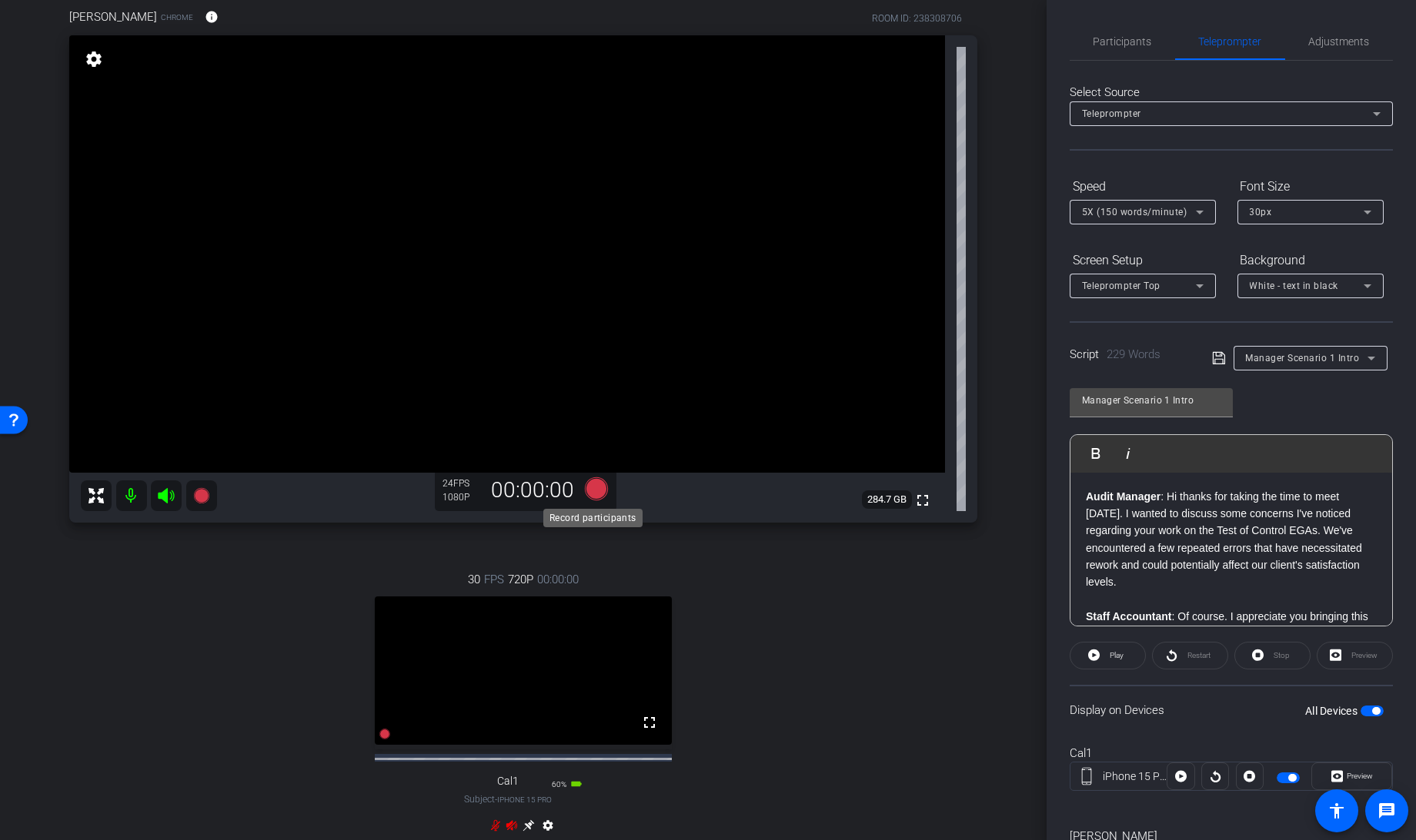
click at [590, 490] on icon at bounding box center [596, 488] width 23 height 23
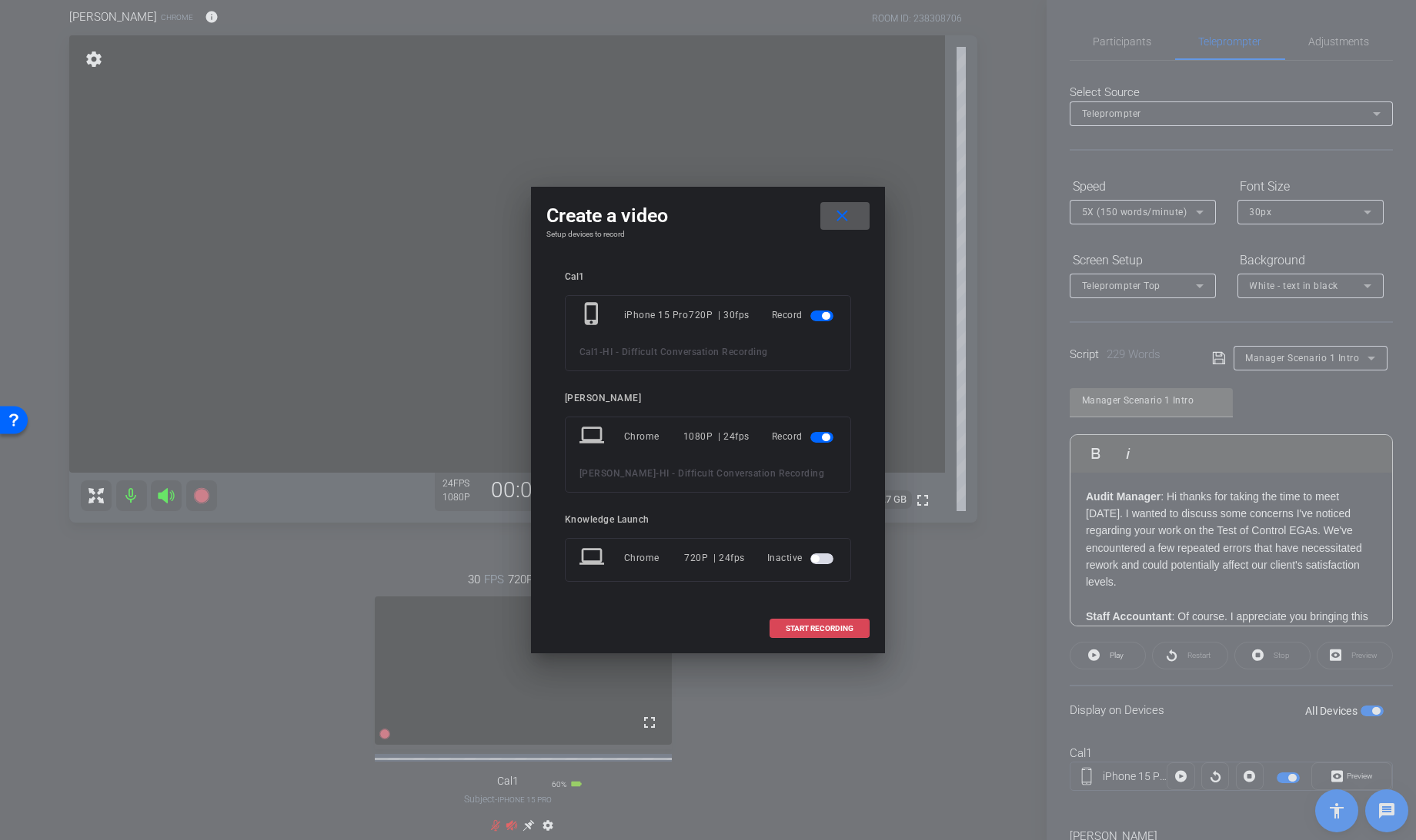
click at [820, 625] on span "START RECORDING" at bounding box center [819, 629] width 67 height 7
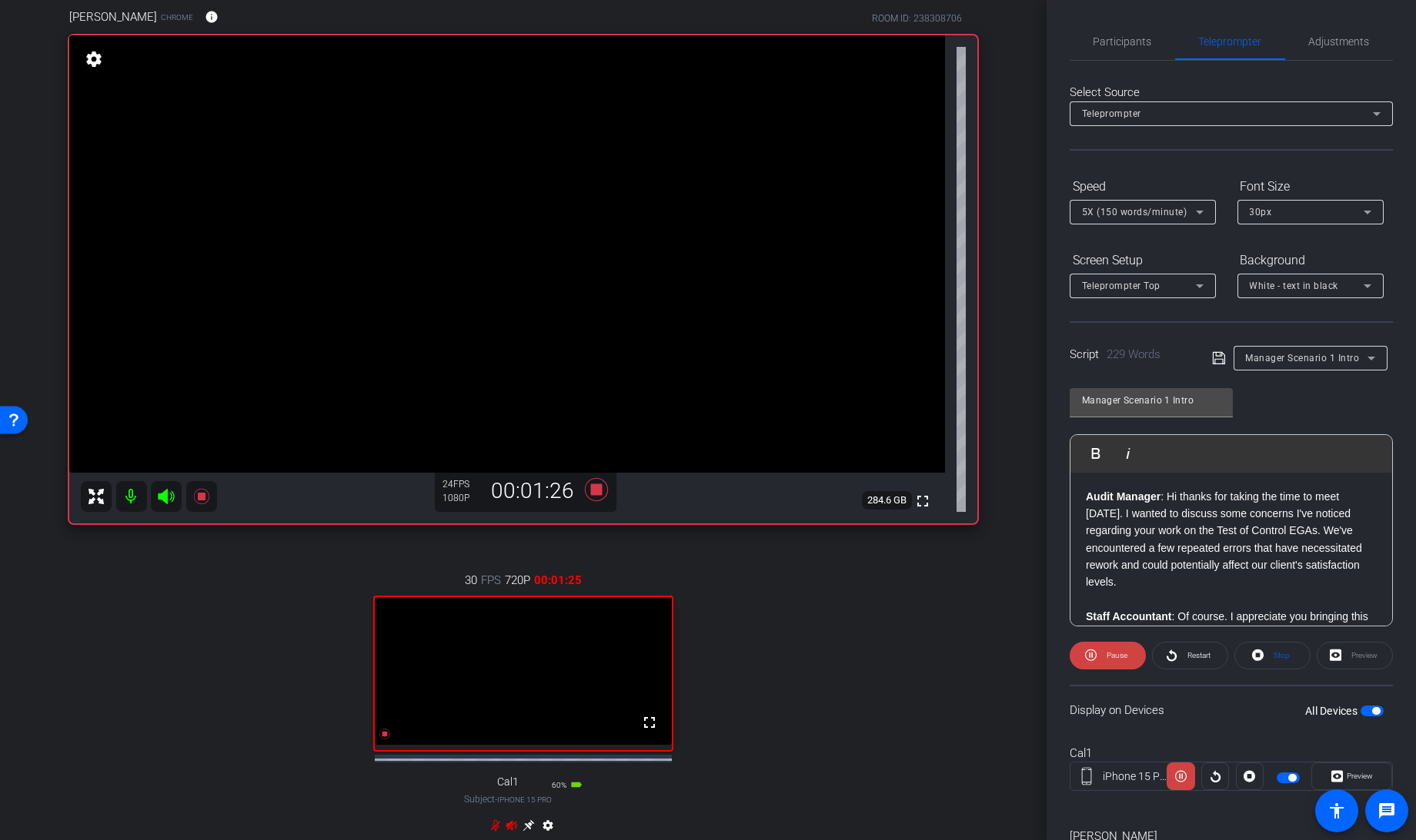
scroll to position [462, 0]
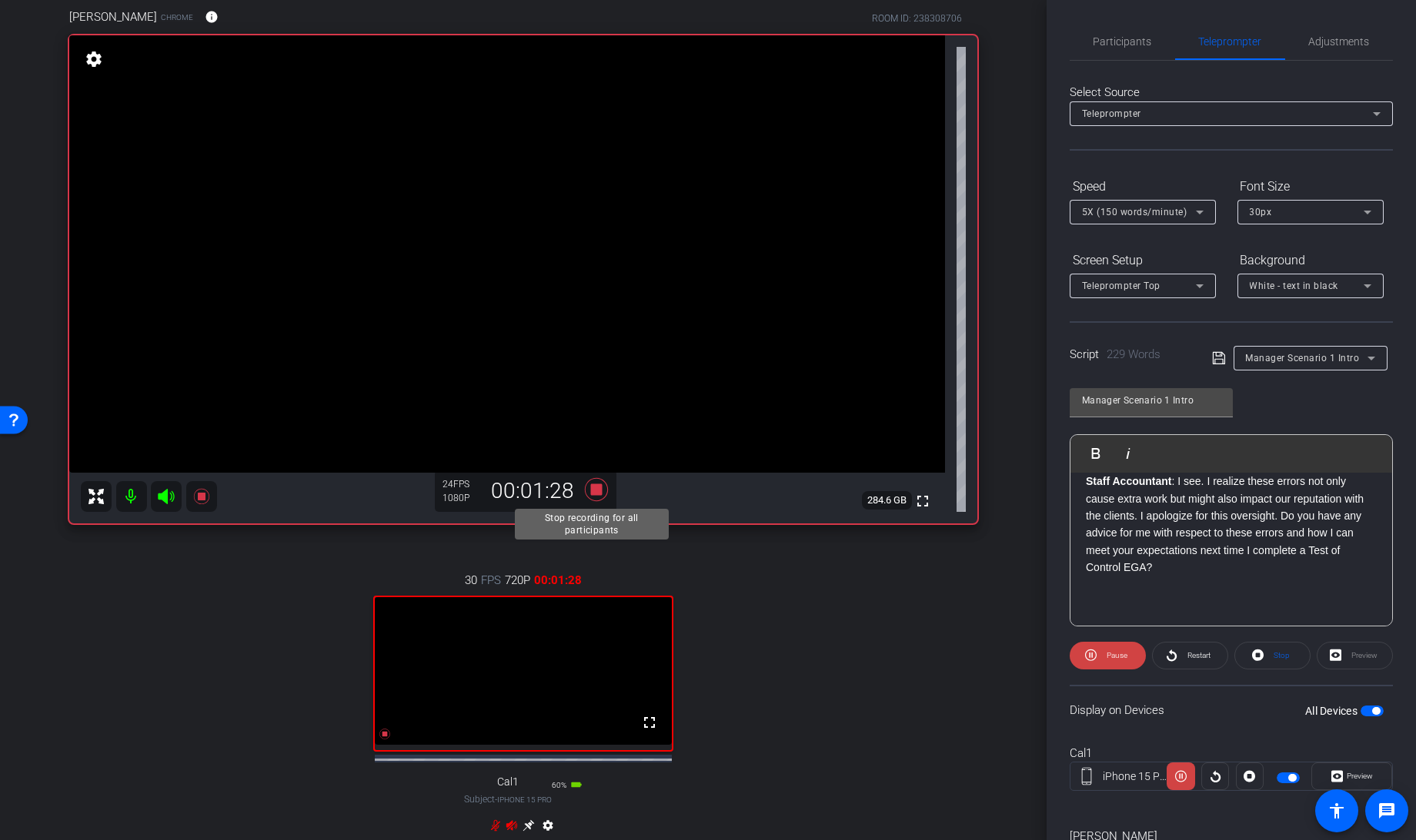
click at [591, 494] on icon at bounding box center [596, 488] width 23 height 23
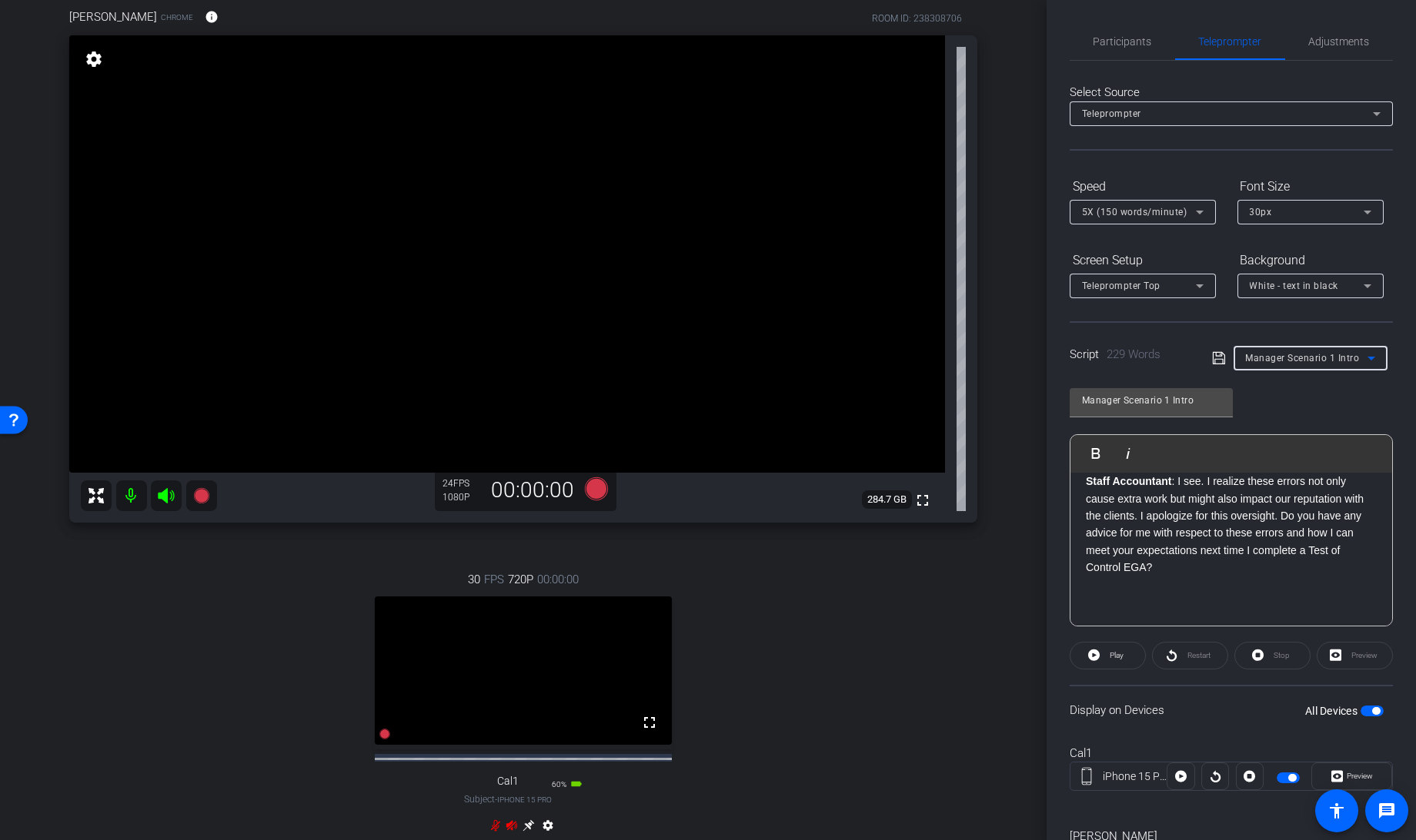
click at [1318, 361] on span "Manager Scenario 1 Intro" at bounding box center [1303, 358] width 114 height 11
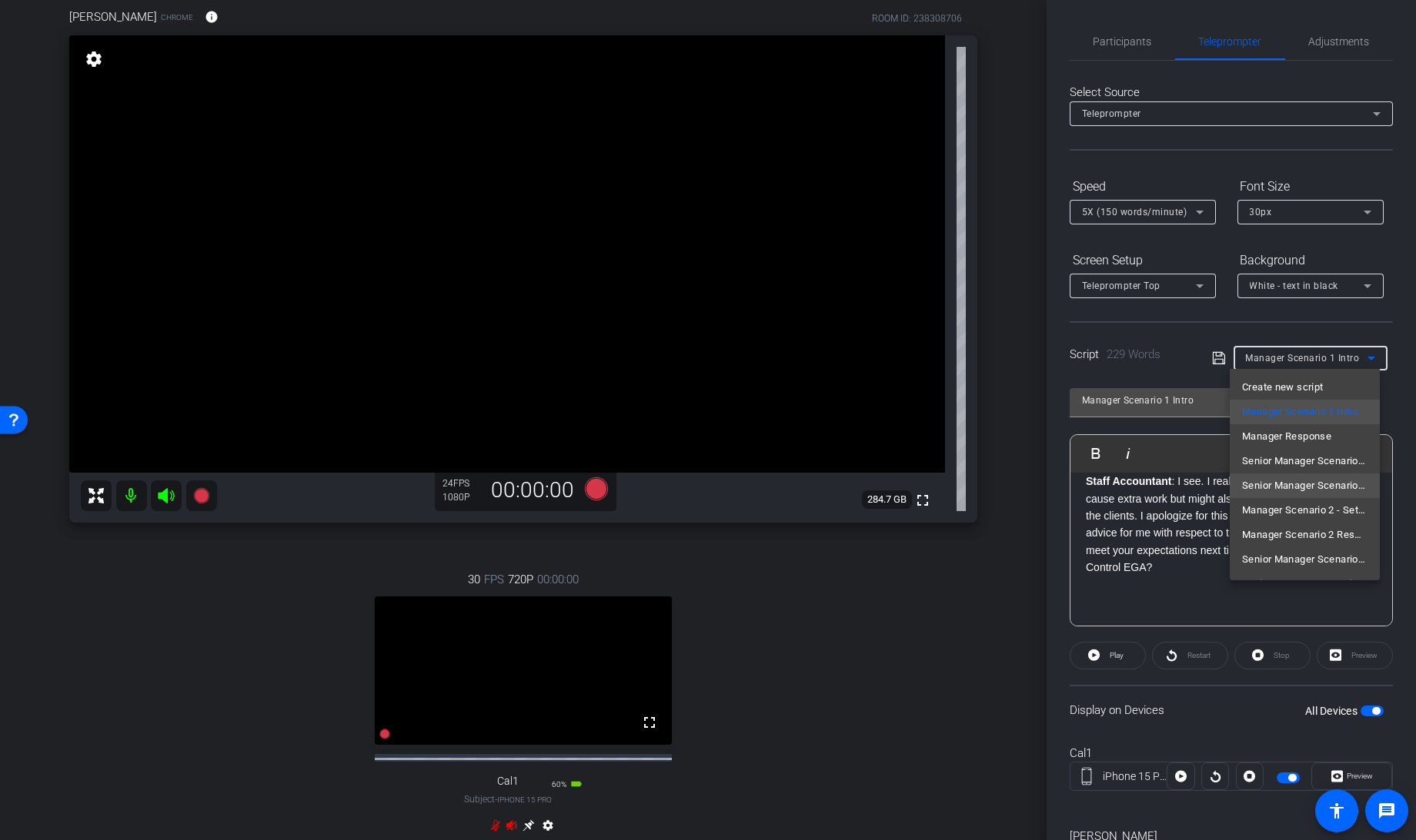
scroll to position [96, 0]
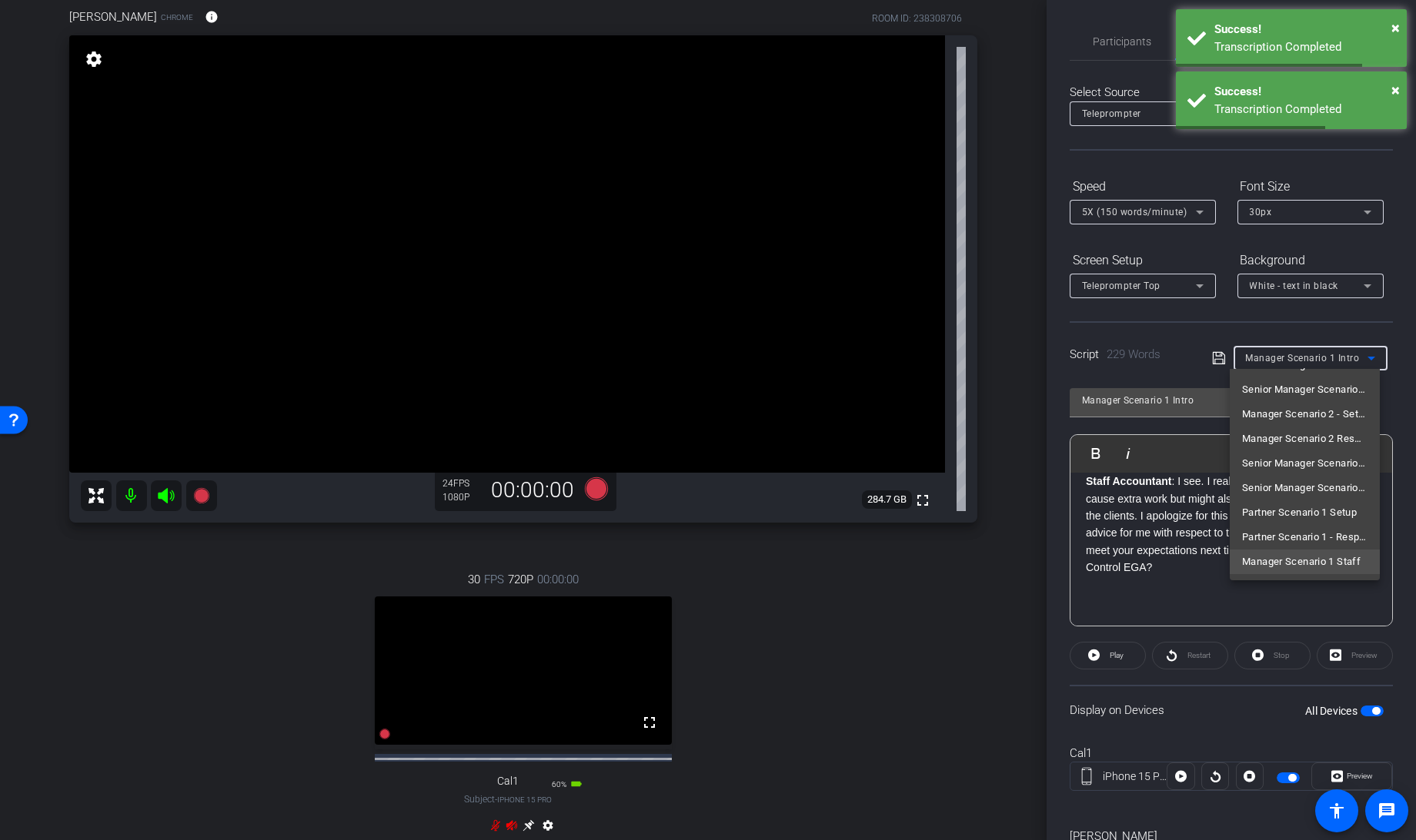
click at [1292, 567] on span "Manager Scenario 1 Staff" at bounding box center [1301, 562] width 119 height 19
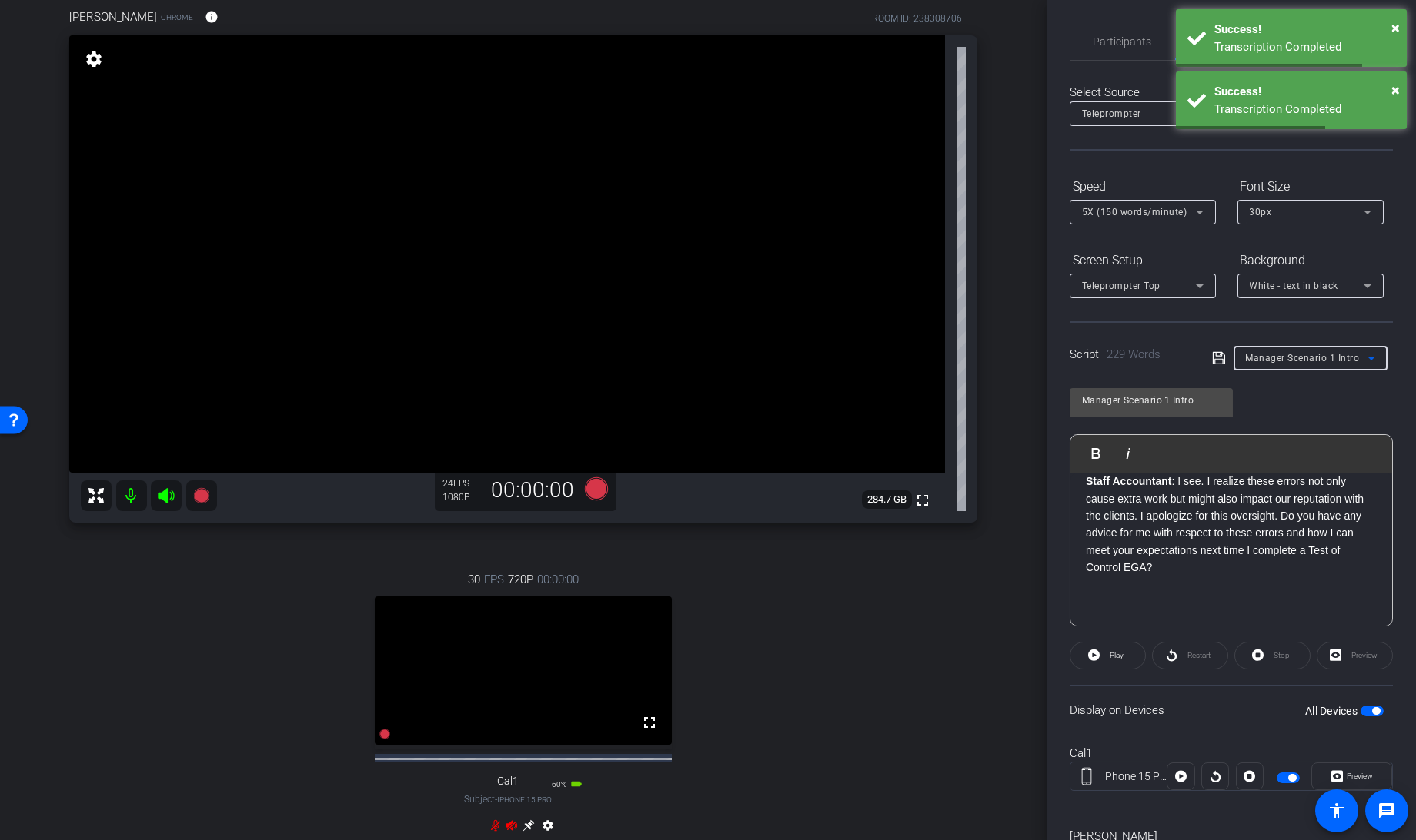
type input "Manager Scenario 1 Staff"
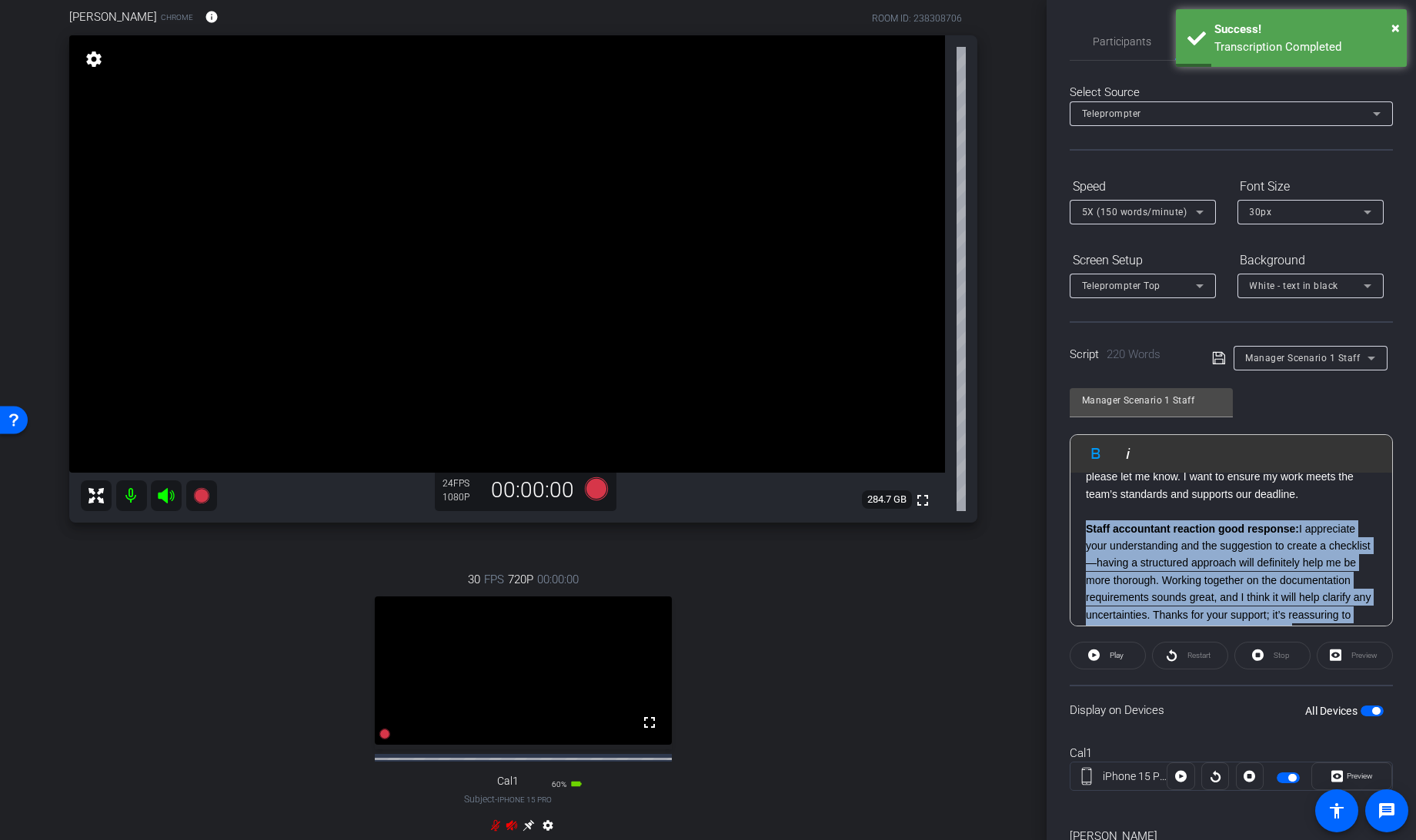
scroll to position [359, 0]
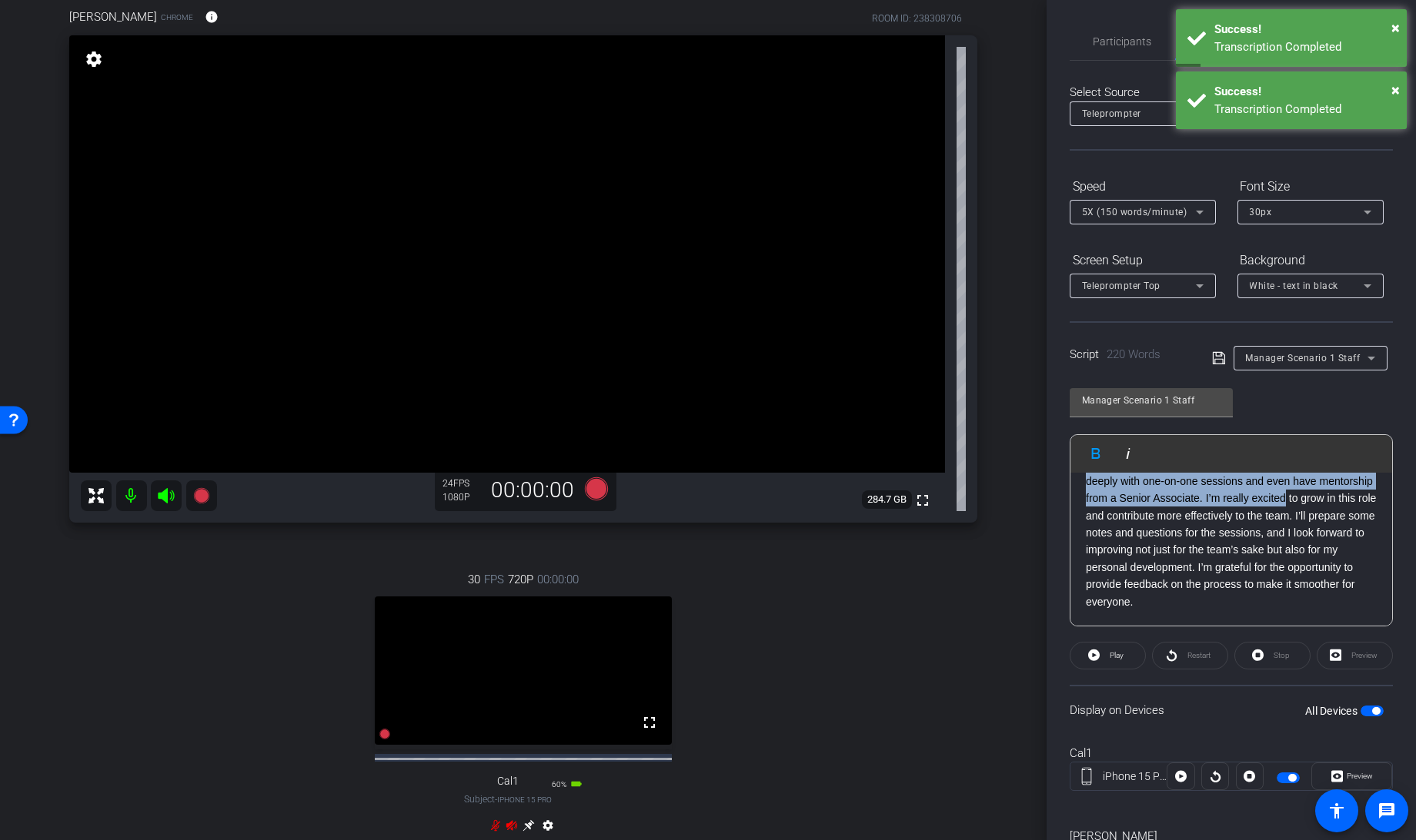
drag, startPoint x: 1084, startPoint y: 525, endPoint x: 1414, endPoint y: 767, distance: 409.2
click at [1415, 767] on html "Accessibility Screen-Reader Guide, Feedback, and Issue Reporting | New window m…" at bounding box center [708, 420] width 1416 height 840
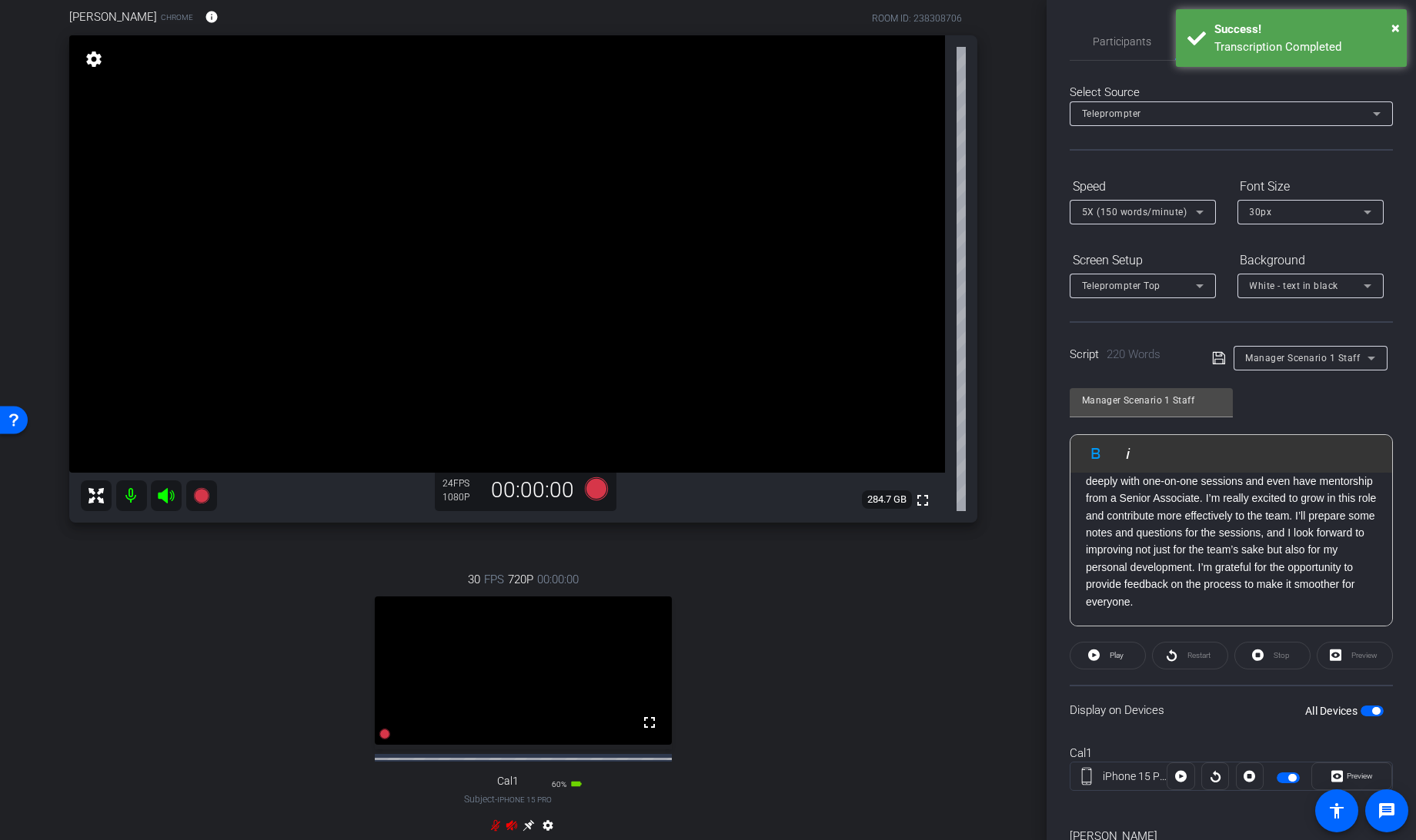
scroll to position [32, 0]
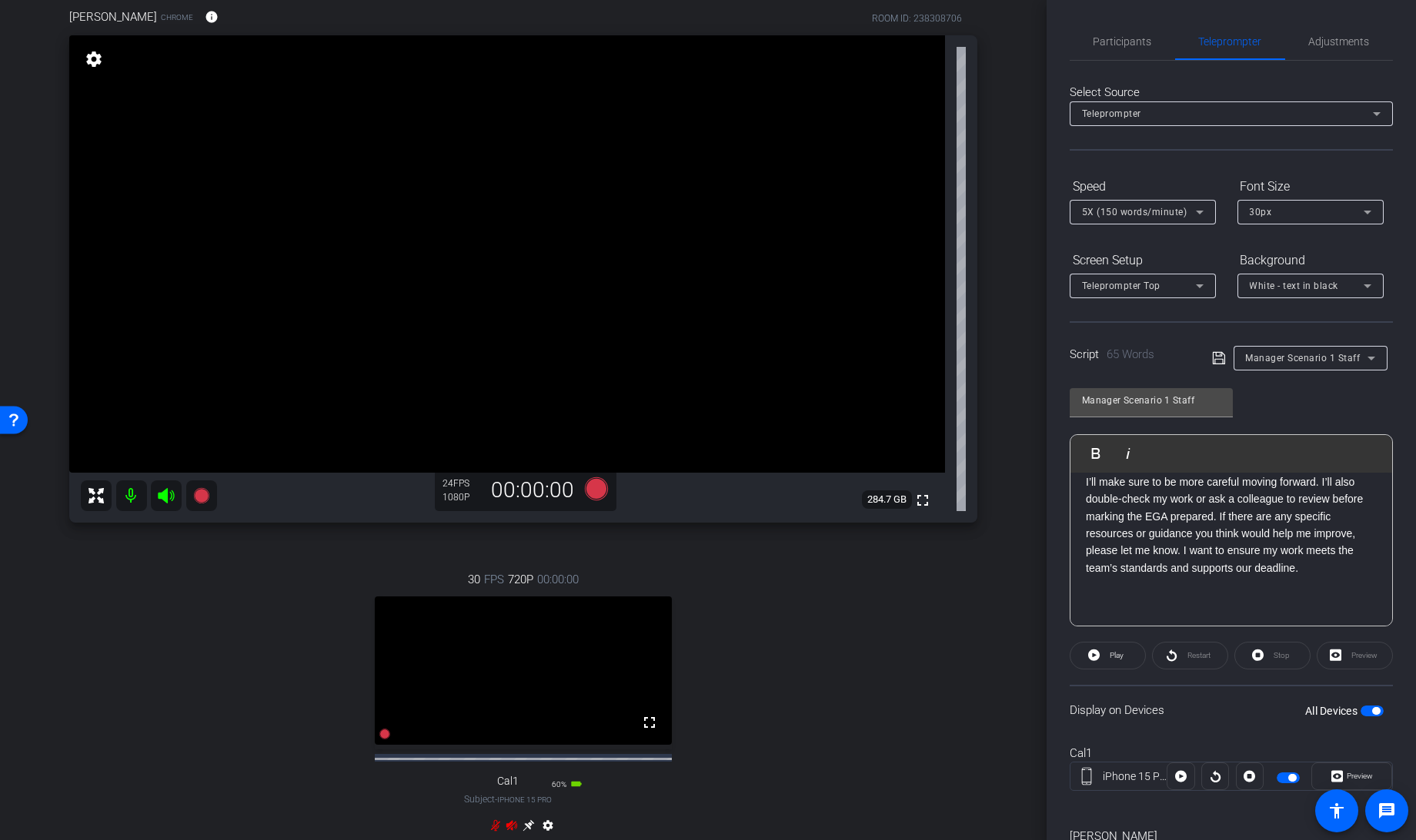
click at [1132, 577] on p at bounding box center [1231, 586] width 291 height 17
click at [1216, 360] on icon at bounding box center [1219, 358] width 14 height 19
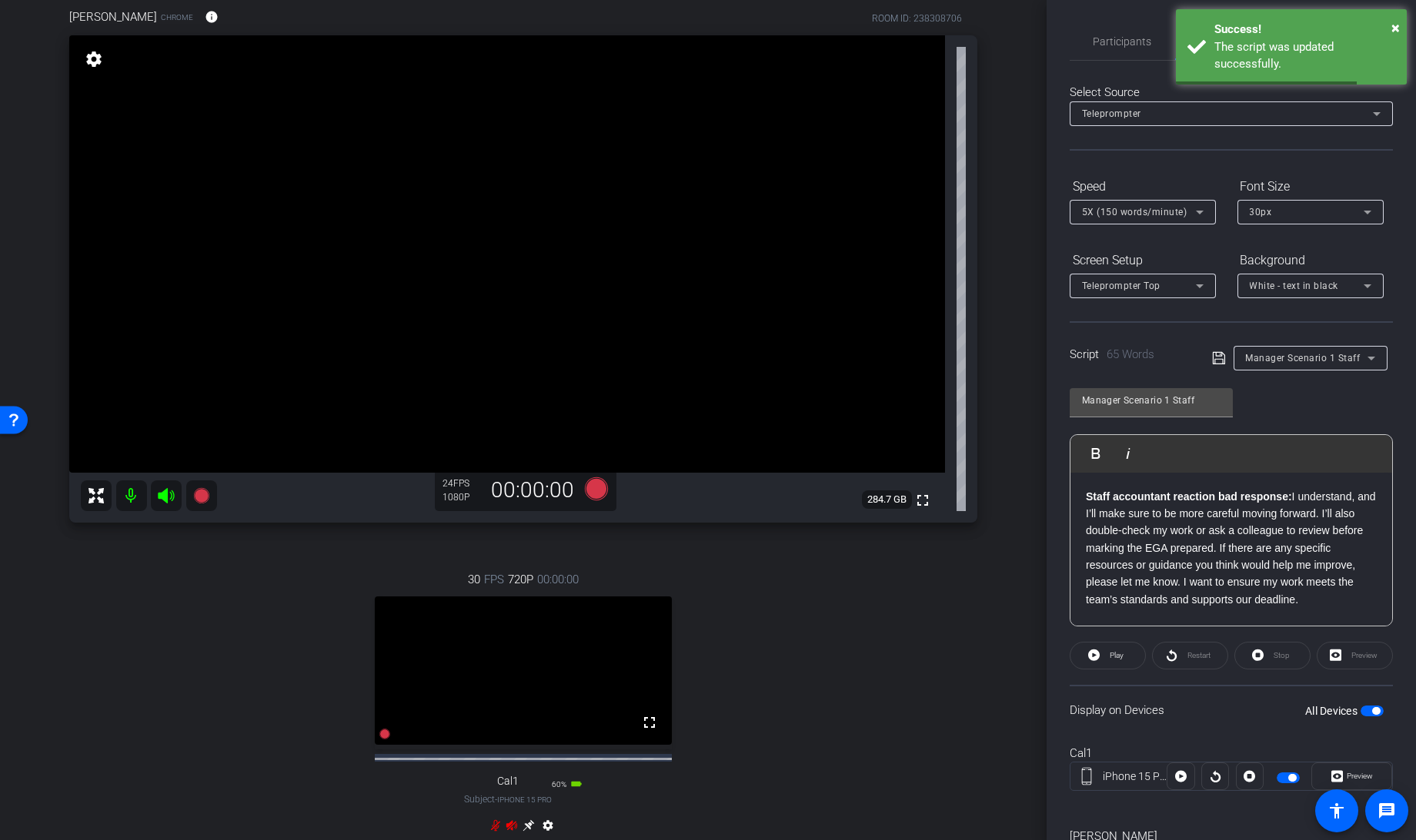
click at [1359, 715] on div "All Devices" at bounding box center [1344, 711] width 79 height 15
click at [1363, 709] on span "button" at bounding box center [1371, 712] width 23 height 11
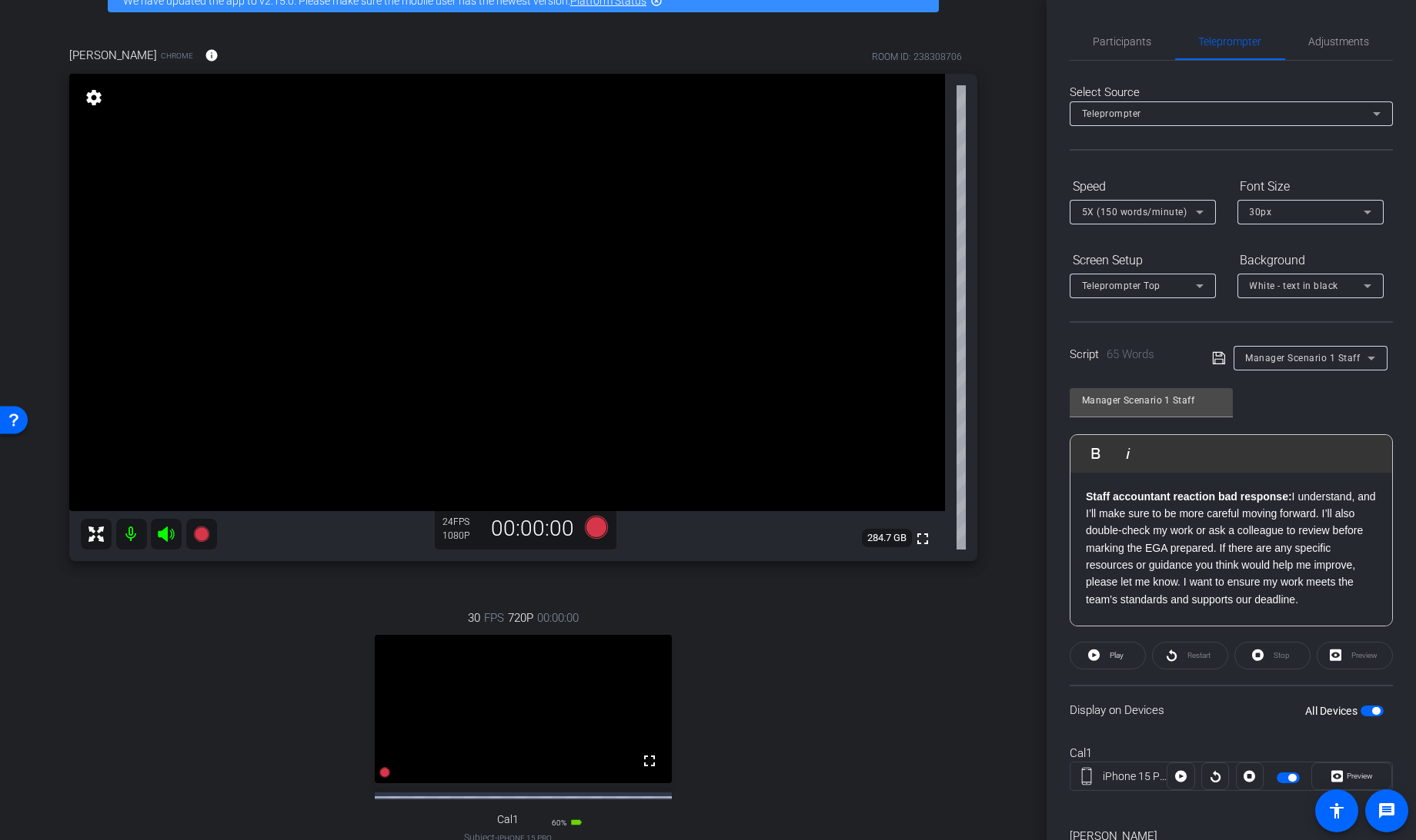
scroll to position [93, 0]
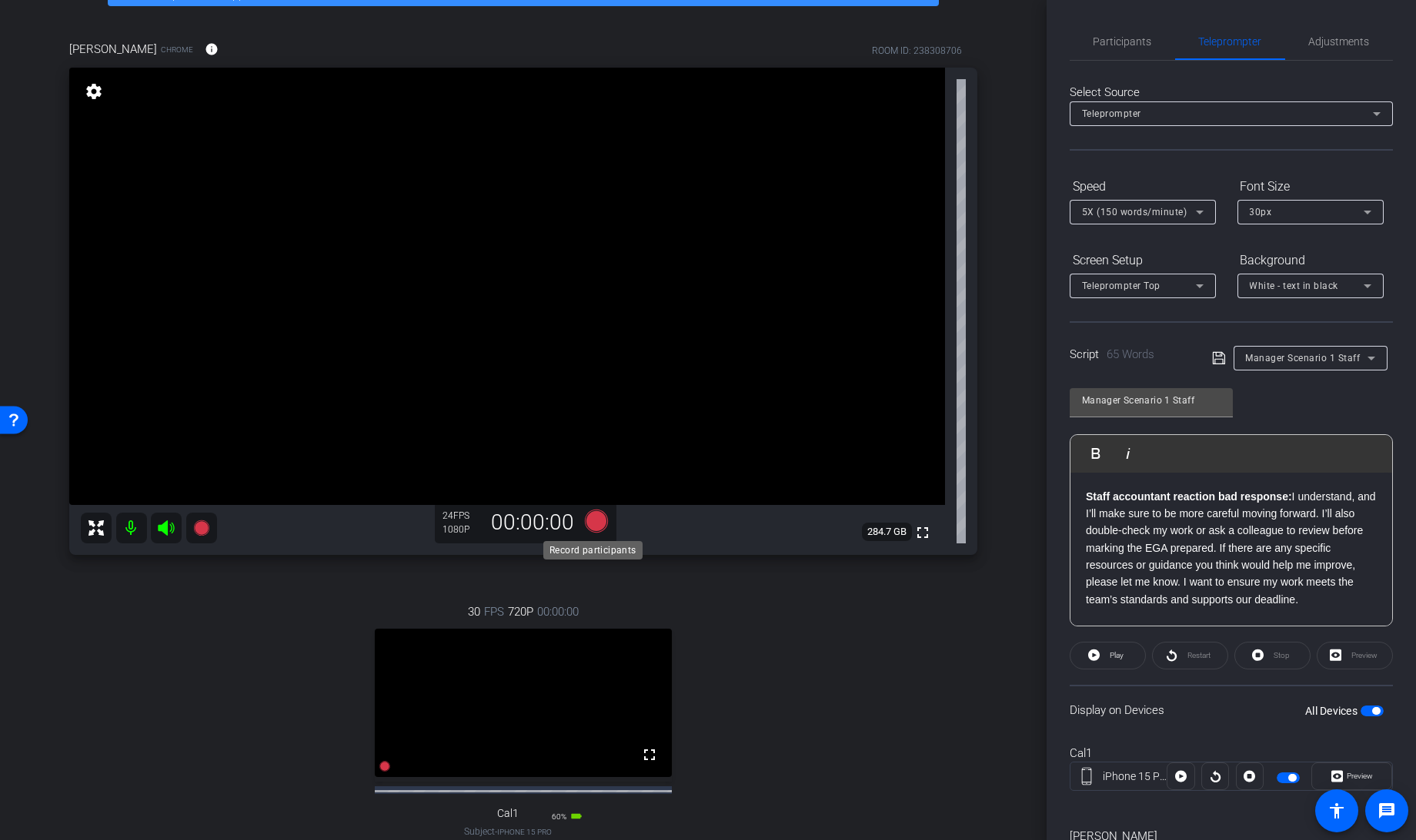
click at [592, 528] on icon at bounding box center [596, 521] width 23 height 23
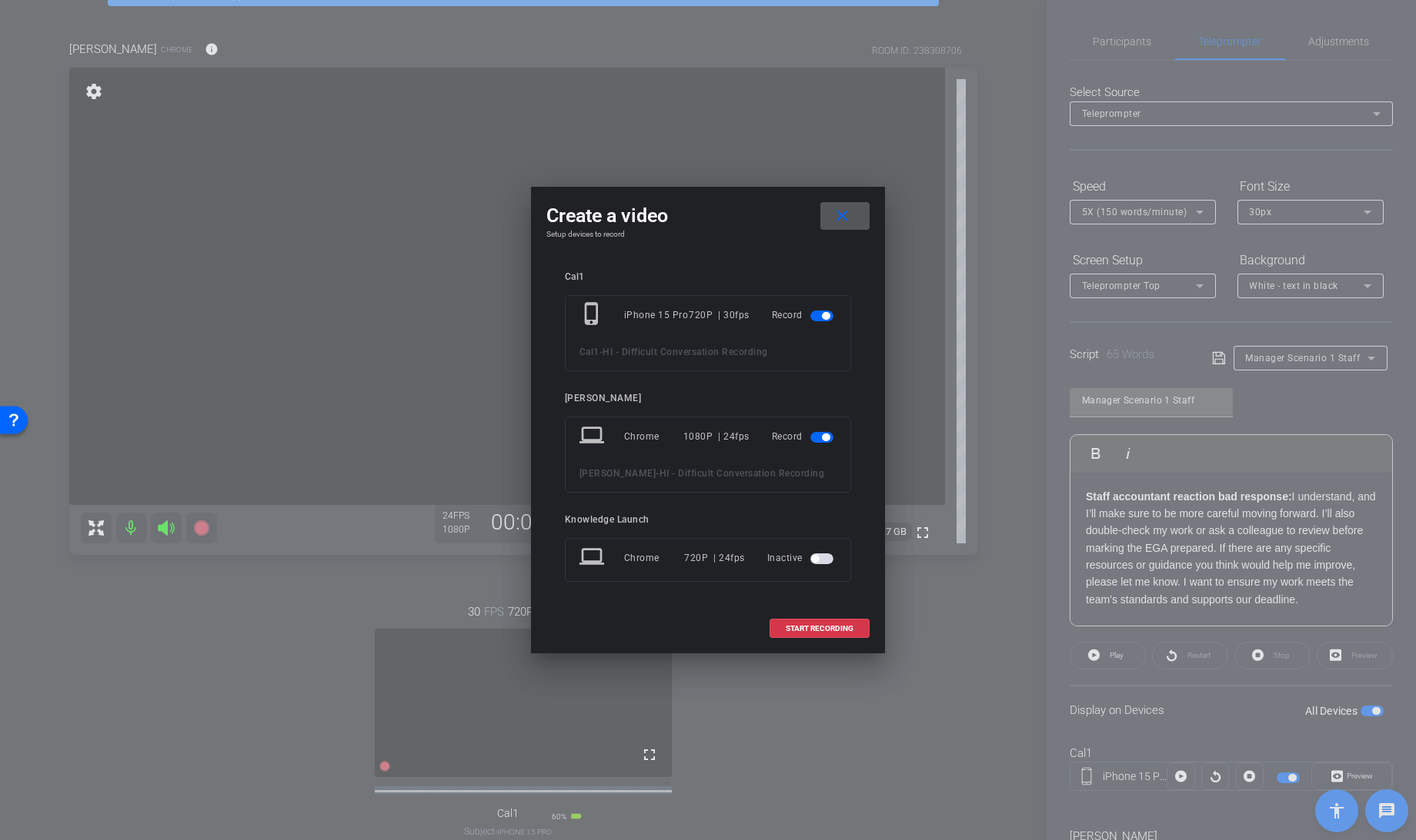
click at [819, 319] on span "button" at bounding box center [822, 316] width 23 height 11
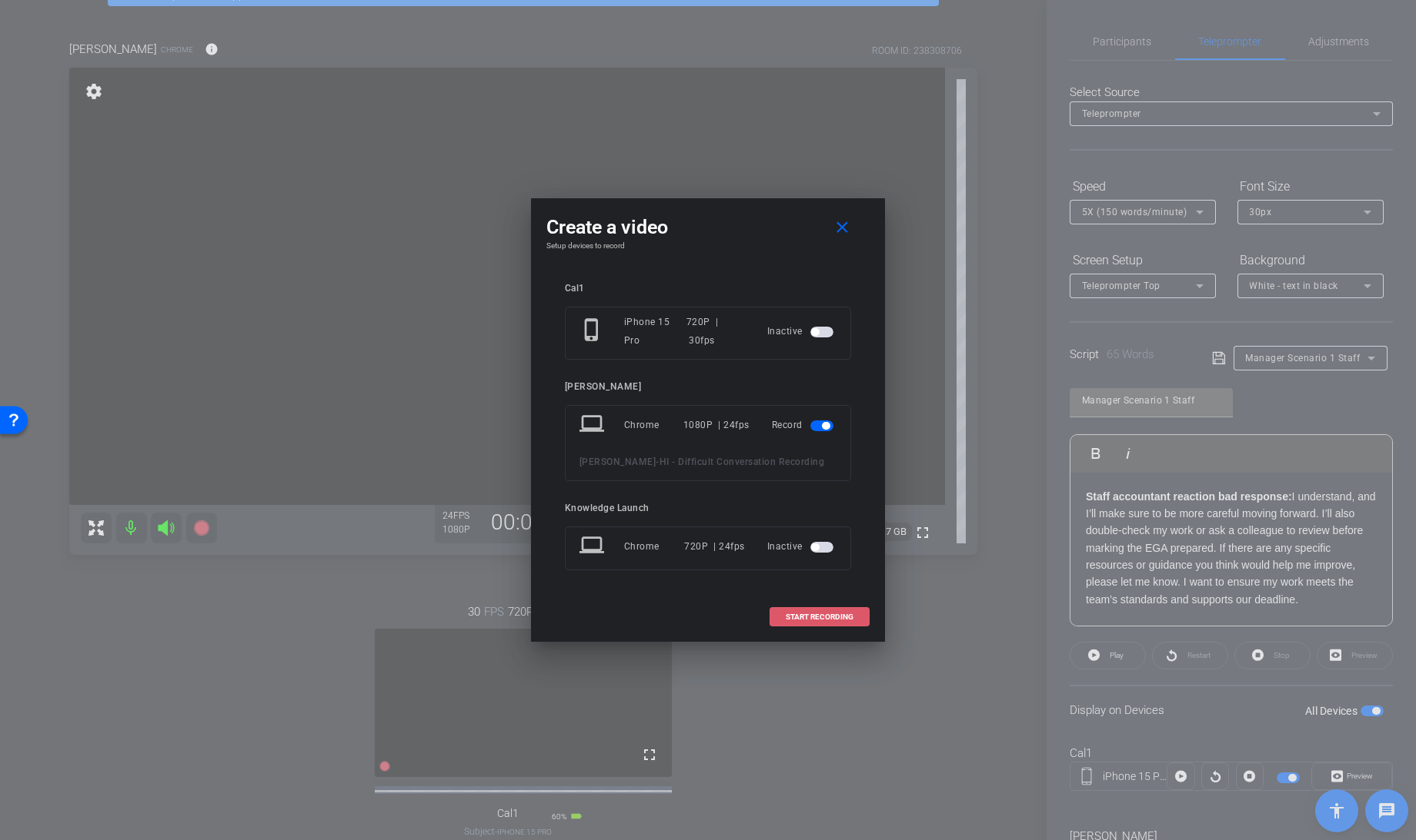
click at [802, 616] on span at bounding box center [819, 616] width 98 height 36
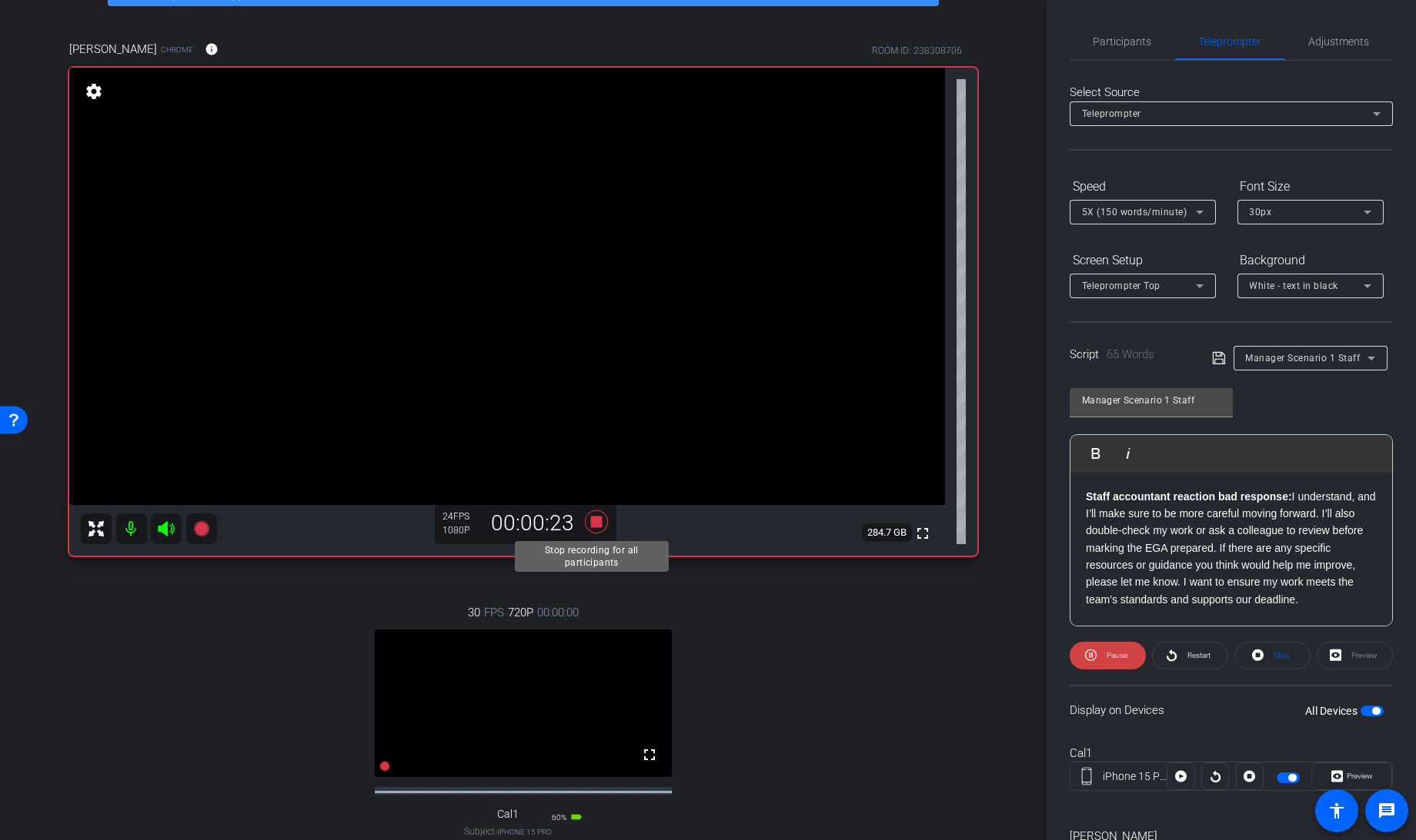
click at [594, 518] on icon at bounding box center [596, 521] width 23 height 23
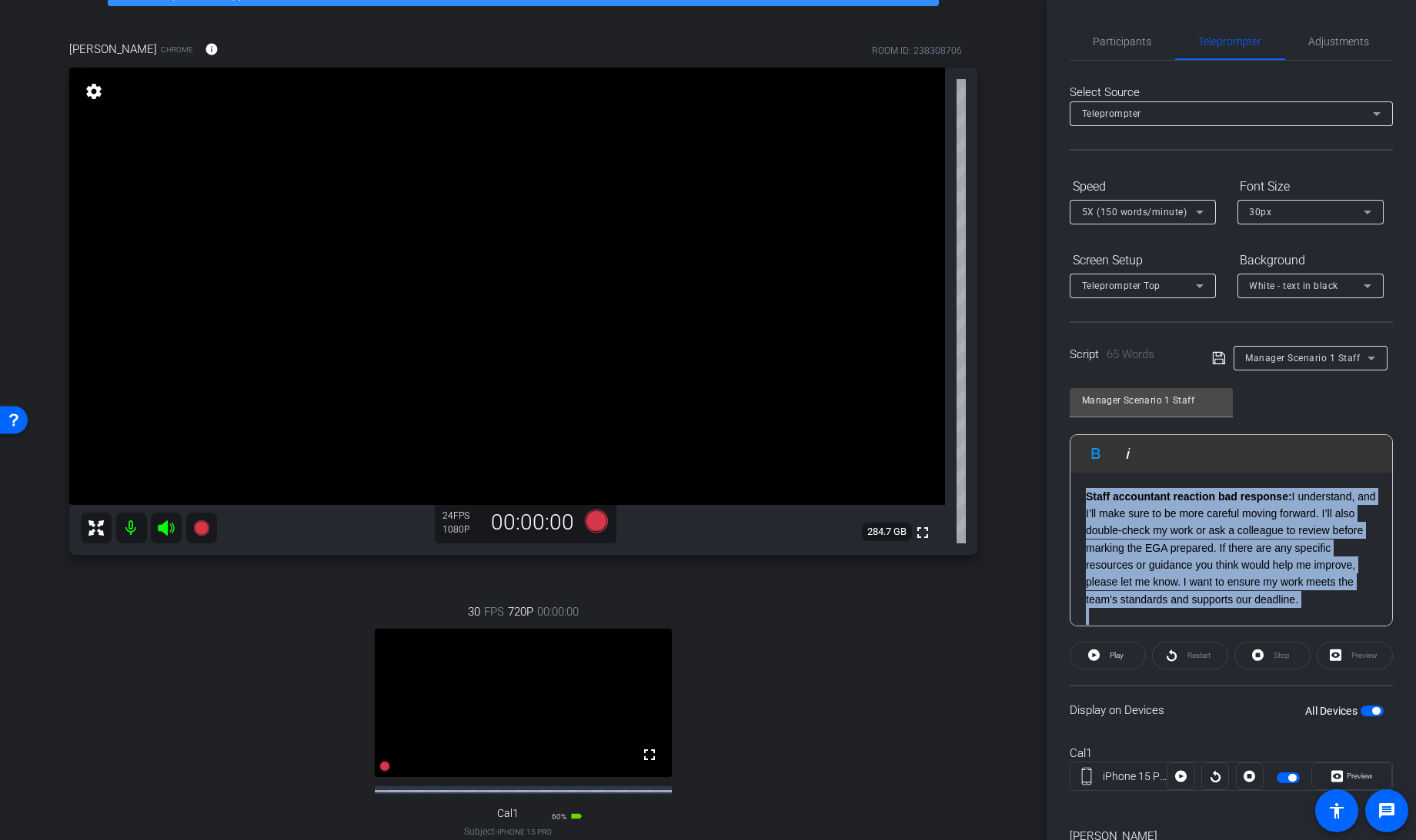
scroll to position [15, 0]
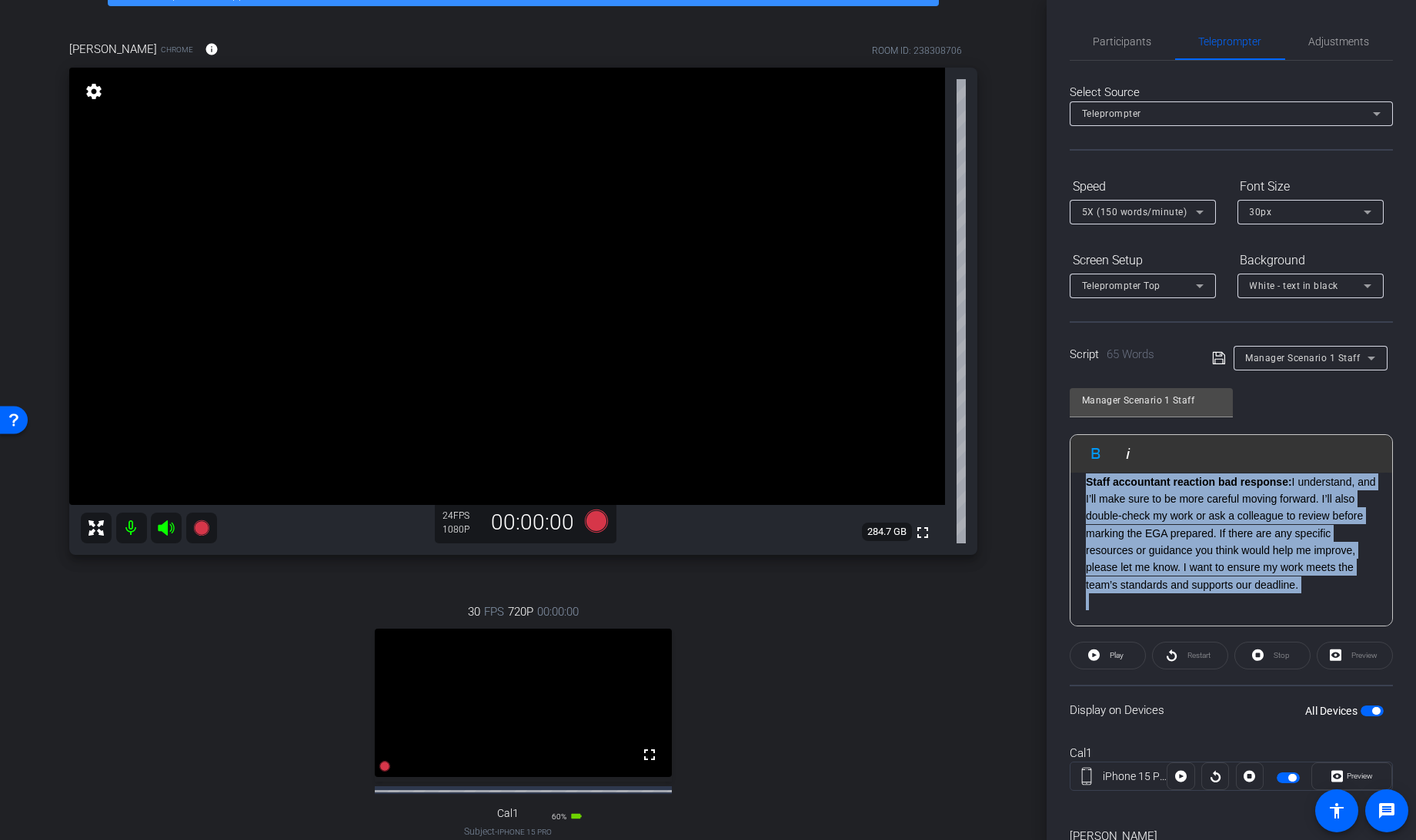
drag, startPoint x: 1084, startPoint y: 495, endPoint x: 1382, endPoint y: 696, distance: 359.5
click at [1382, 696] on openreel-capture-teleprompter "Speed 5X (150 words/minute) Font Size 30px Screen Setup Teleprompter Top Backgr…" at bounding box center [1231, 538] width 323 height 728
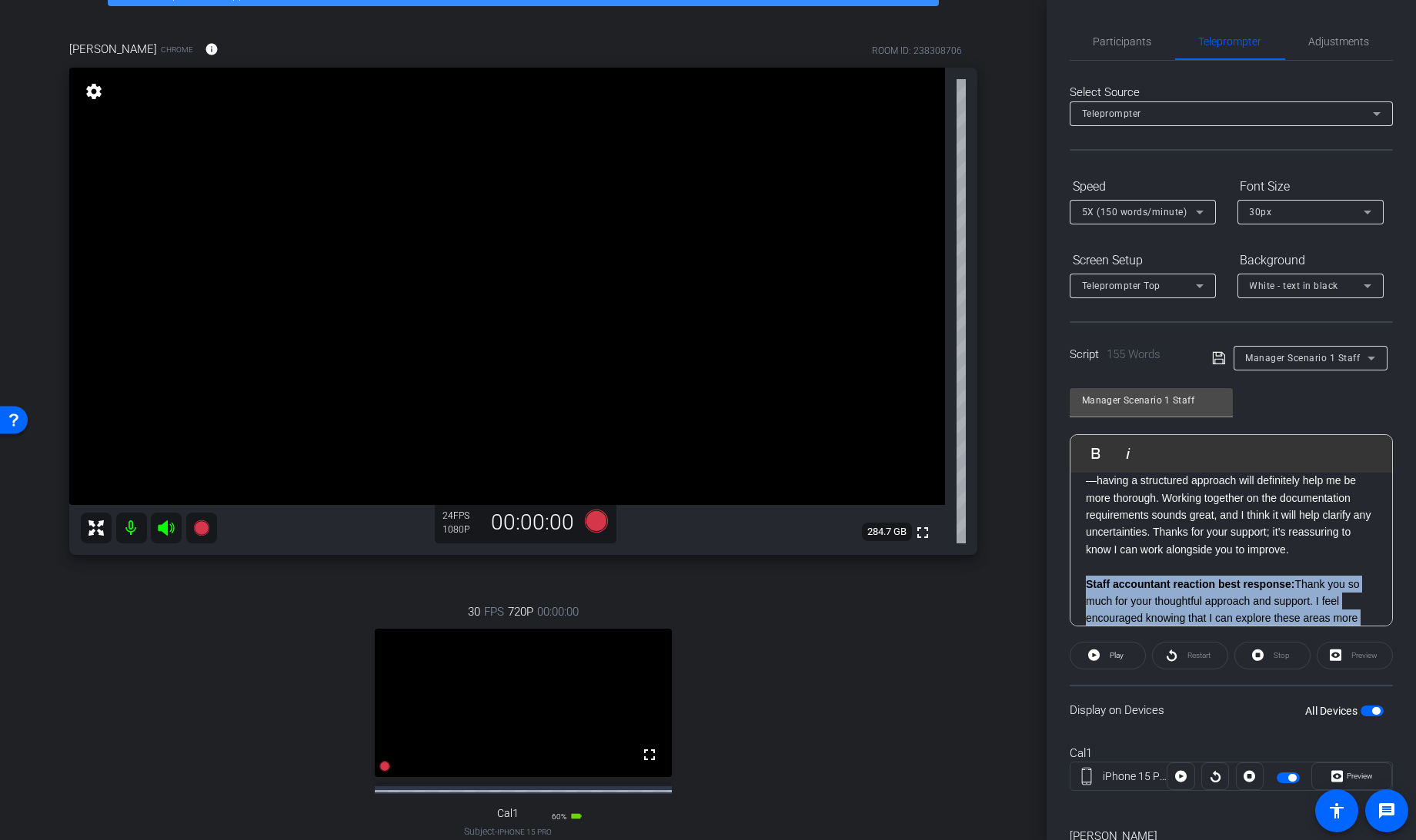
scroll to position [222, 0]
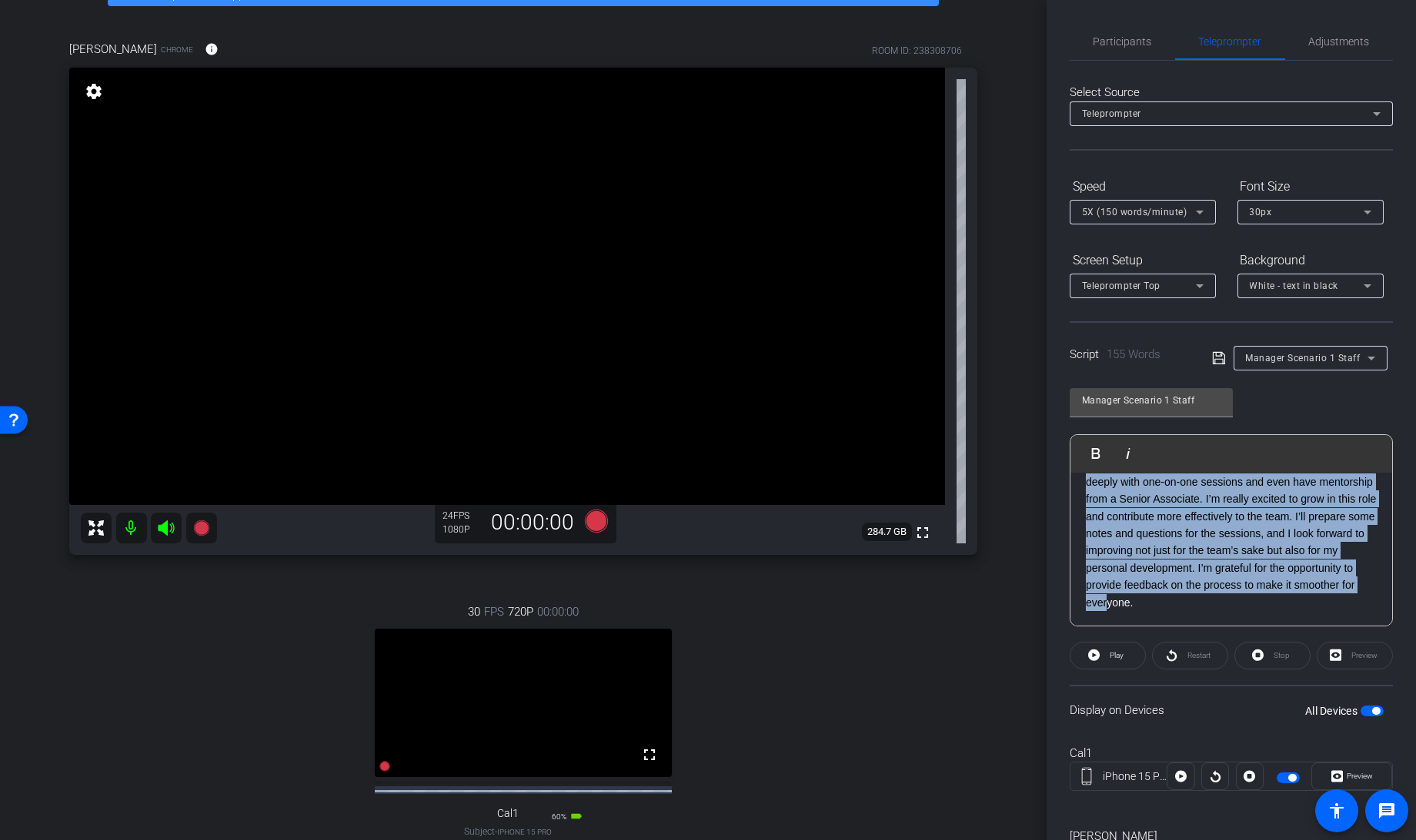
drag, startPoint x: 1088, startPoint y: 596, endPoint x: 1418, endPoint y: 754, distance: 365.9
click at [1415, 754] on html "Accessibility Screen-Reader Guide, Feedback, and Issue Reporting | New window m…" at bounding box center [708, 420] width 1416 height 840
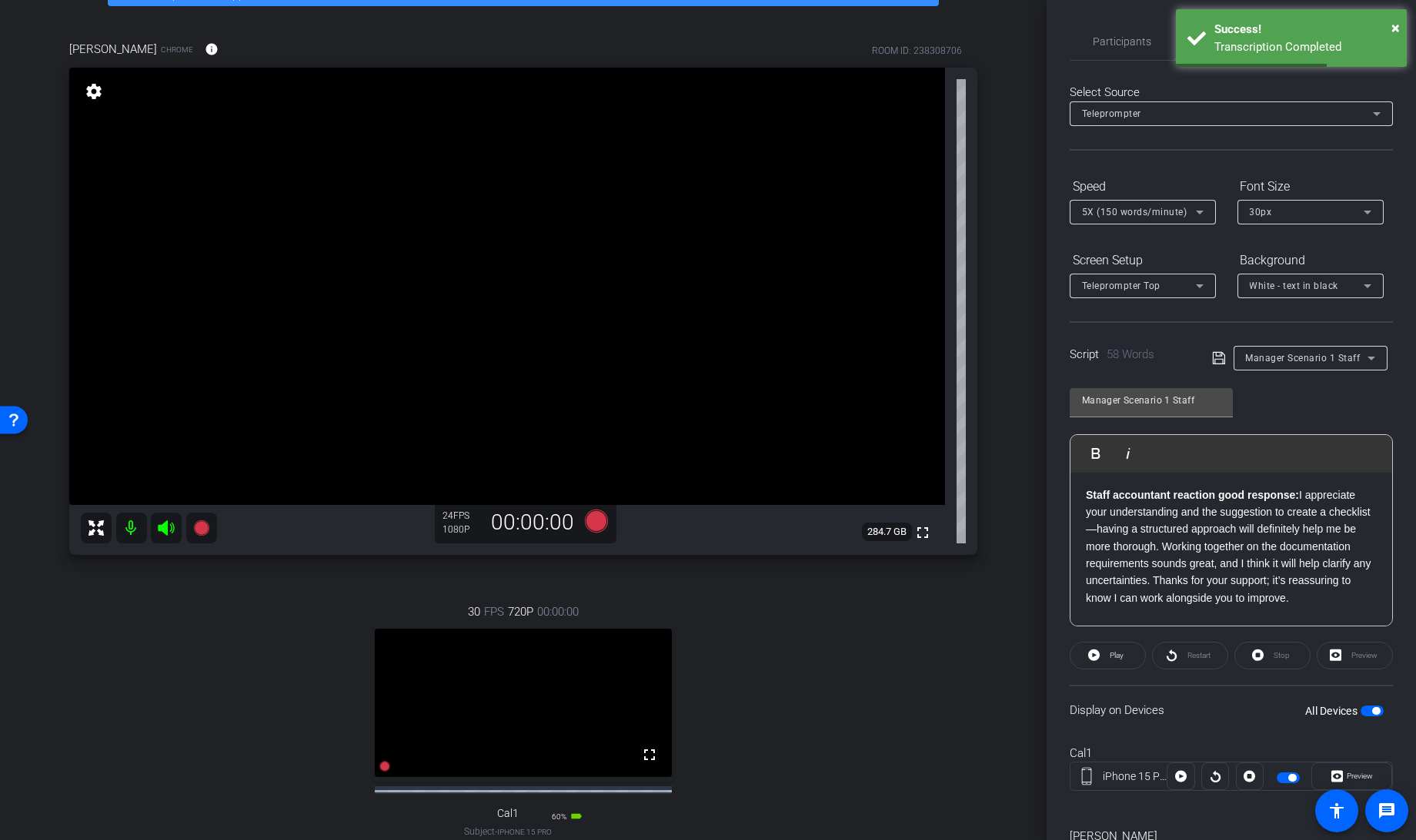
scroll to position [2, 0]
click at [1216, 355] on icon at bounding box center [1219, 358] width 14 height 19
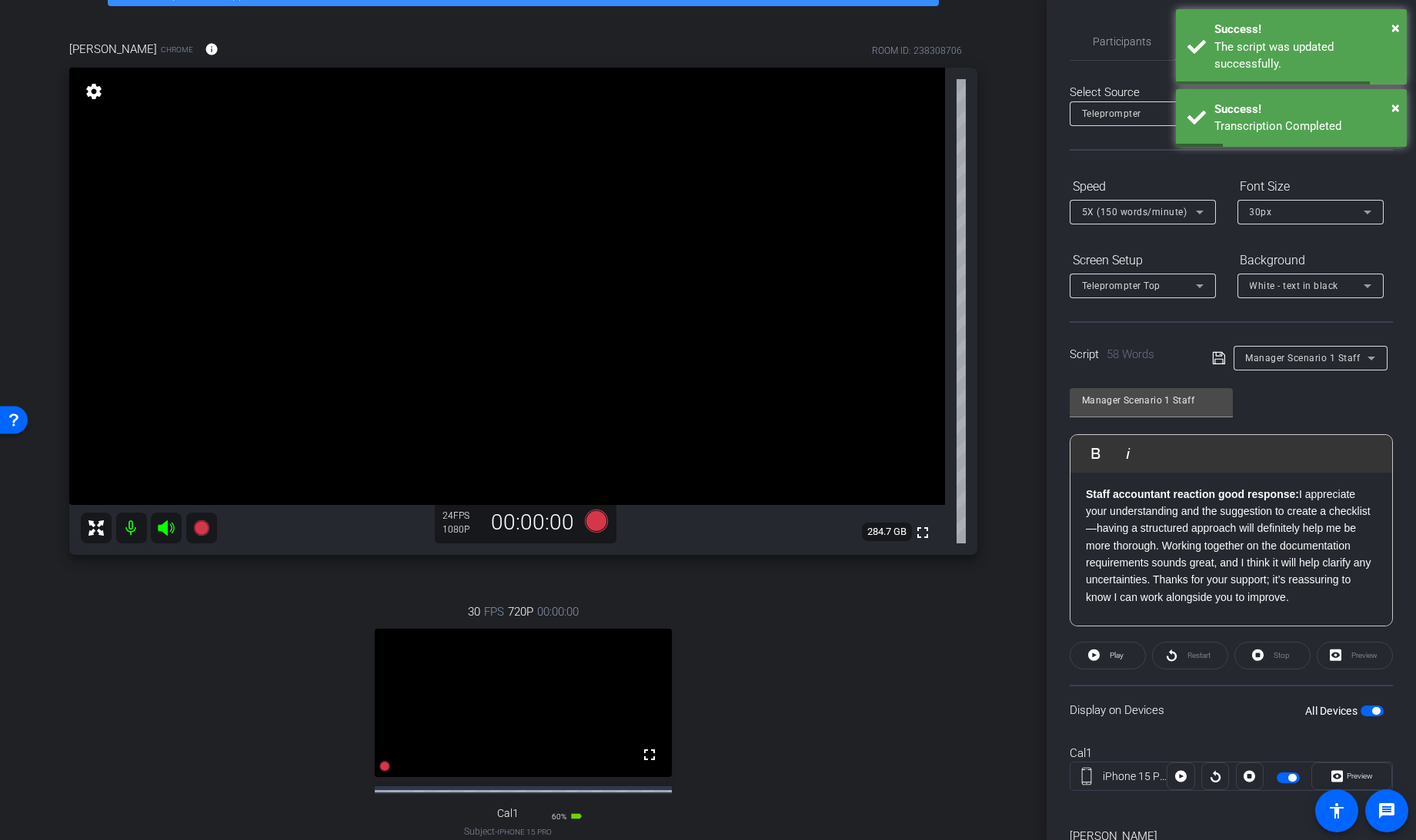
click at [1277, 775] on span "button" at bounding box center [1288, 778] width 23 height 11
click at [1277, 775] on span "button" at bounding box center [1281, 778] width 7 height 7
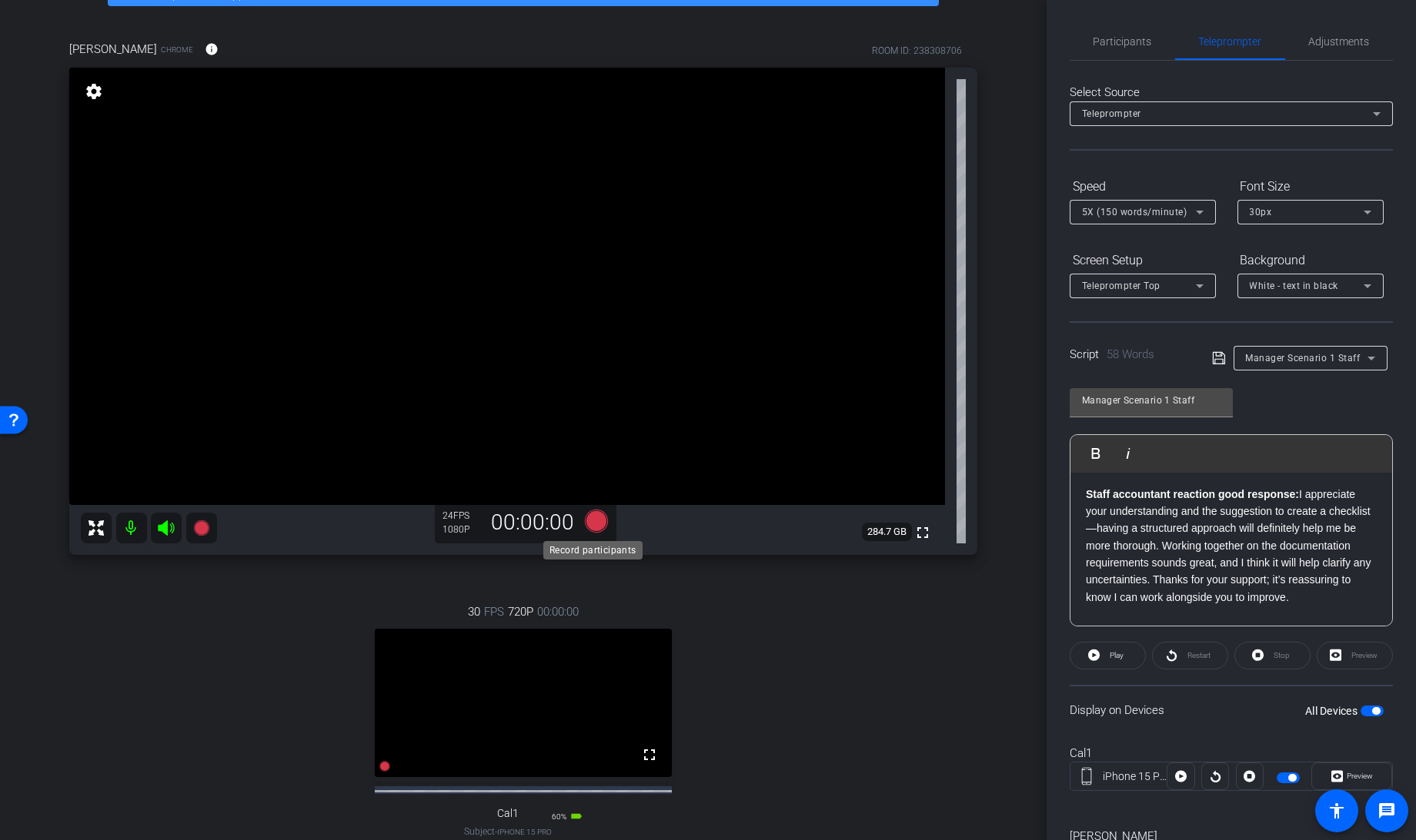
click at [596, 522] on icon at bounding box center [596, 521] width 23 height 23
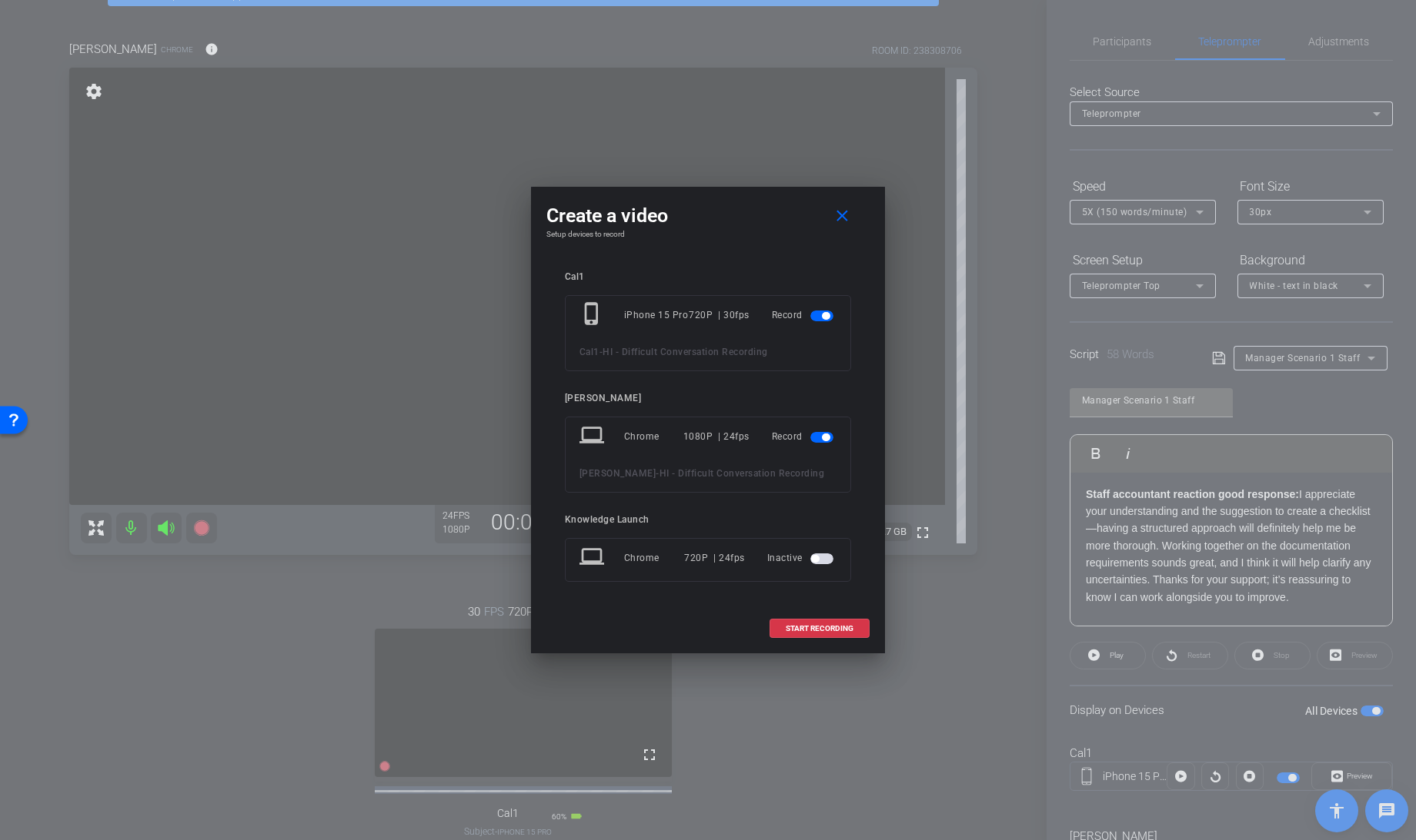
click at [1015, 573] on div at bounding box center [708, 420] width 1416 height 840
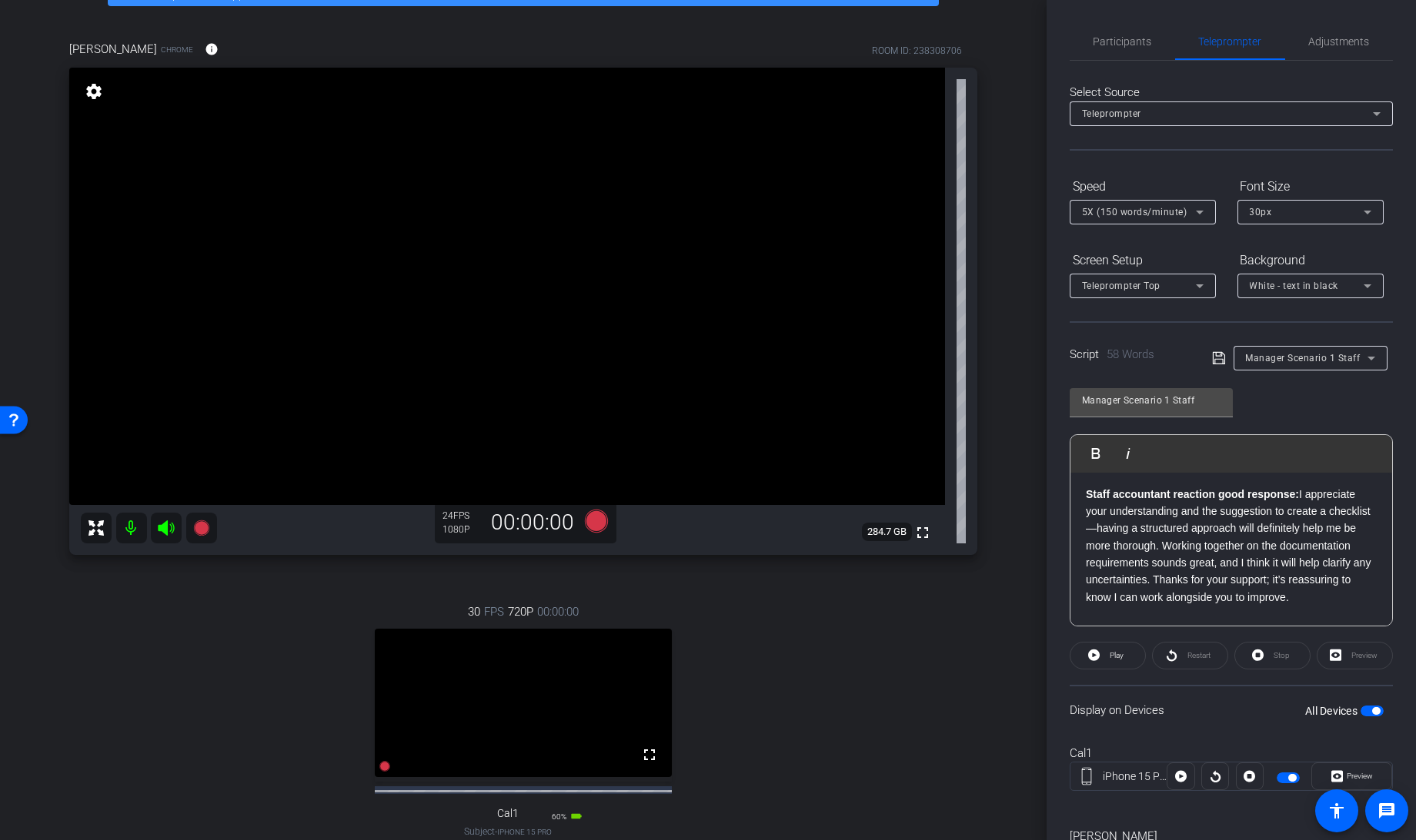
click at [1221, 355] on span at bounding box center [1222, 357] width 22 height 14
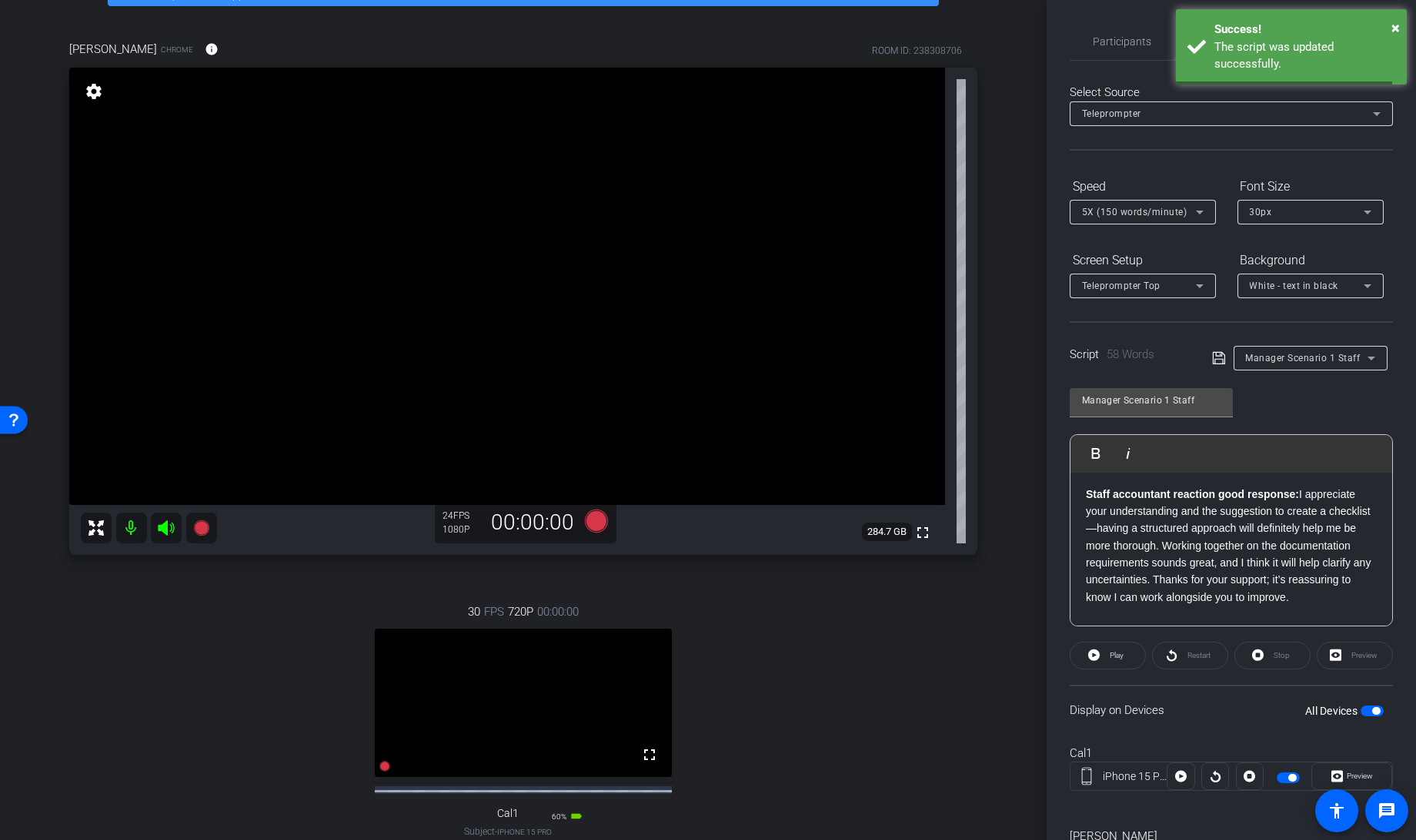
click at [1217, 355] on icon at bounding box center [1219, 358] width 14 height 19
click at [1360, 714] on span "button" at bounding box center [1371, 712] width 23 height 11
click at [594, 521] on icon at bounding box center [596, 521] width 23 height 23
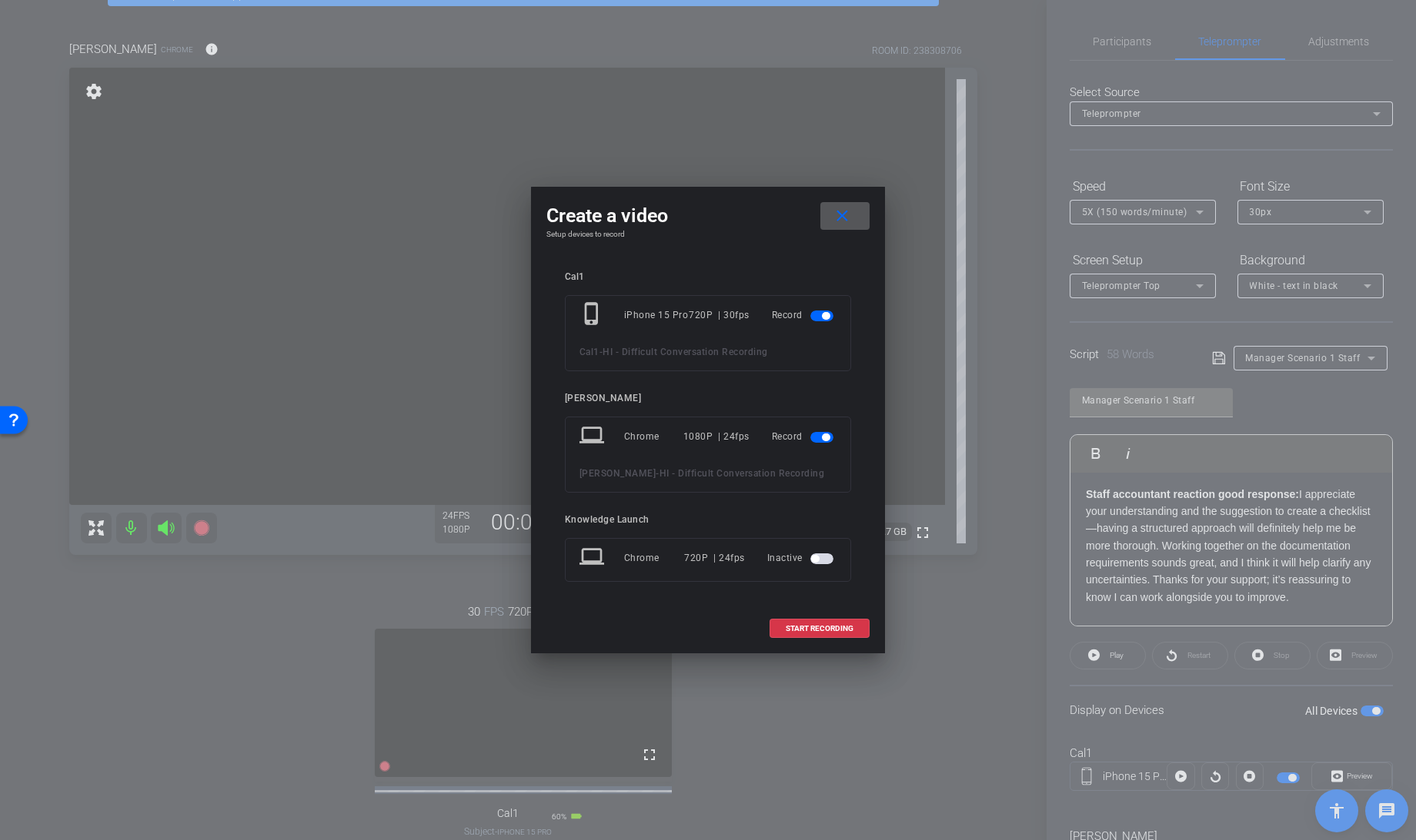
click at [819, 313] on span "button" at bounding box center [822, 316] width 23 height 11
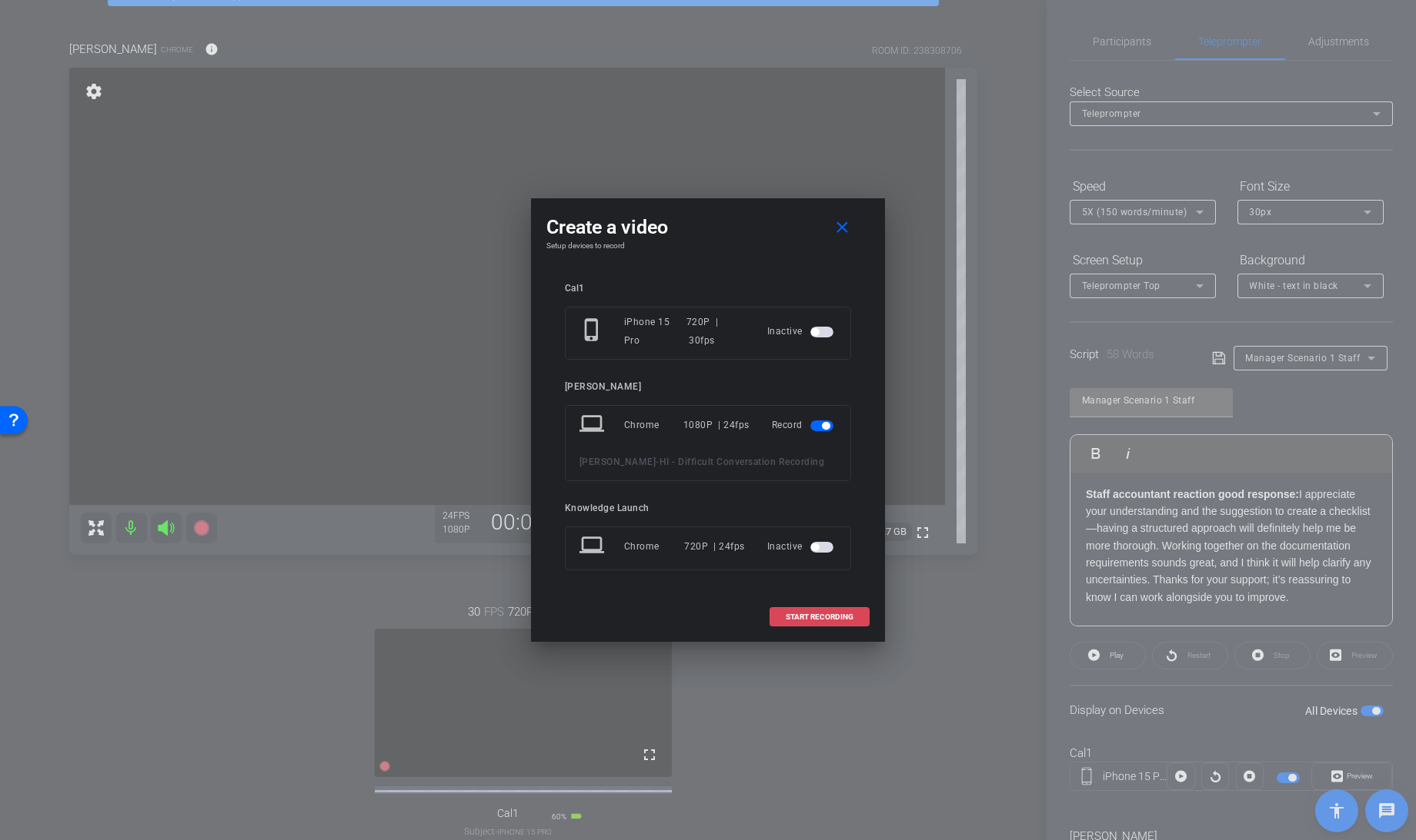
click at [810, 615] on span "START RECORDING" at bounding box center [819, 617] width 67 height 7
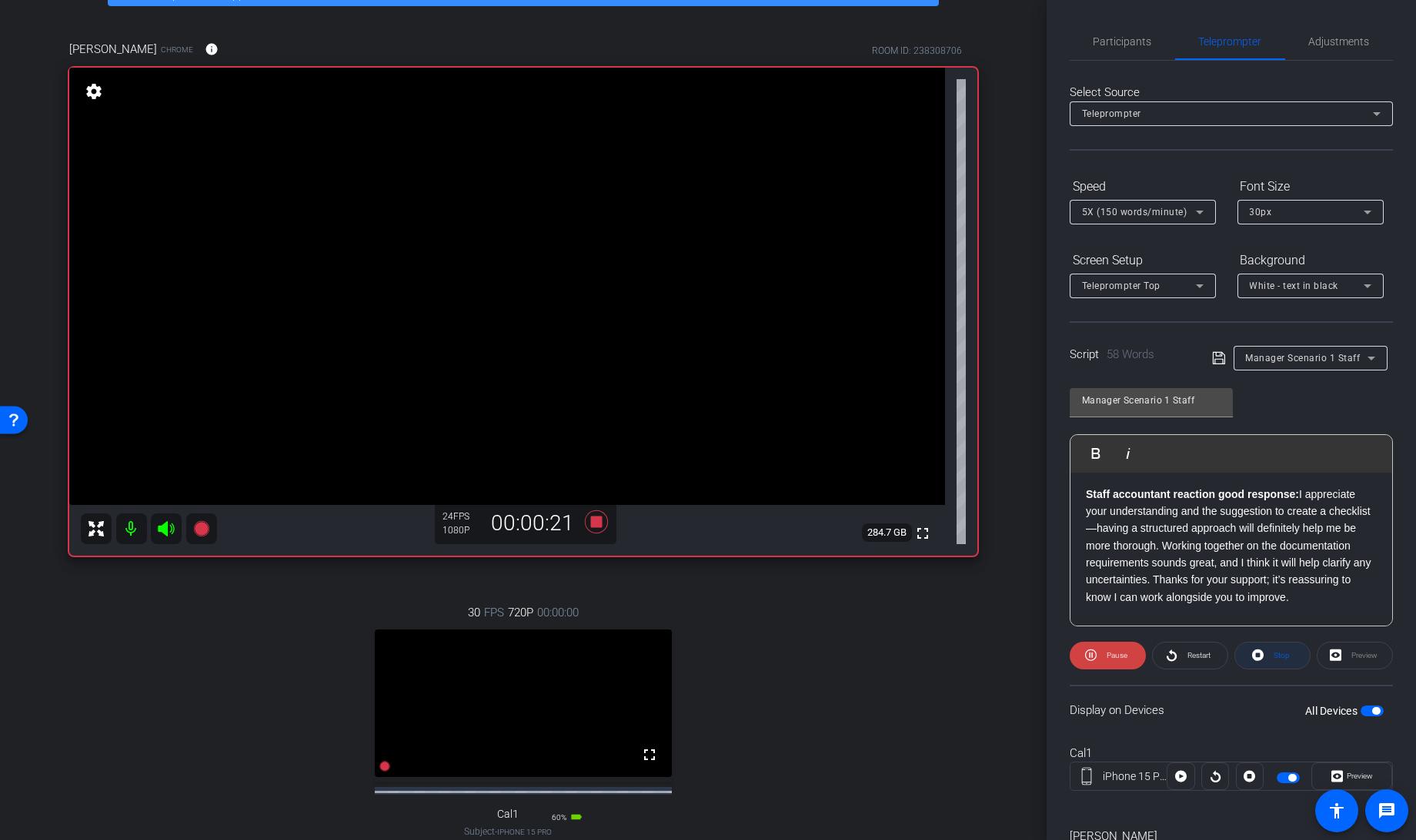
click at [1257, 659] on icon at bounding box center [1257, 655] width 11 height 20
click at [1092, 656] on icon at bounding box center [1093, 656] width 11 height 11
click at [594, 523] on icon at bounding box center [596, 521] width 23 height 23
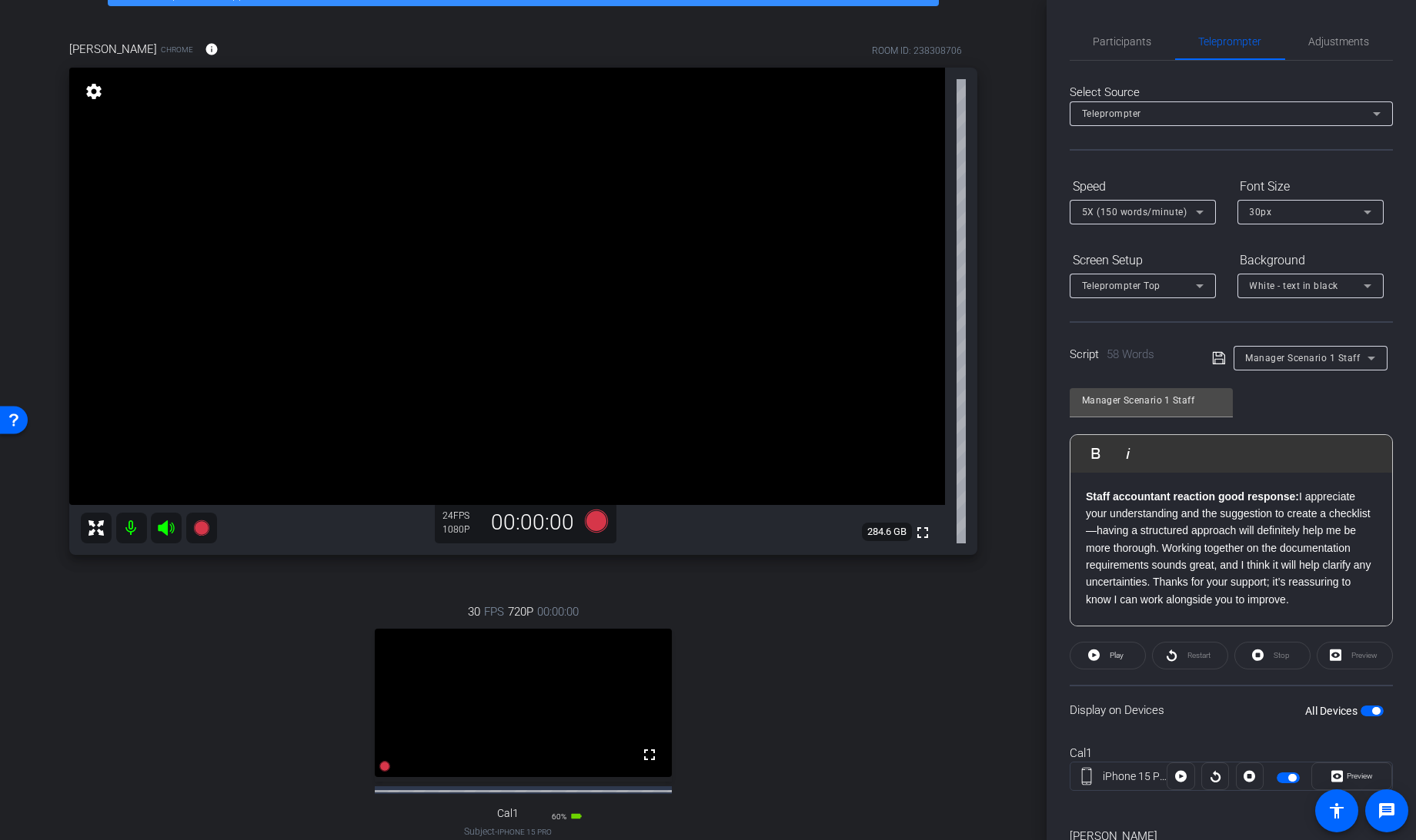
drag, startPoint x: 1158, startPoint y: 612, endPoint x: 1059, endPoint y: 471, distance: 172.3
click at [1059, 471] on div "Participants Teleprompter Adjustments settings Knowledge Launch flip Director E…" at bounding box center [1231, 420] width 370 height 840
click at [1213, 358] on icon at bounding box center [1219, 358] width 14 height 19
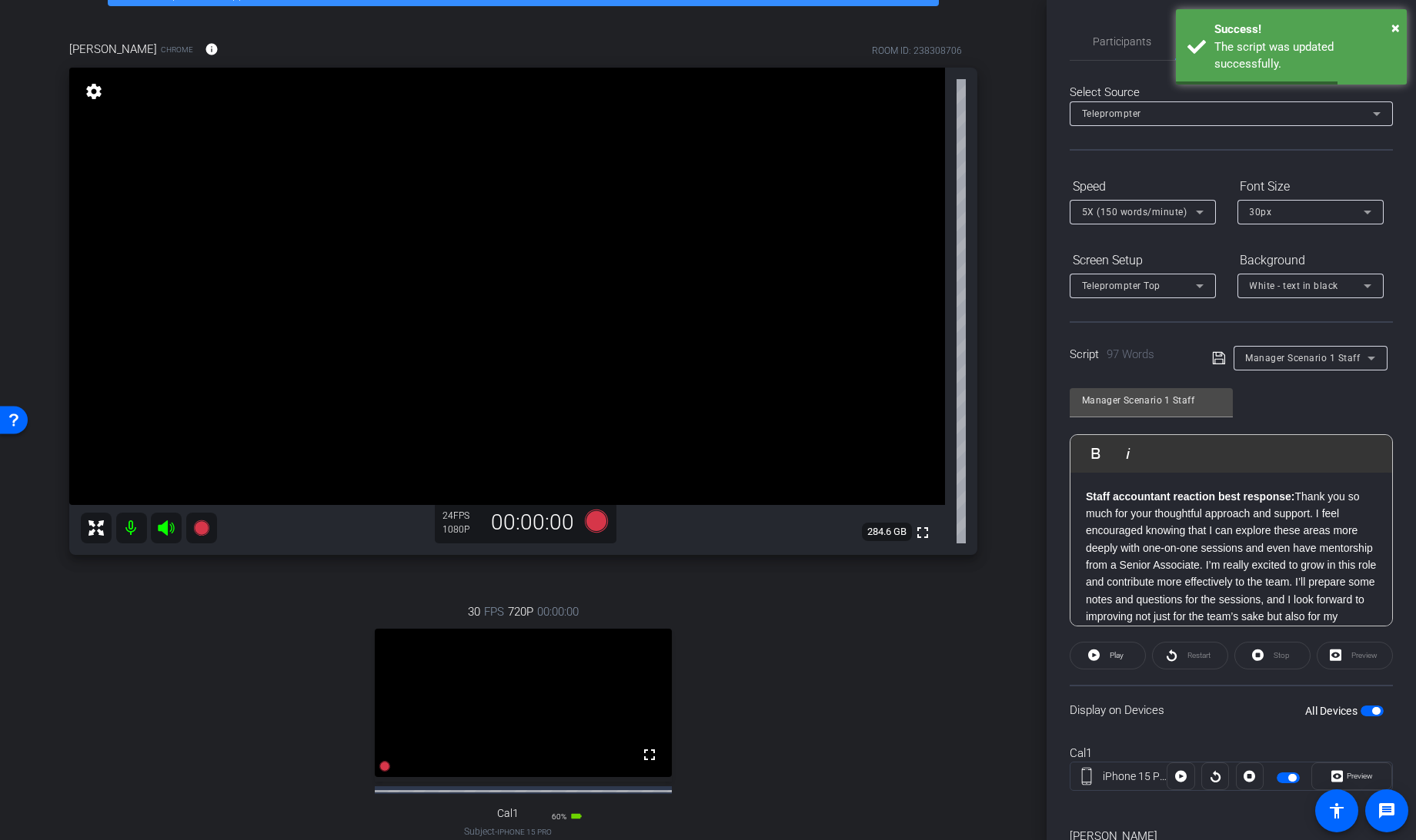
click at [1372, 710] on span "button" at bounding box center [1376, 711] width 7 height 7
click at [1365, 710] on span "button" at bounding box center [1371, 712] width 23 height 11
click at [1372, 710] on span "button" at bounding box center [1376, 711] width 7 height 7
click at [1365, 710] on span "button" at bounding box center [1371, 712] width 23 height 11
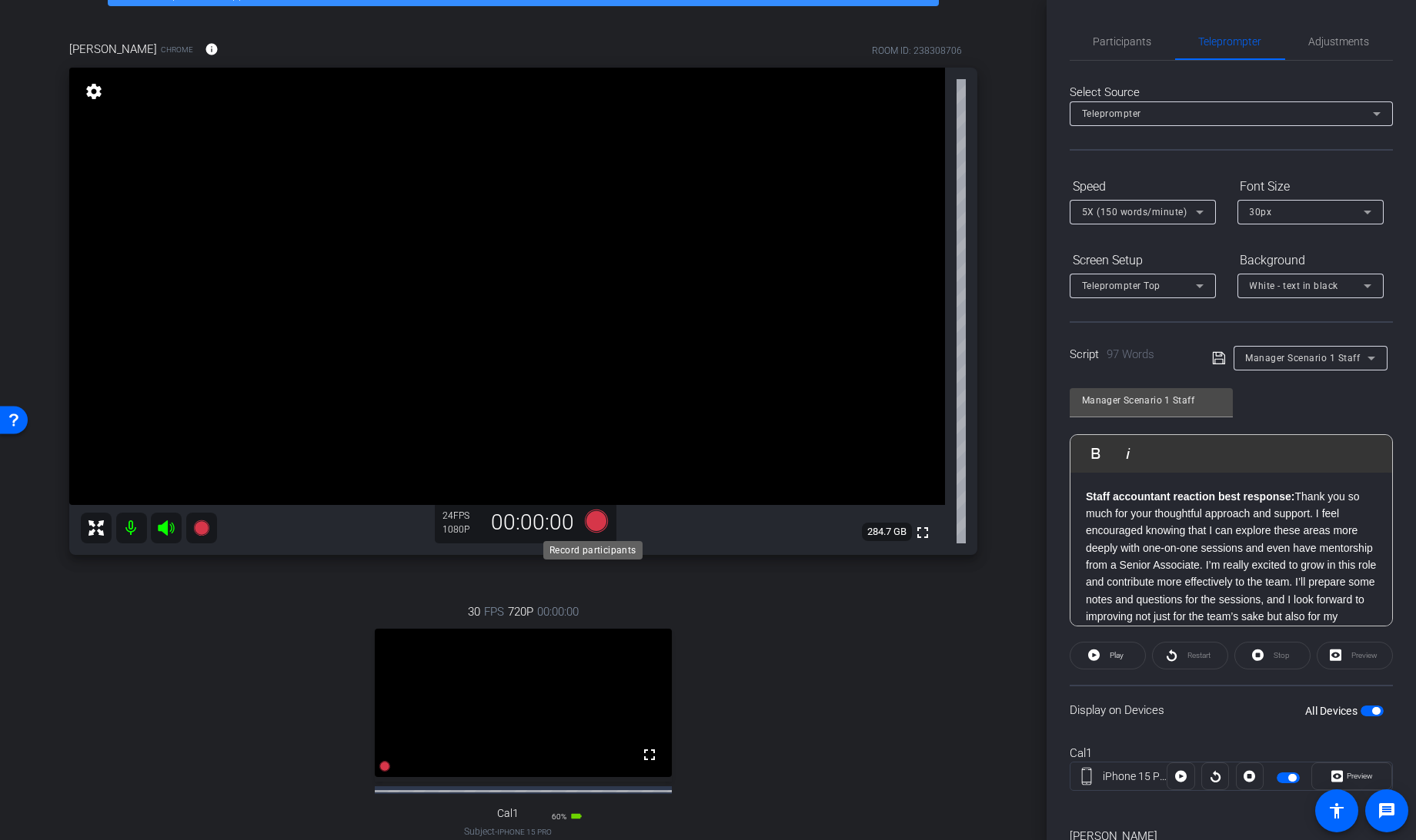
click at [591, 525] on icon at bounding box center [596, 521] width 23 height 23
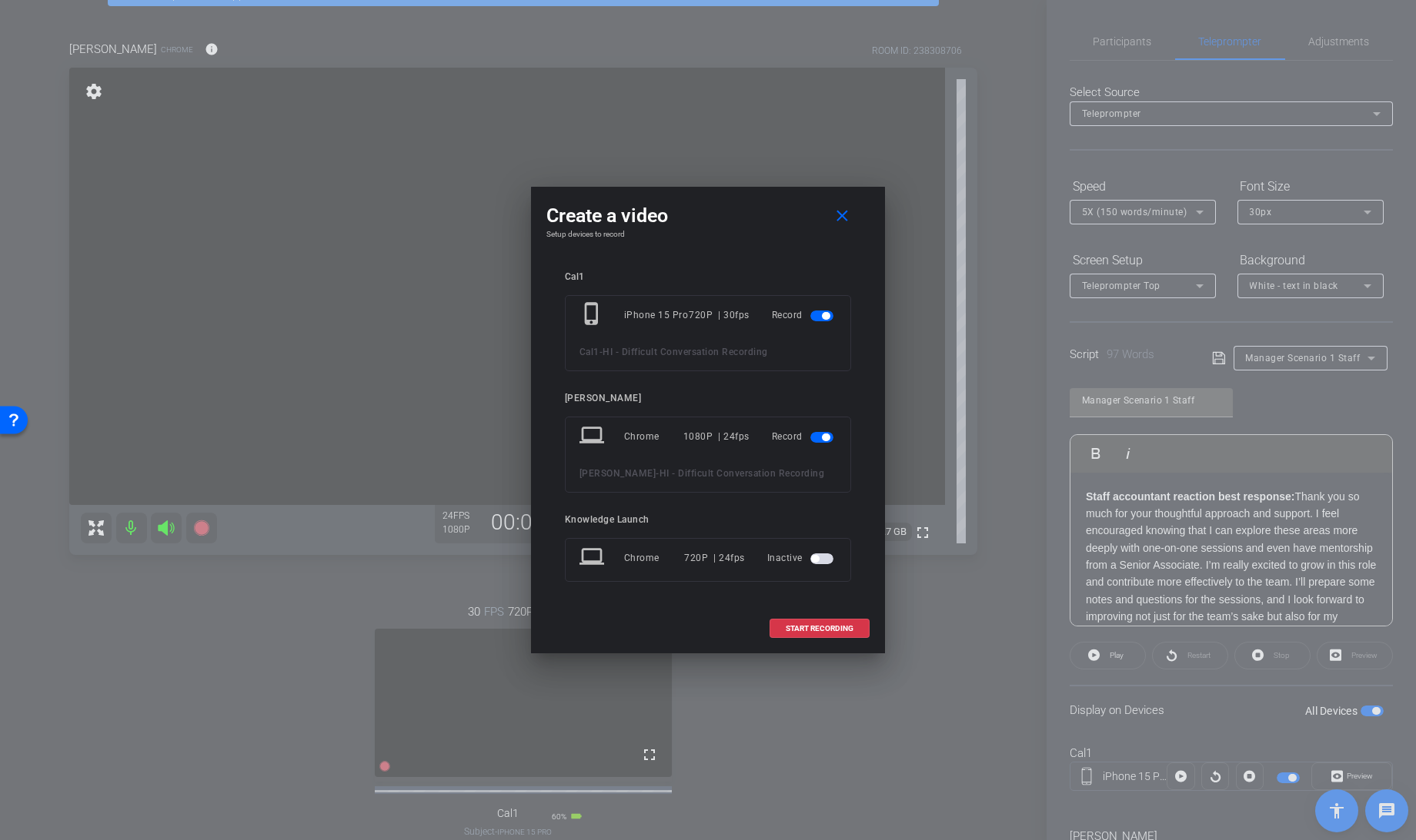
click at [817, 313] on span "button" at bounding box center [822, 316] width 23 height 11
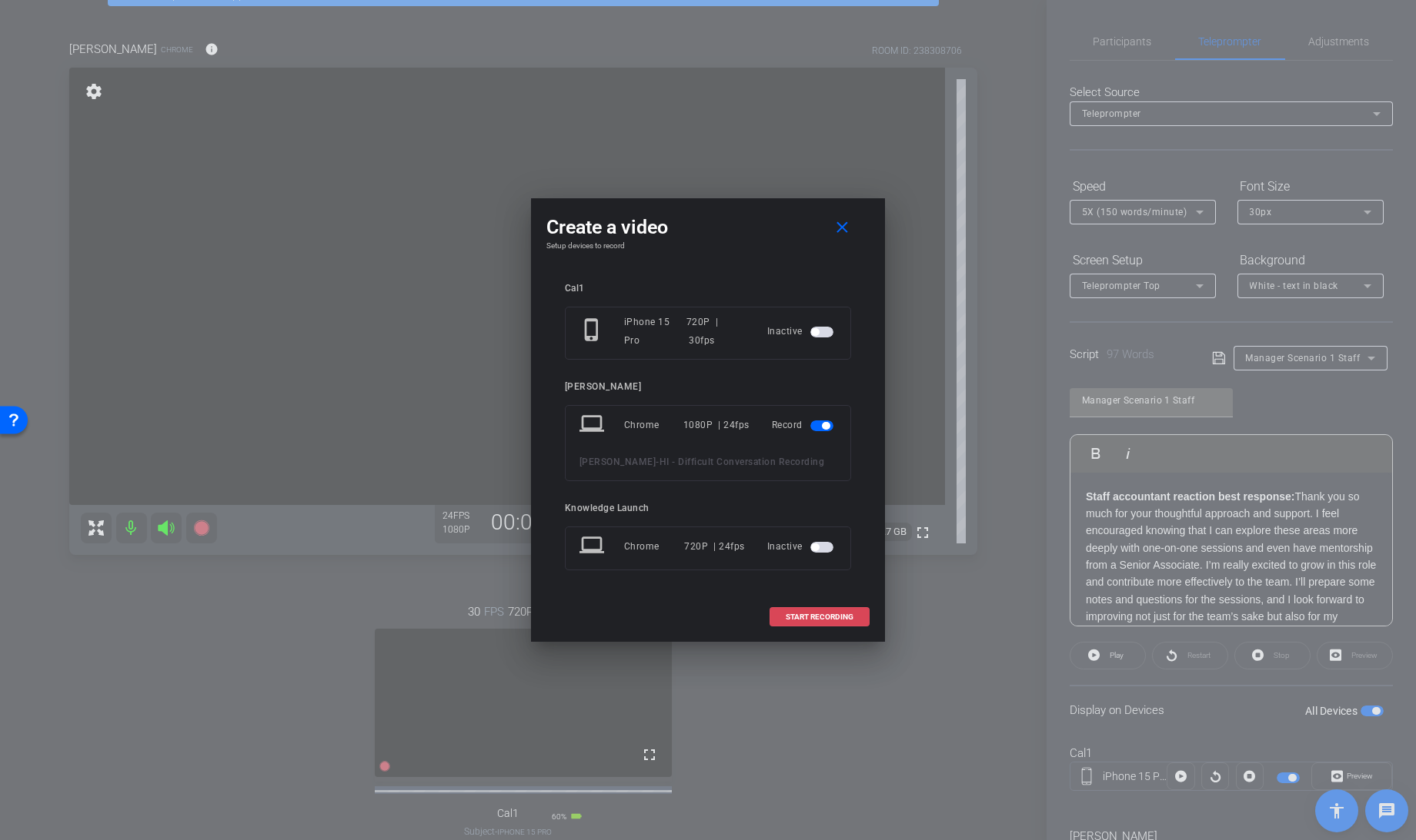
click at [795, 614] on span "START RECORDING" at bounding box center [819, 617] width 67 height 7
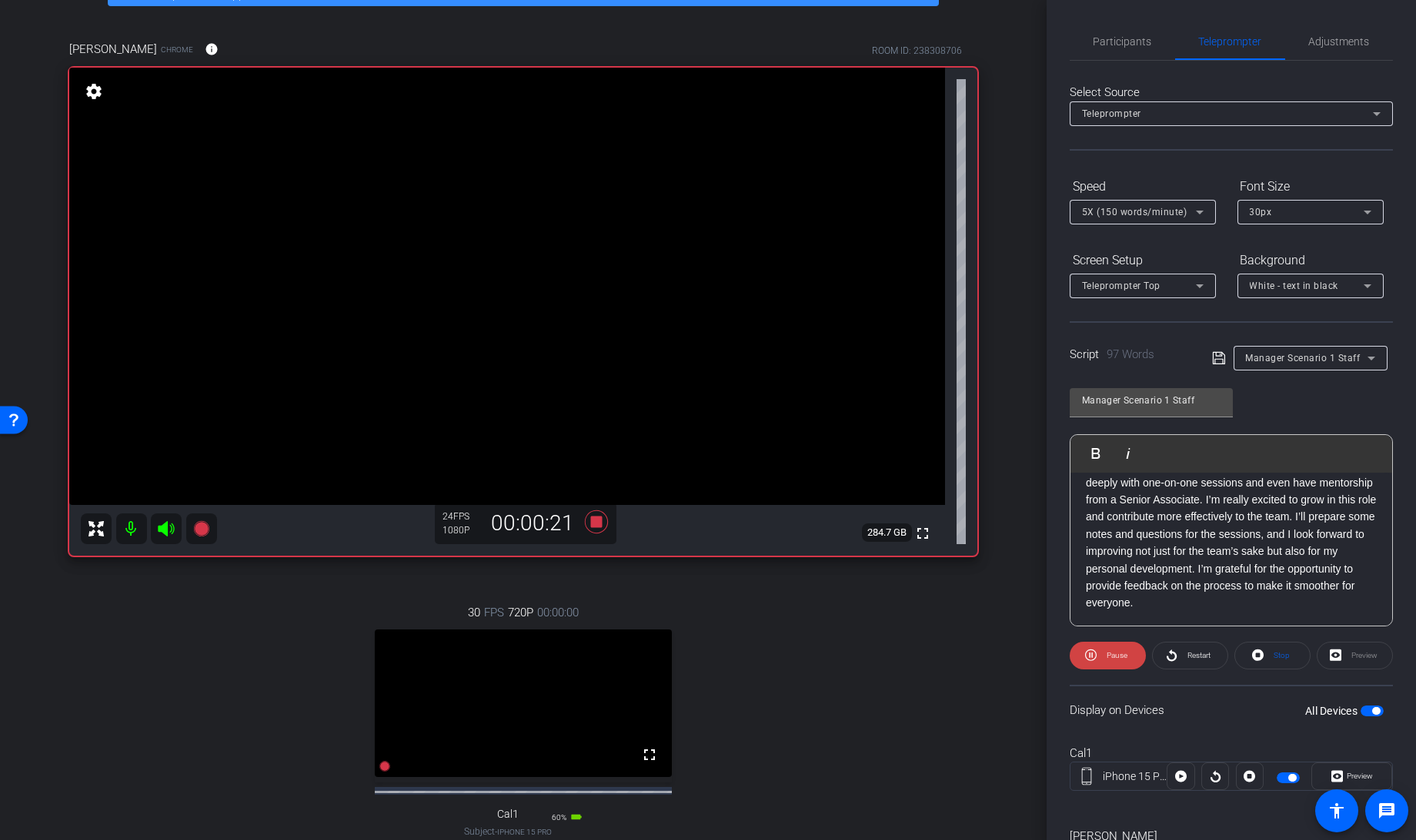
scroll to position [66, 0]
click at [1262, 654] on span at bounding box center [1272, 655] width 75 height 36
click at [594, 525] on icon at bounding box center [596, 521] width 23 height 23
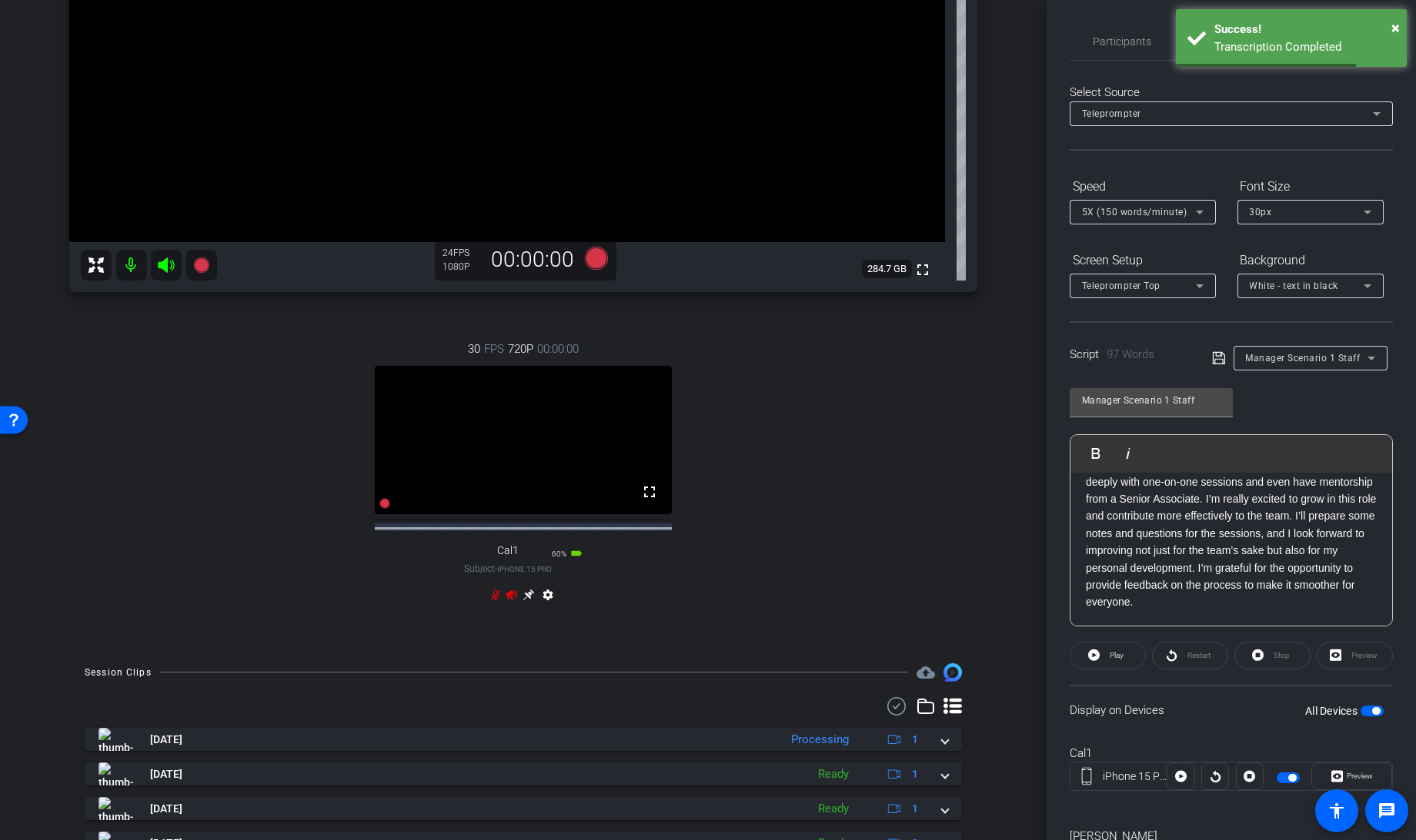
scroll to position [356, 0]
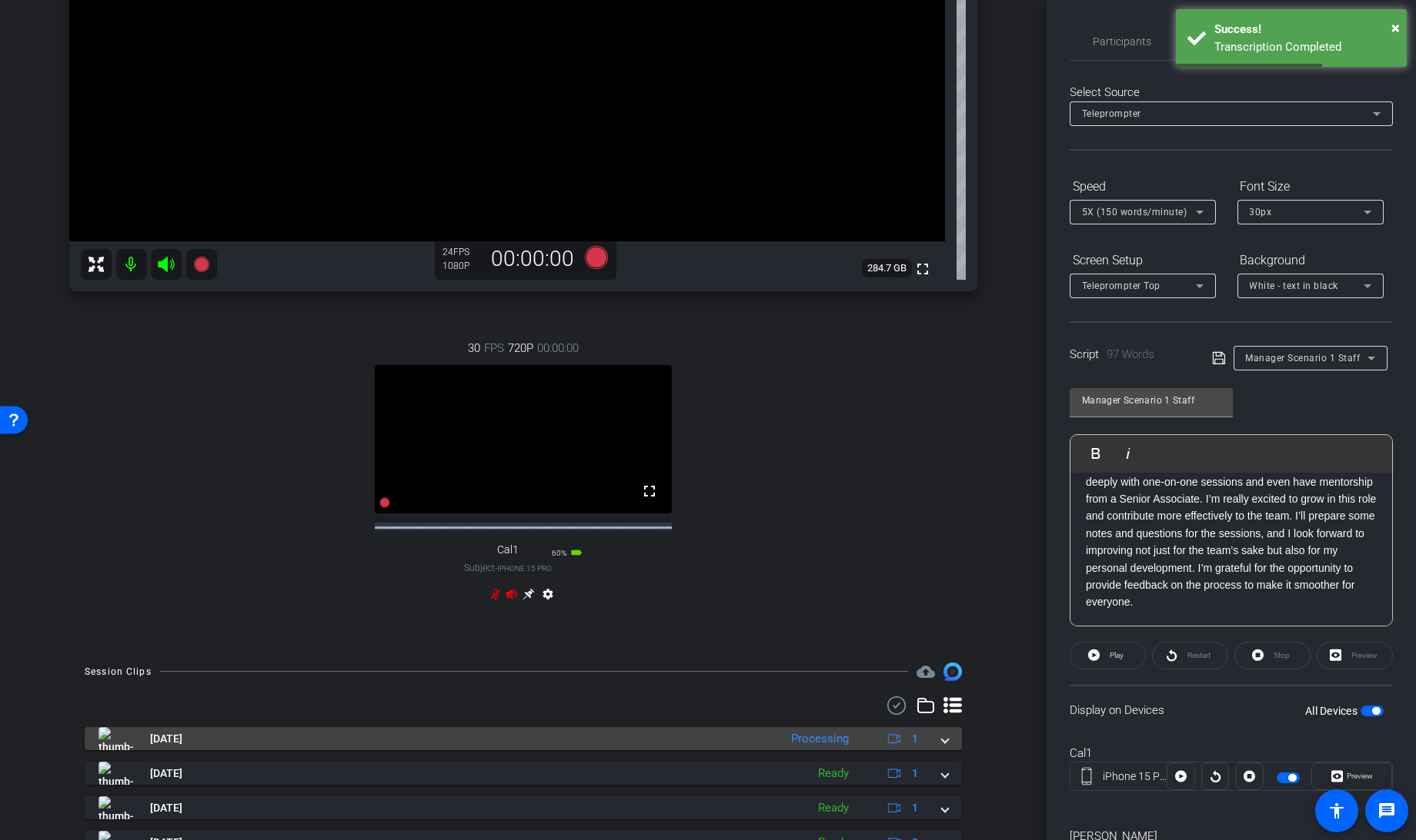
click at [931, 750] on div "[DATE] Processing 1" at bounding box center [519, 739] width 843 height 23
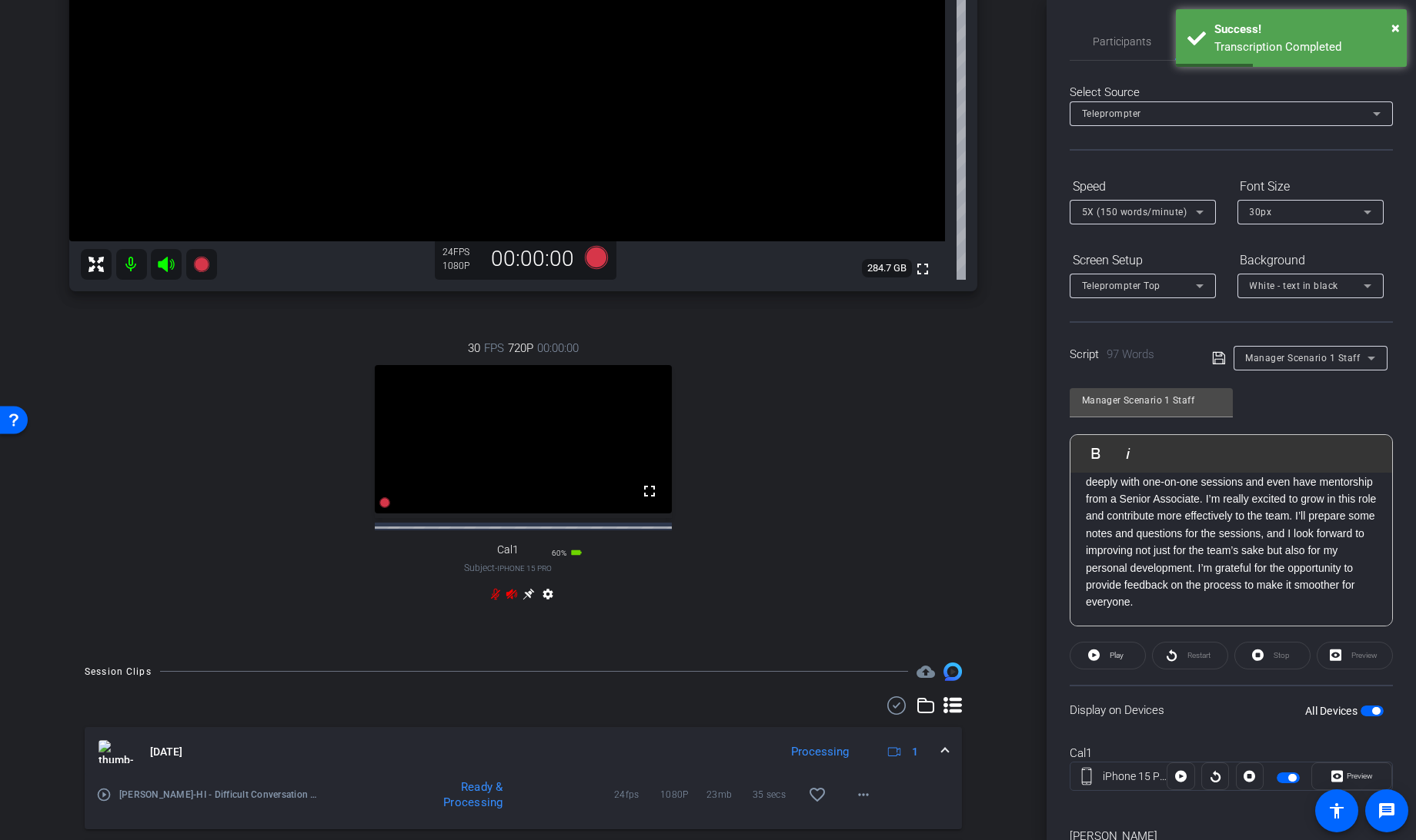
scroll to position [464, 0]
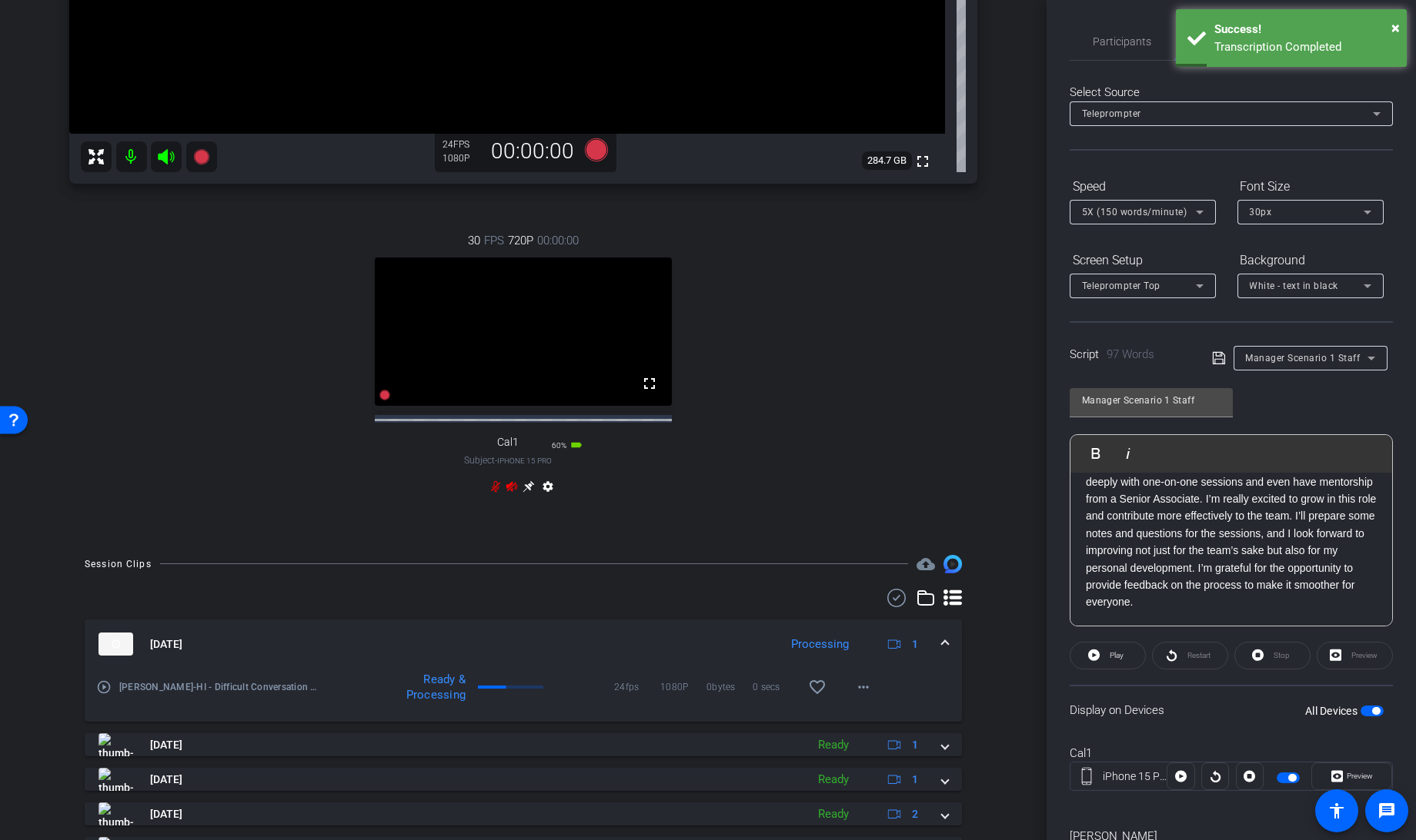
click at [942, 653] on span at bounding box center [944, 644] width 7 height 16
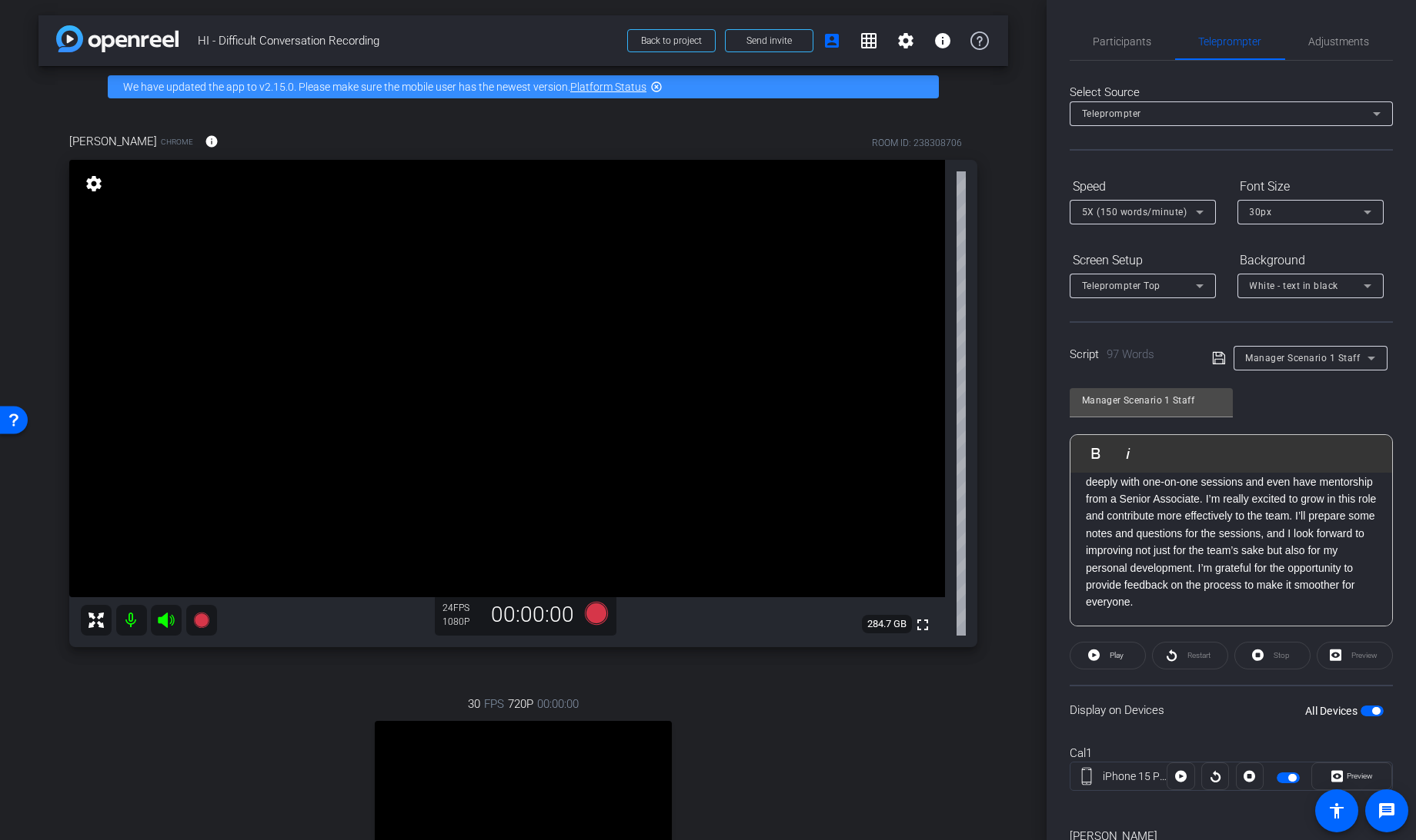
scroll to position [0, 0]
click at [1360, 709] on span "button" at bounding box center [1371, 712] width 23 height 11
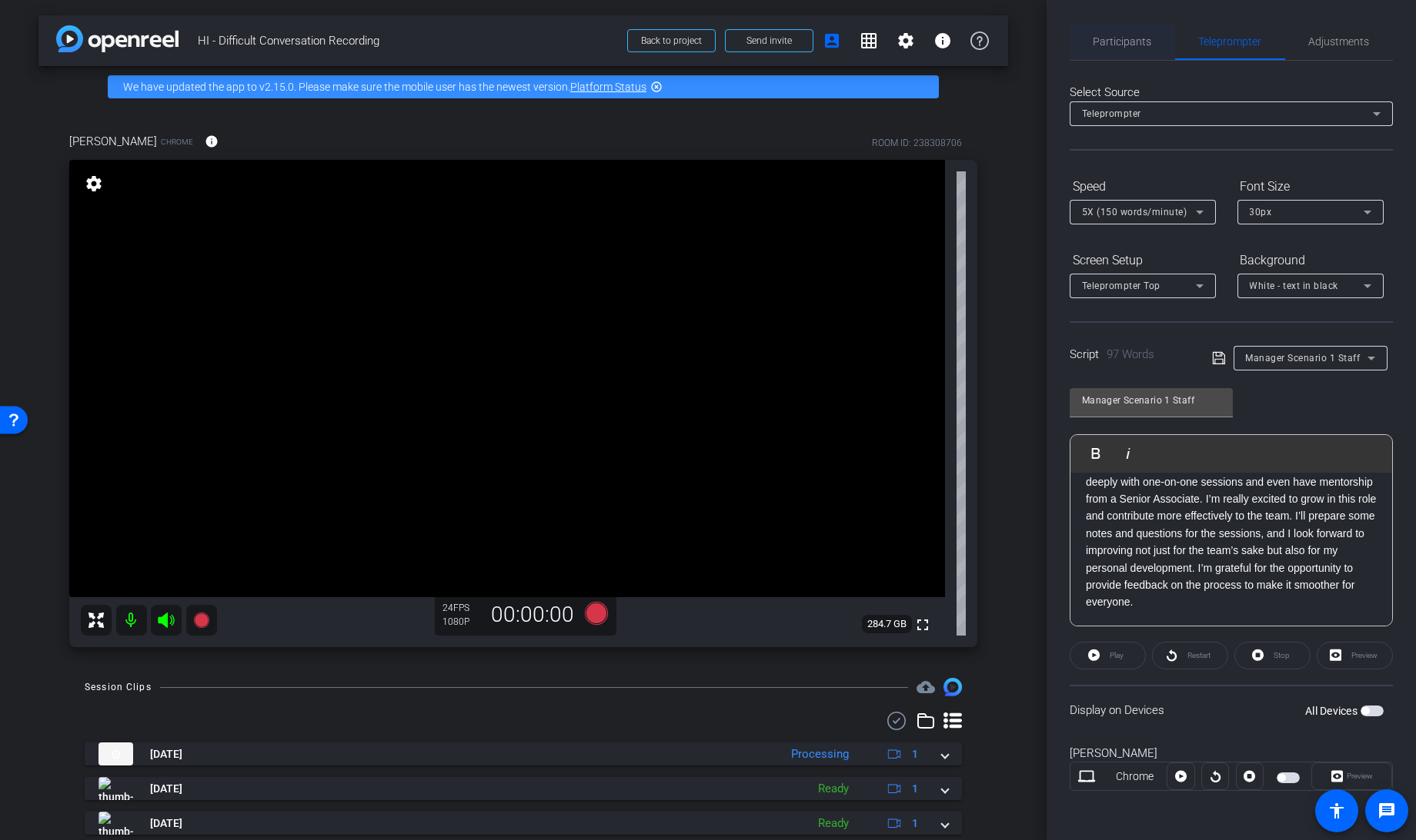
click at [1118, 44] on span "Participants" at bounding box center [1122, 42] width 58 height 11
